Goal: Transaction & Acquisition: Purchase product/service

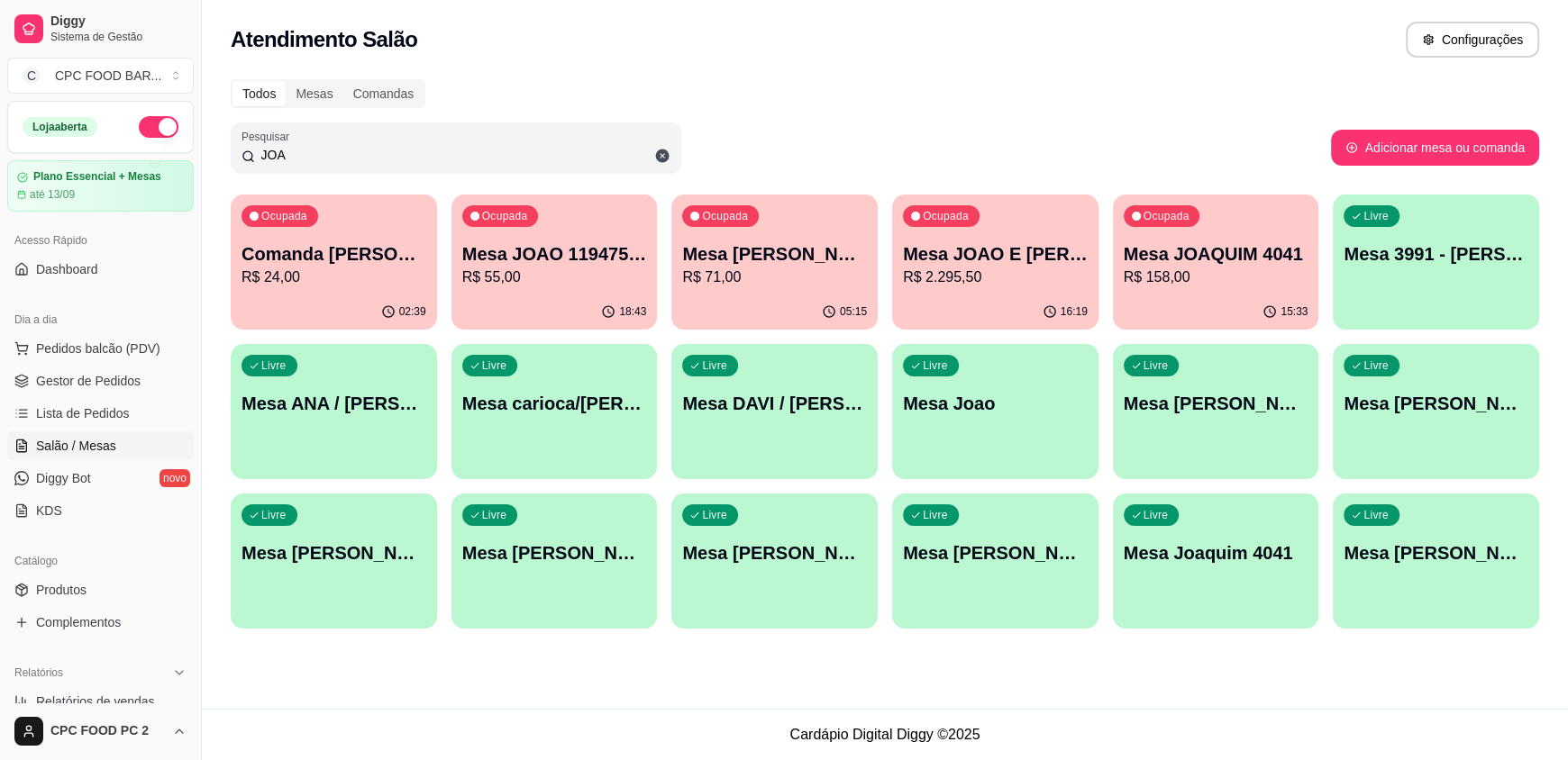
click at [522, 163] on input "JOA" at bounding box center [462, 154] width 415 height 18
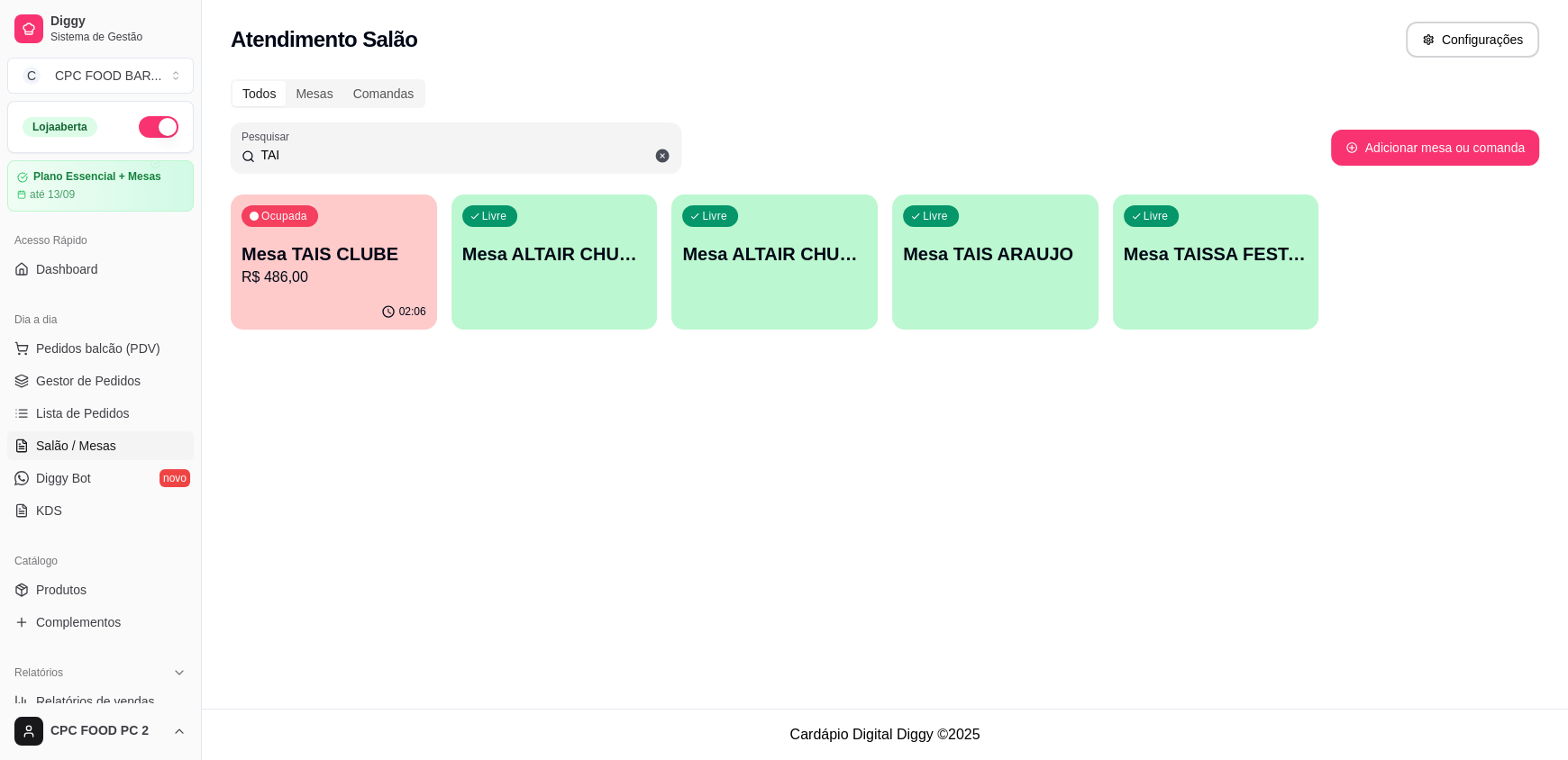
type input "TAI"
click at [293, 290] on div "Ocupada Mesa TAIS CLUBE R$ 486,00" at bounding box center [332, 245] width 200 height 97
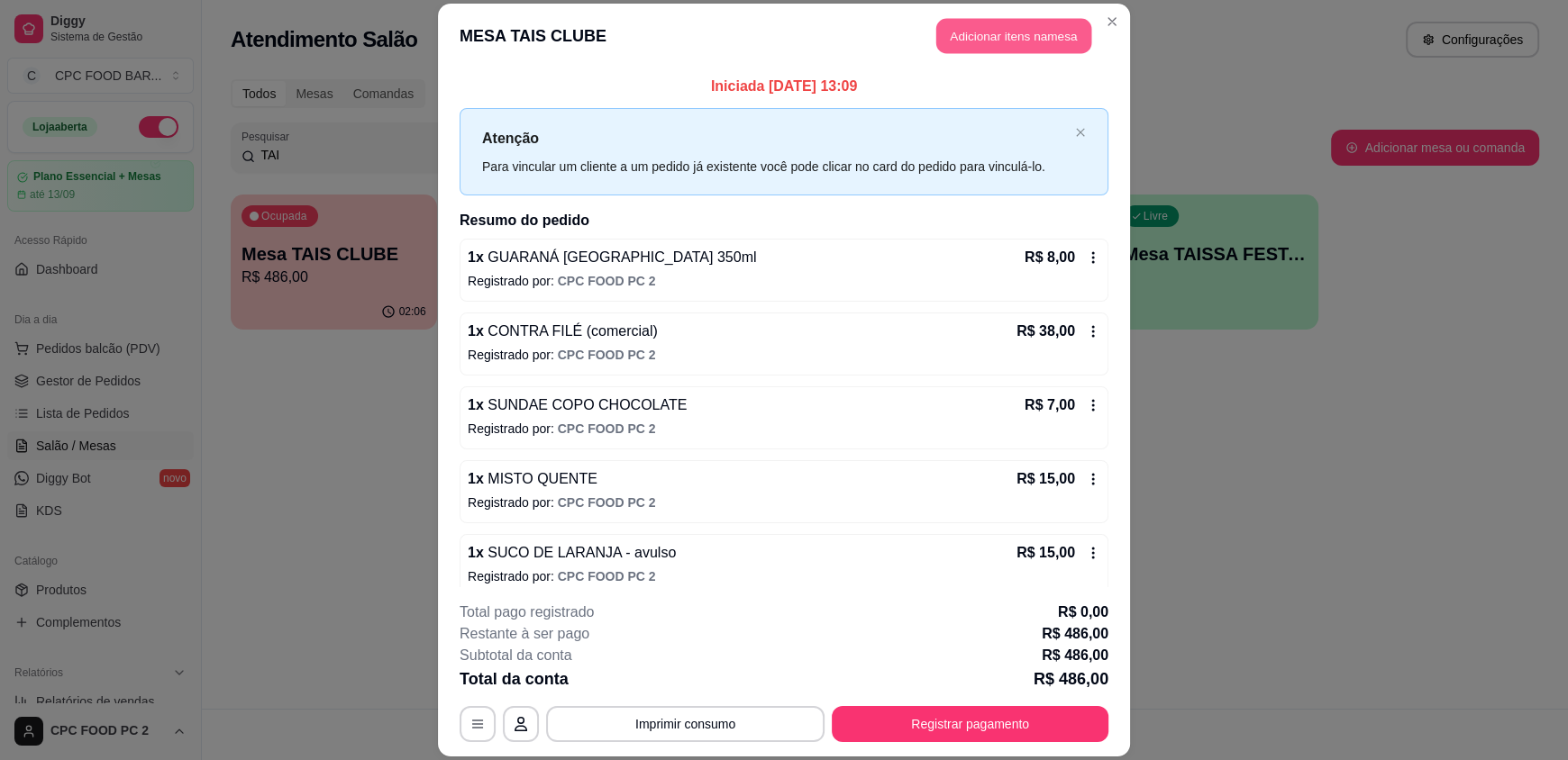
click at [994, 33] on button "Adicionar itens na mesa" at bounding box center [1013, 36] width 155 height 35
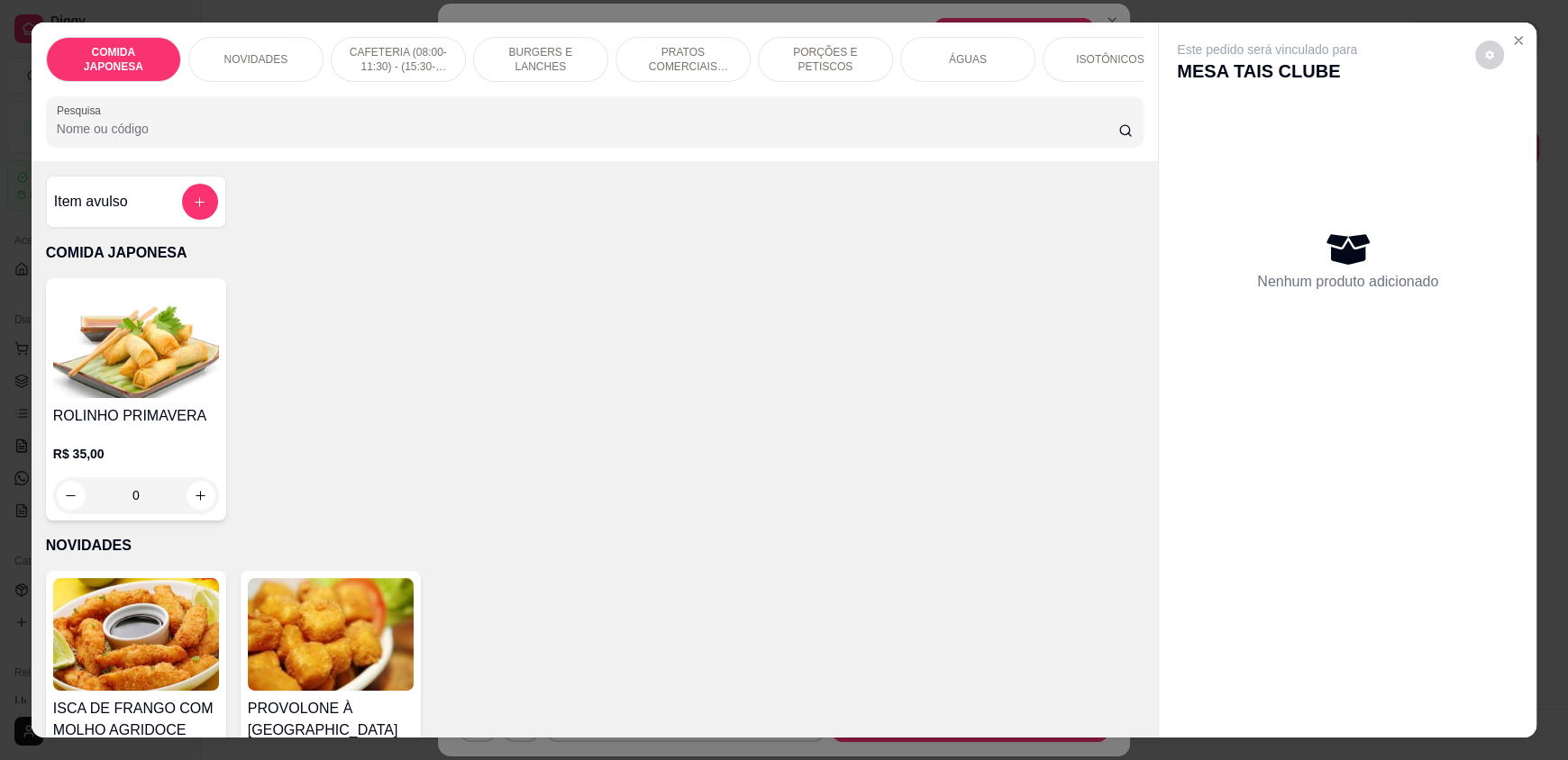
click at [779, 137] on input "Pesquisa" at bounding box center [588, 128] width 1062 height 18
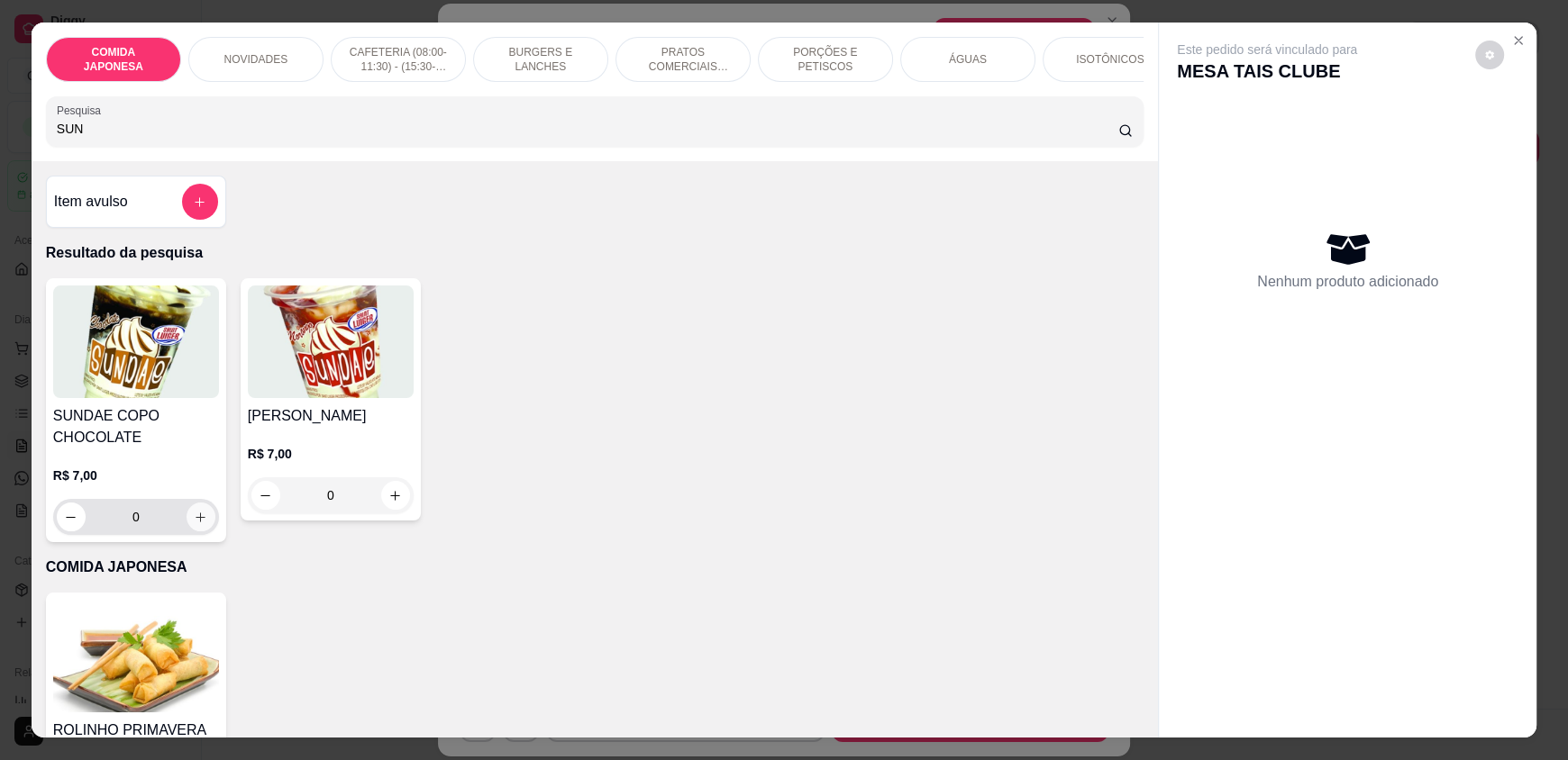
type input "SUN"
click at [203, 530] on button "increase-product-quantity" at bounding box center [201, 517] width 28 height 28
type input "1"
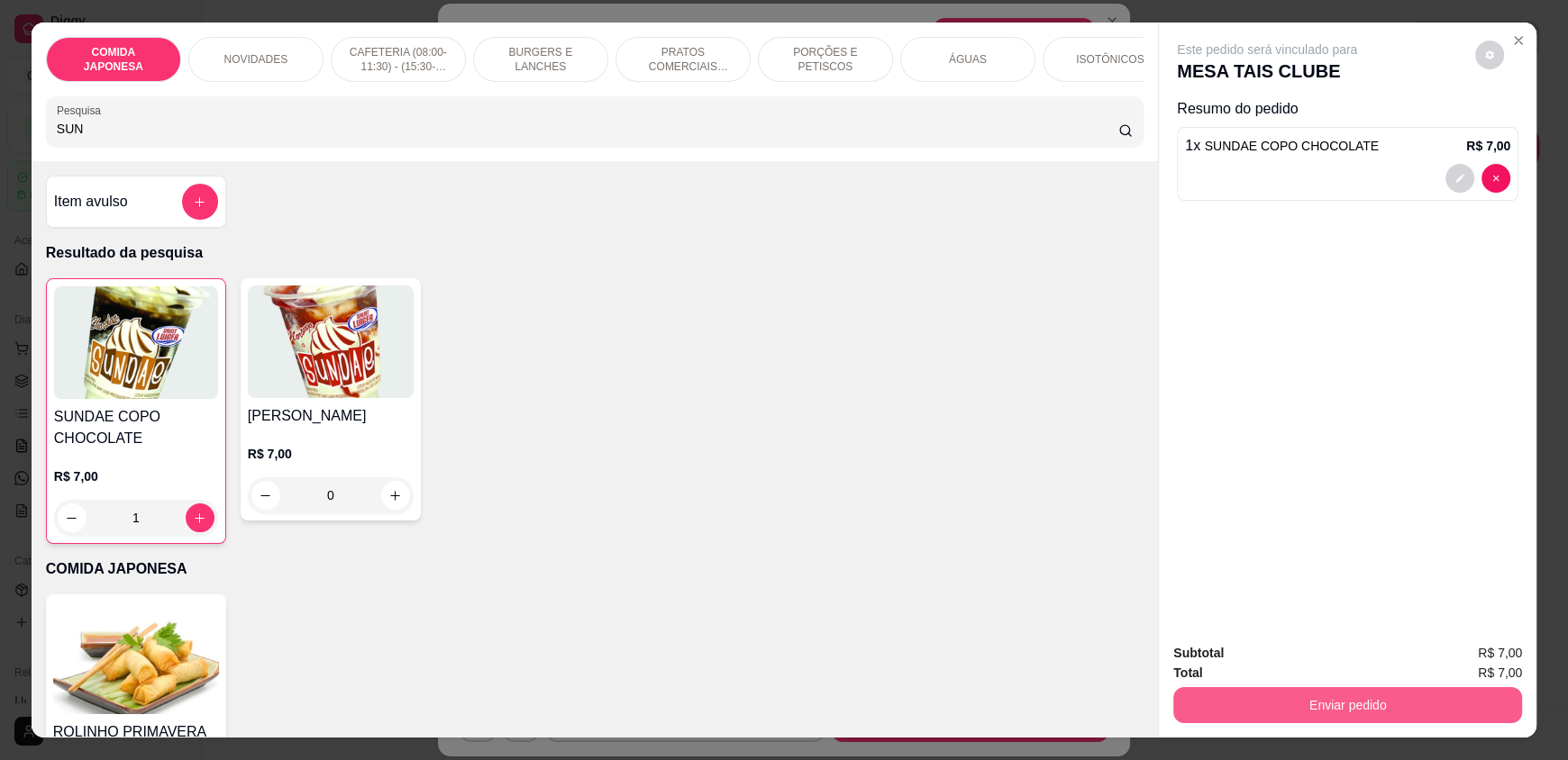
click at [1315, 707] on button "Enviar pedido" at bounding box center [1348, 704] width 349 height 36
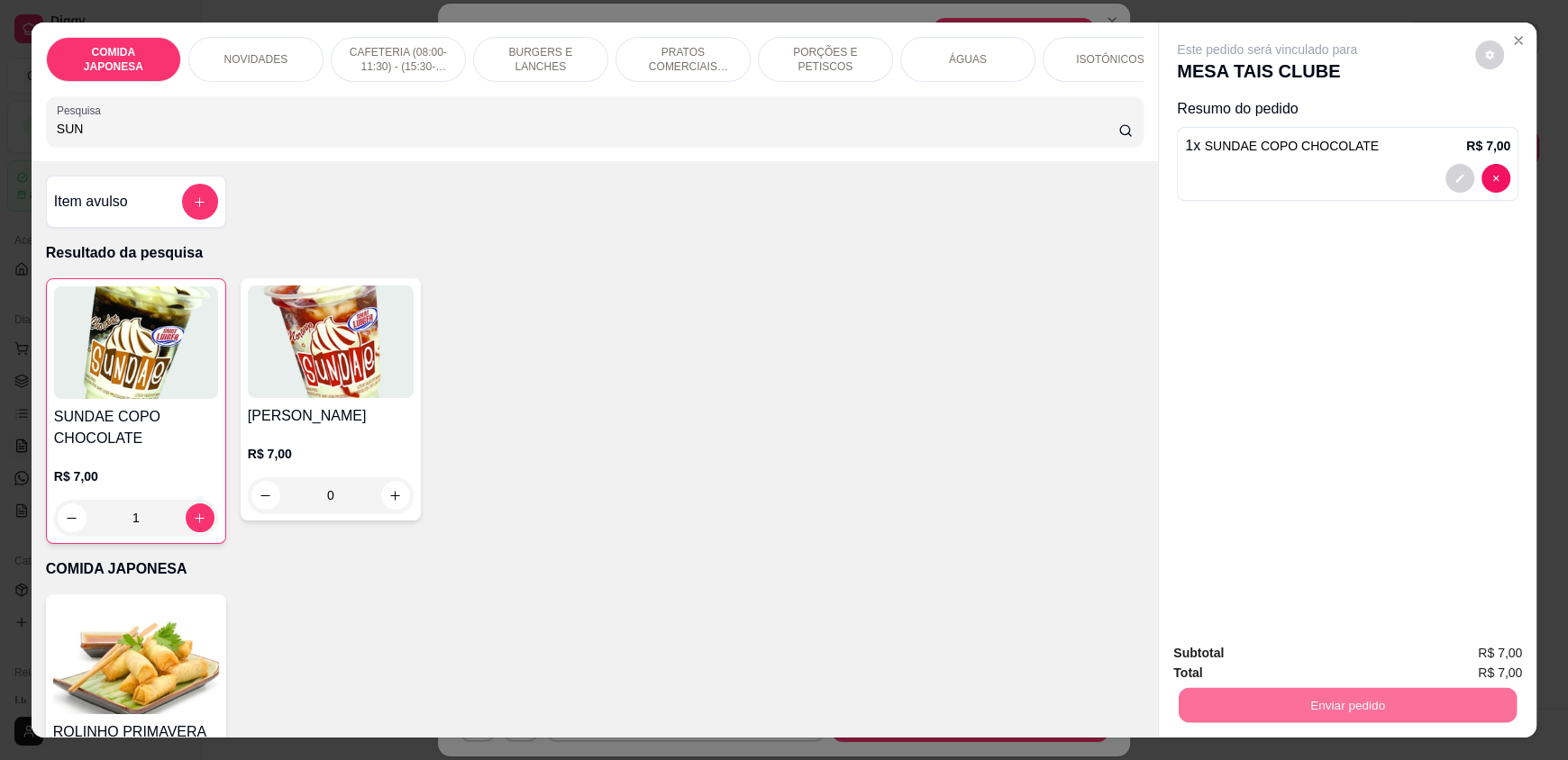
click at [1316, 649] on button "Não registrar e enviar pedido" at bounding box center [1288, 661] width 188 height 34
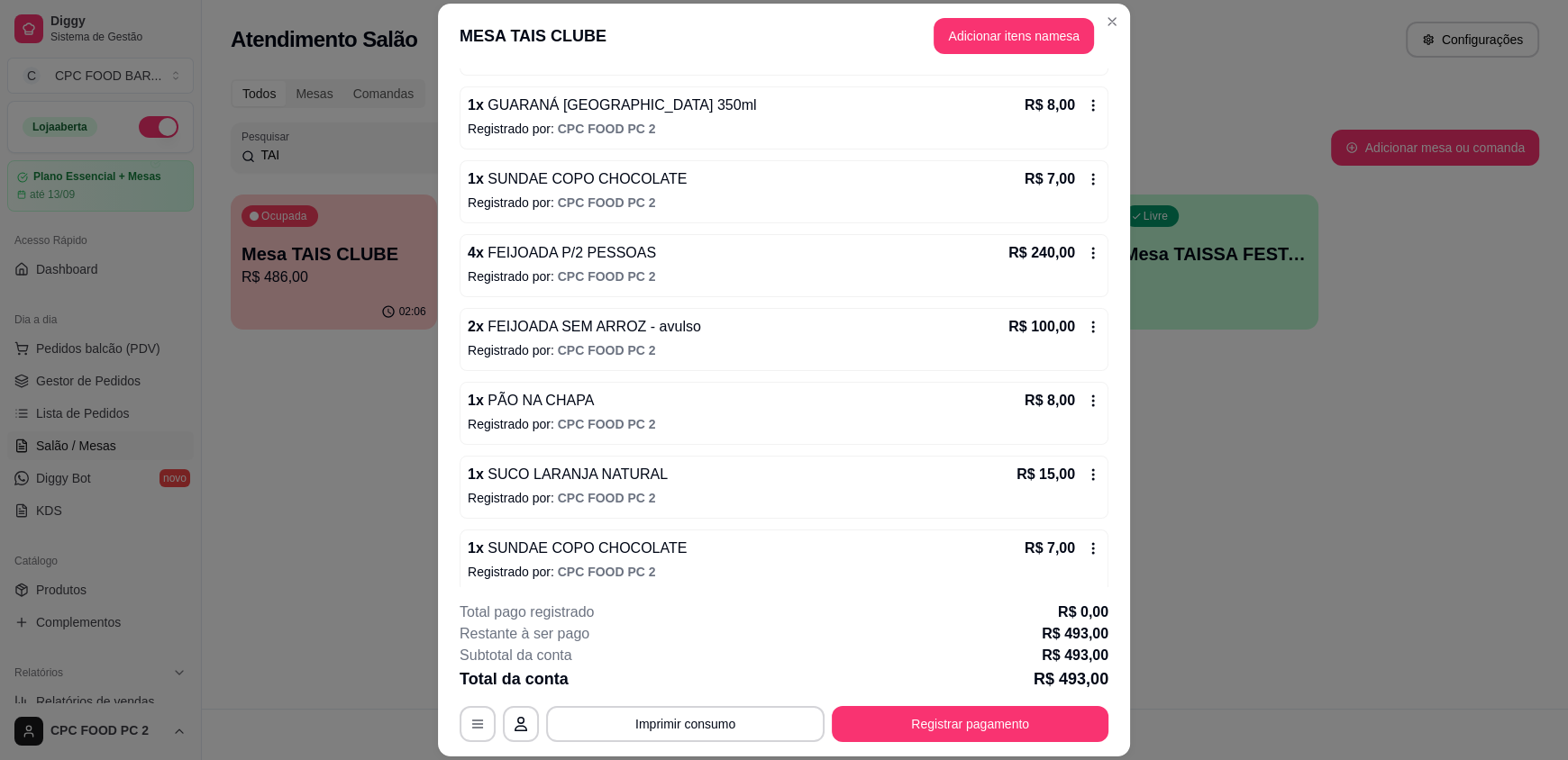
scroll to position [605, 0]
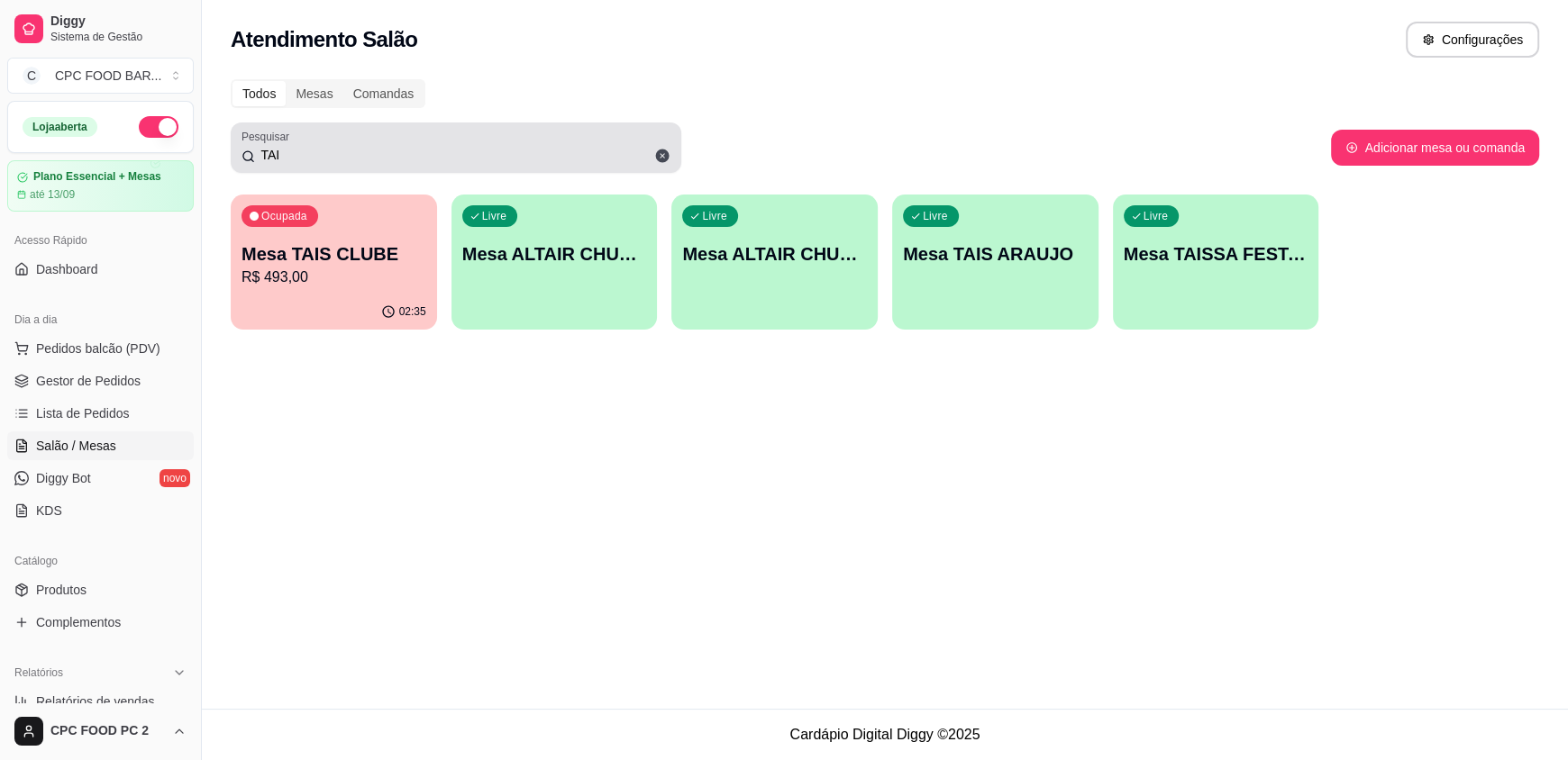
click at [348, 154] on input "TAI" at bounding box center [462, 154] width 415 height 18
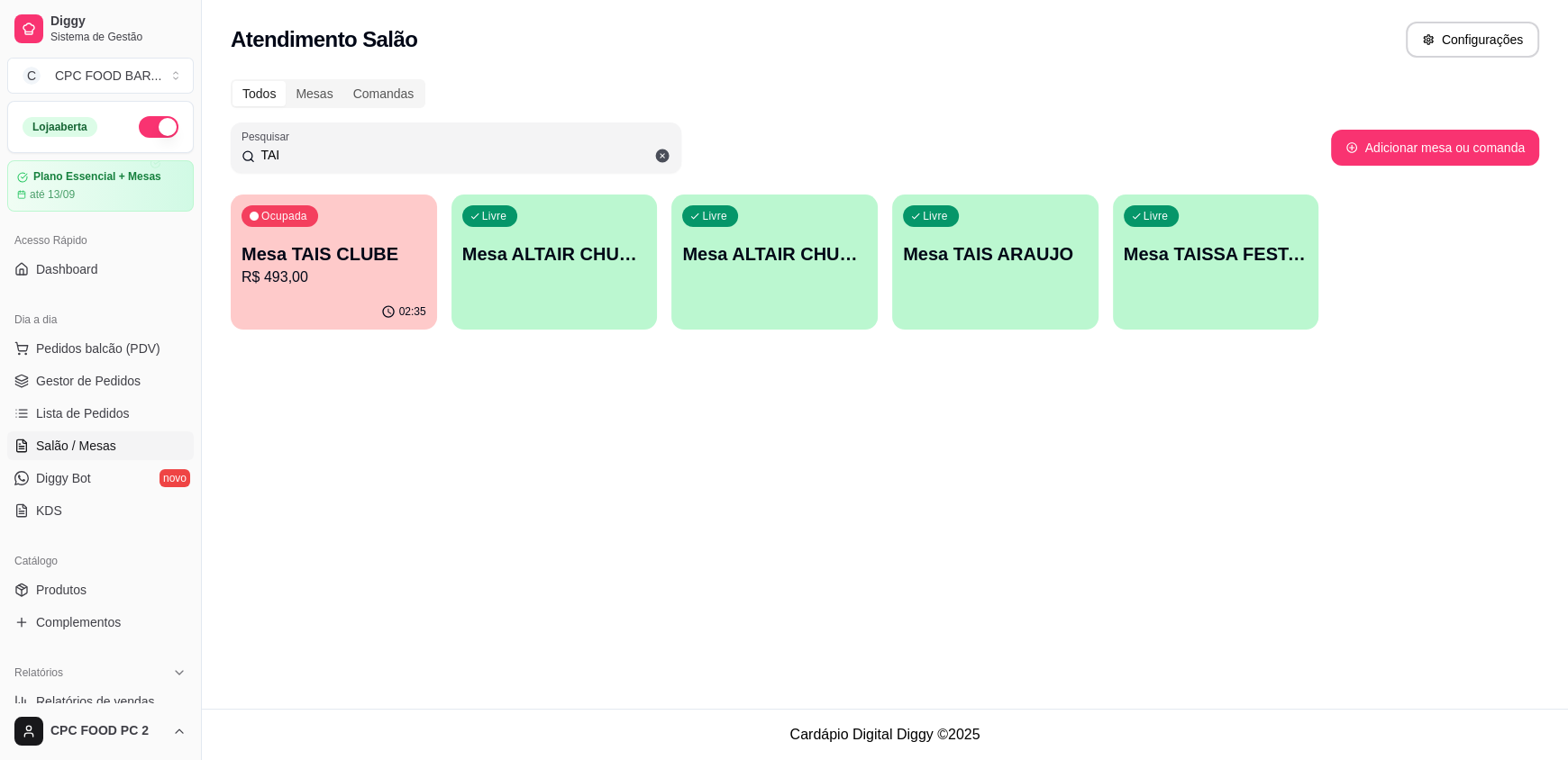
click at [346, 153] on input "TAI" at bounding box center [462, 154] width 415 height 18
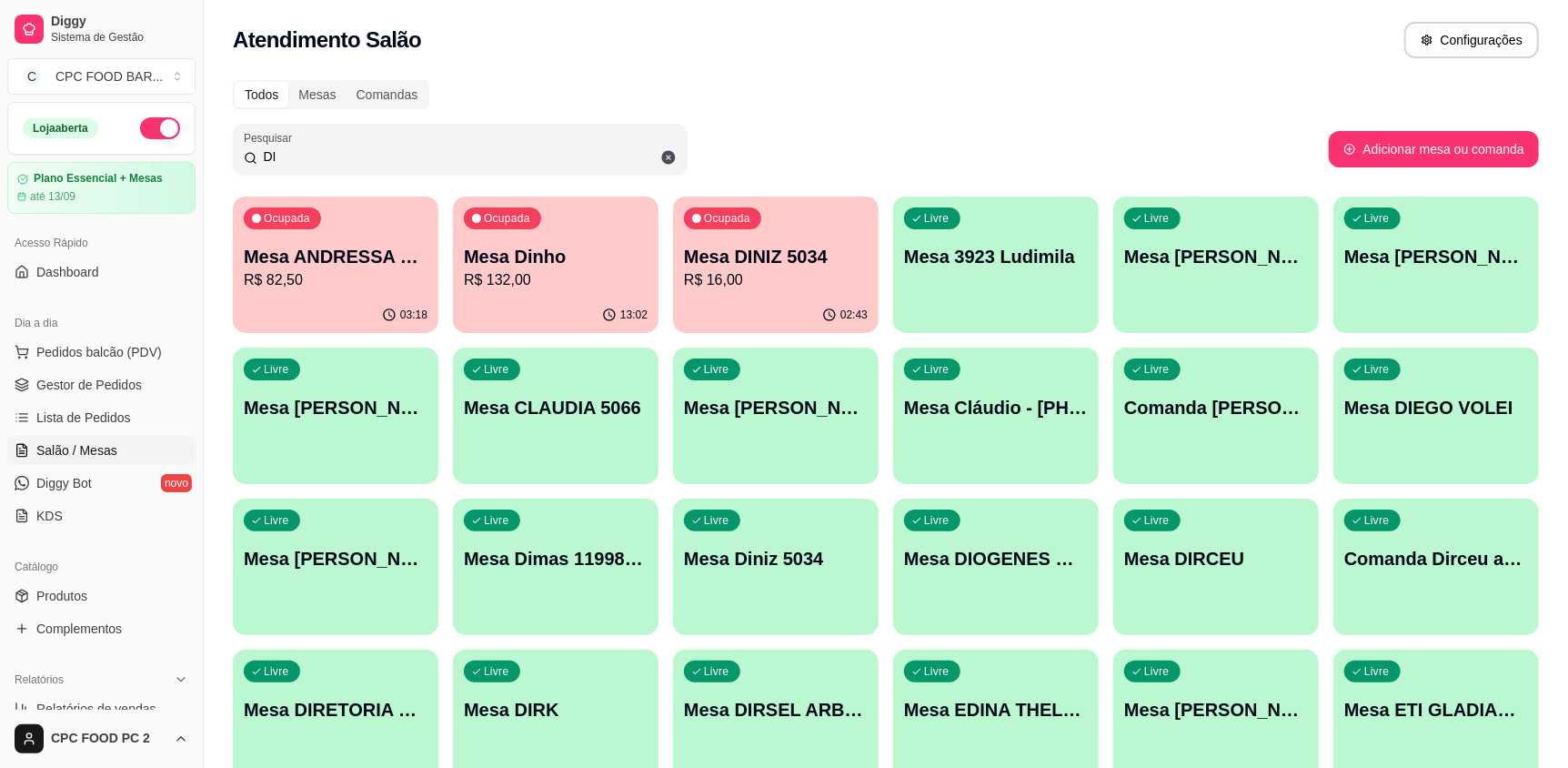
type input "DI"
click at [530, 292] on div "Ocupada Mesa Dinho R$ 132,00" at bounding box center [555, 248] width 200 height 98
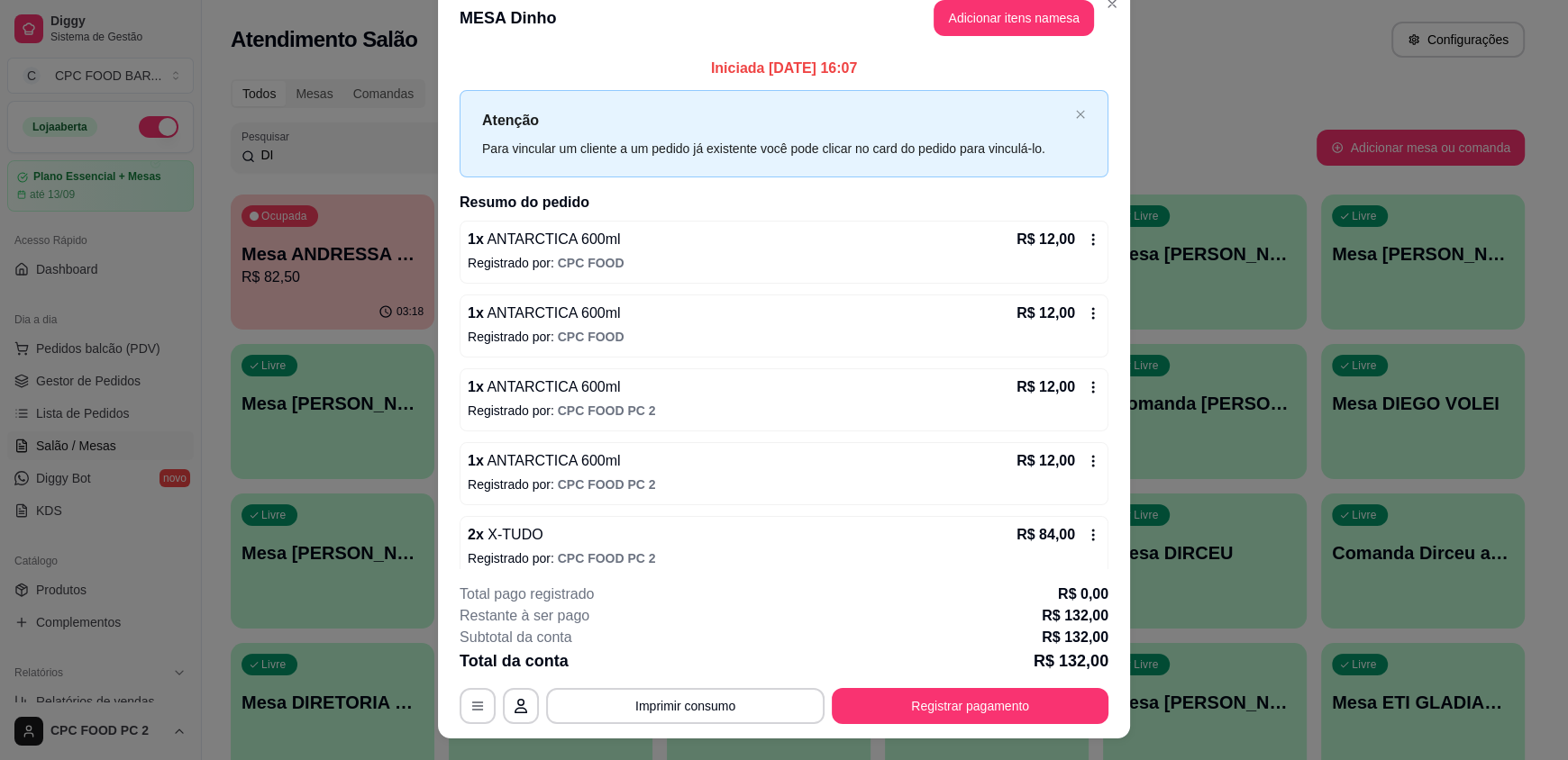
scroll to position [0, 0]
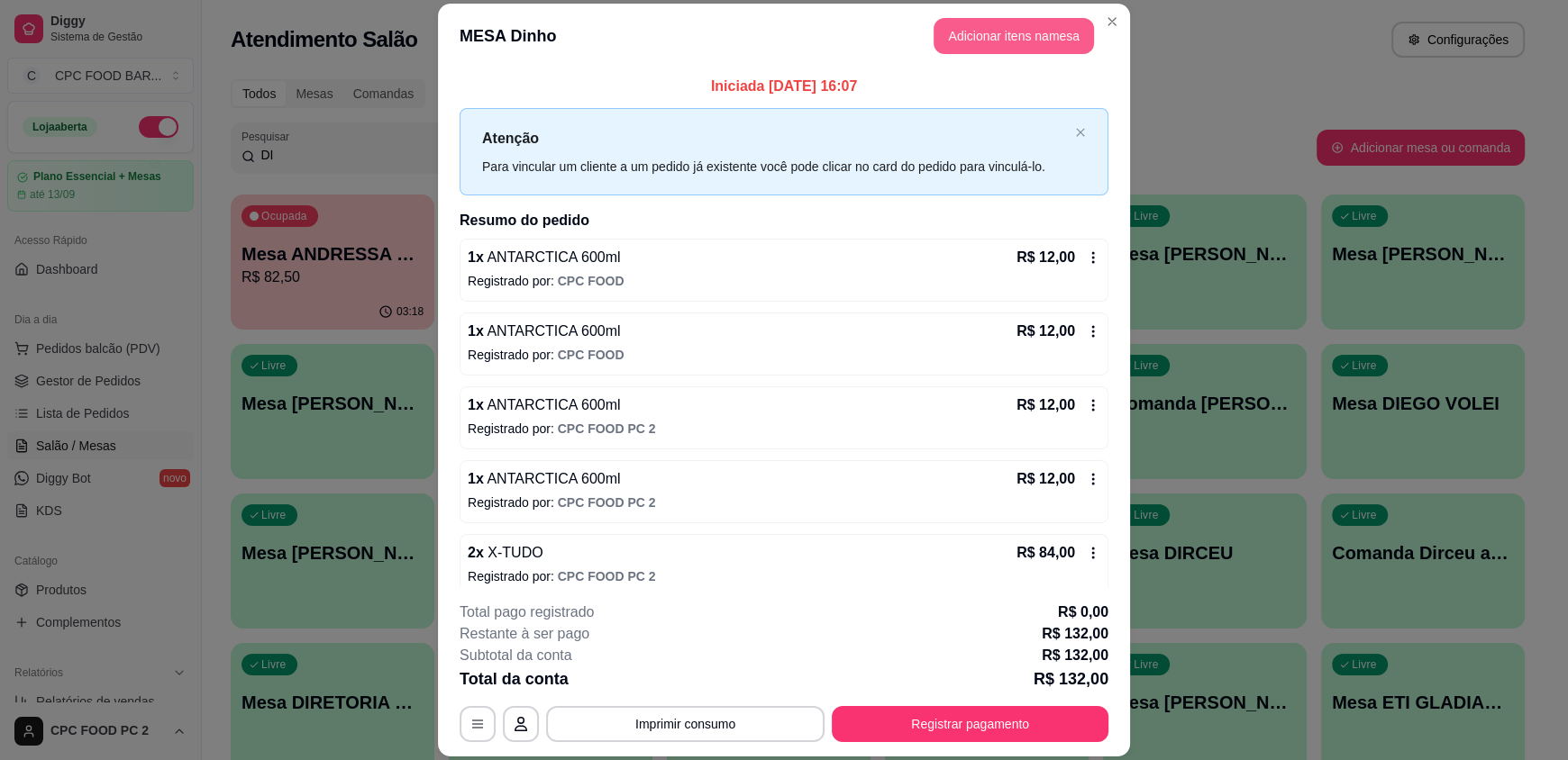
click at [1000, 45] on button "Adicionar itens na mesa" at bounding box center [1013, 35] width 161 height 36
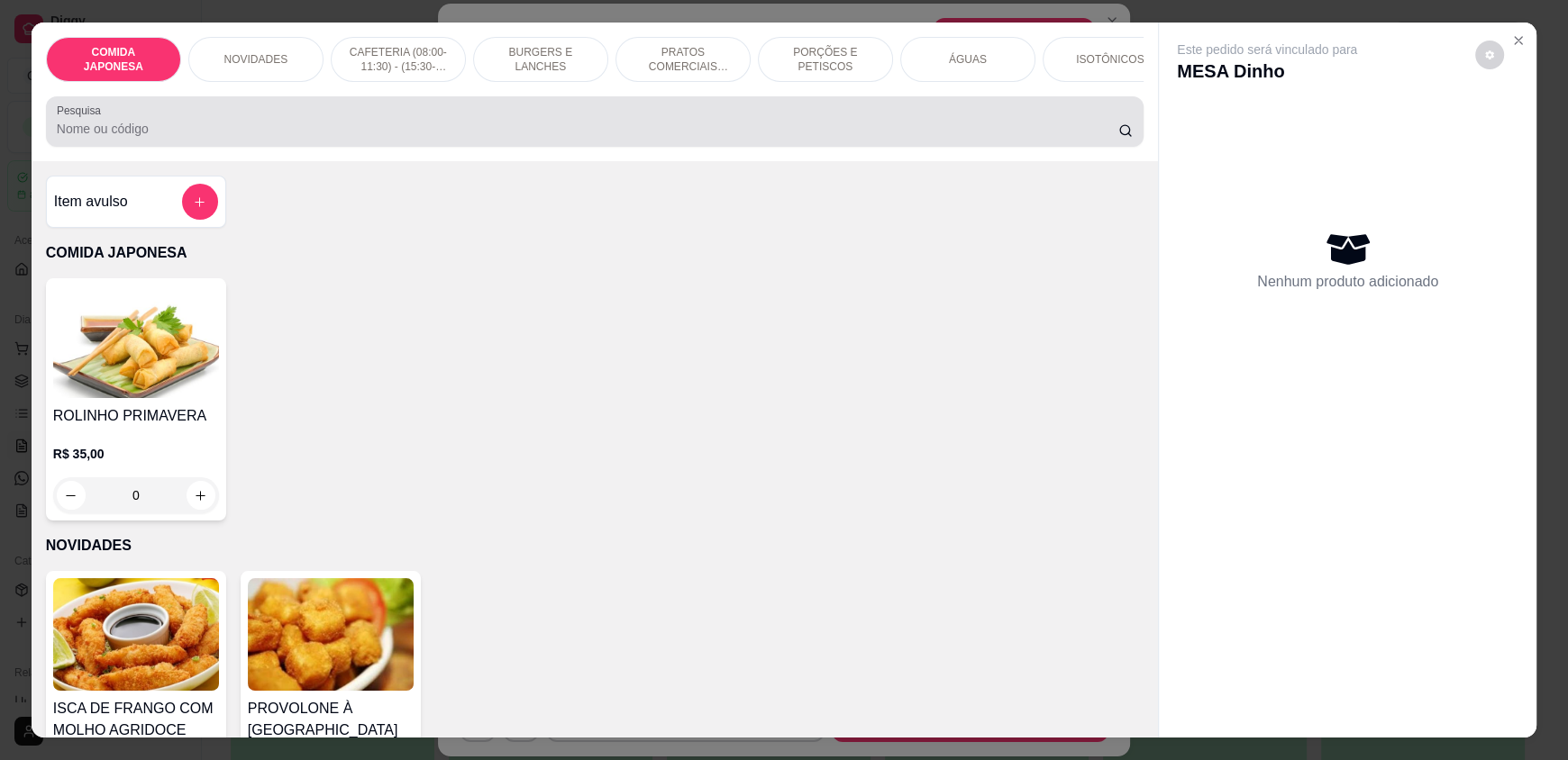
click at [732, 129] on div at bounding box center [594, 122] width 1076 height 36
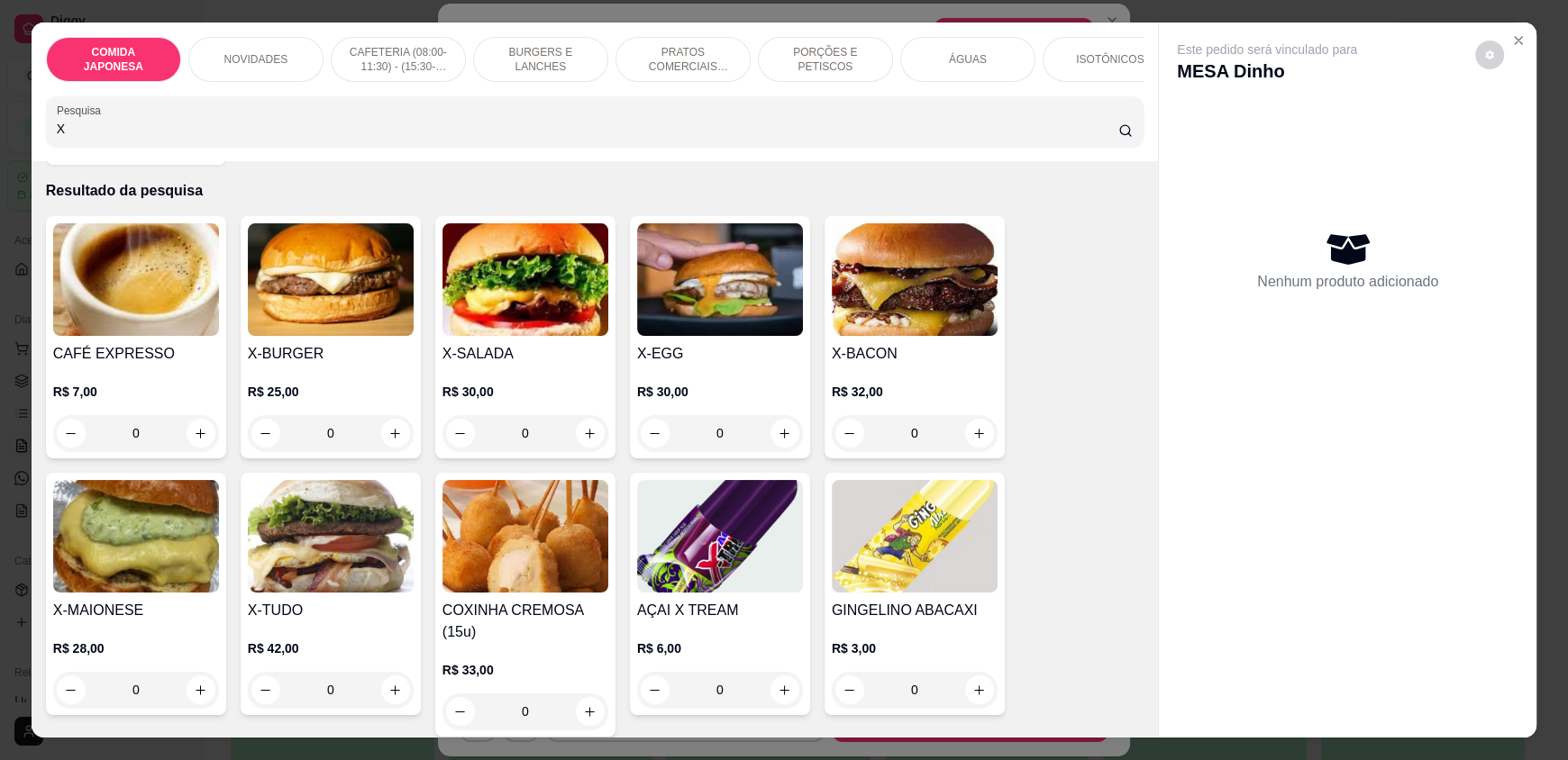
scroll to position [89, 0]
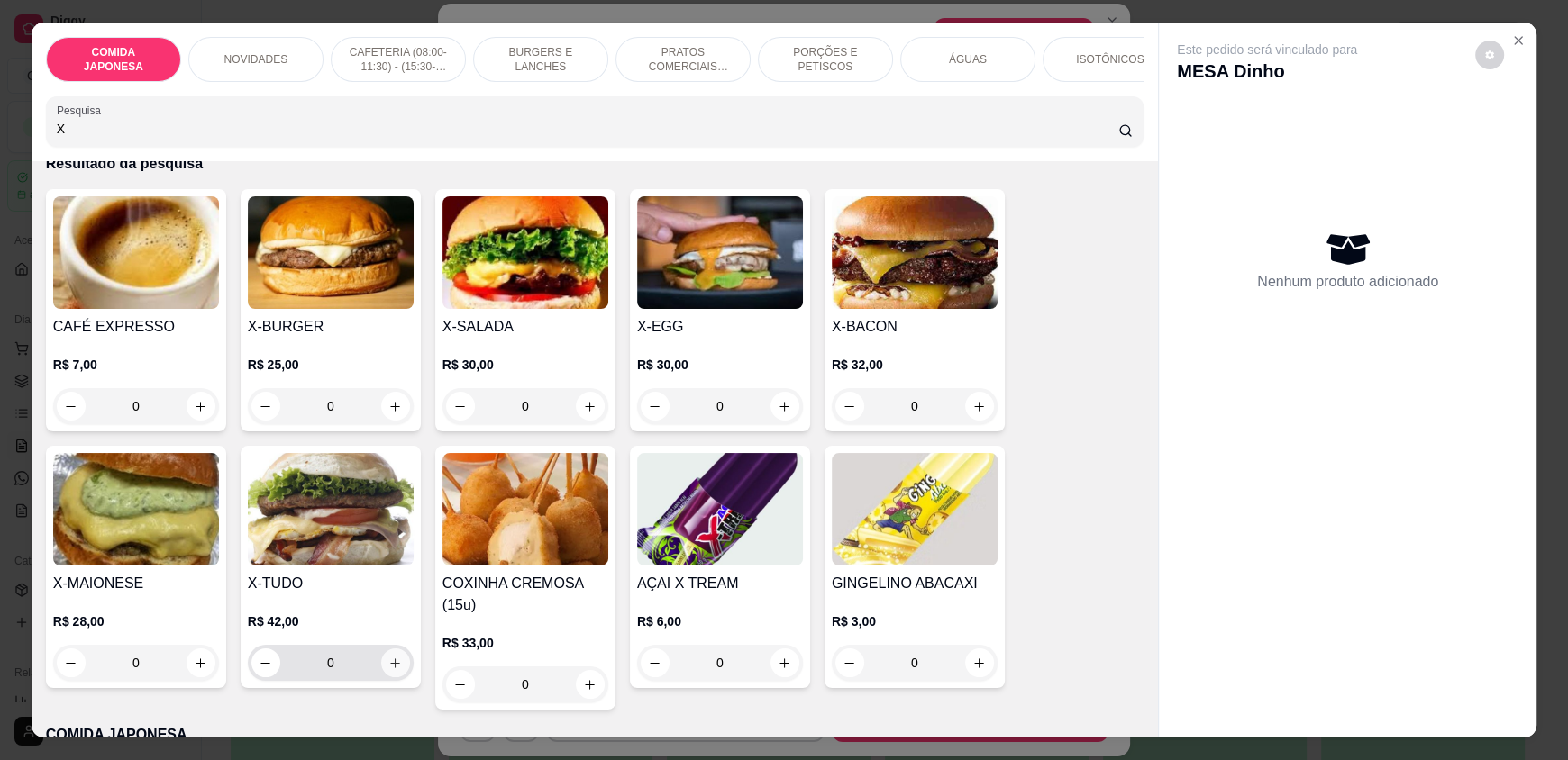
type input "X"
click at [394, 670] on icon "increase-product-quantity" at bounding box center [395, 663] width 14 height 14
type input "1"
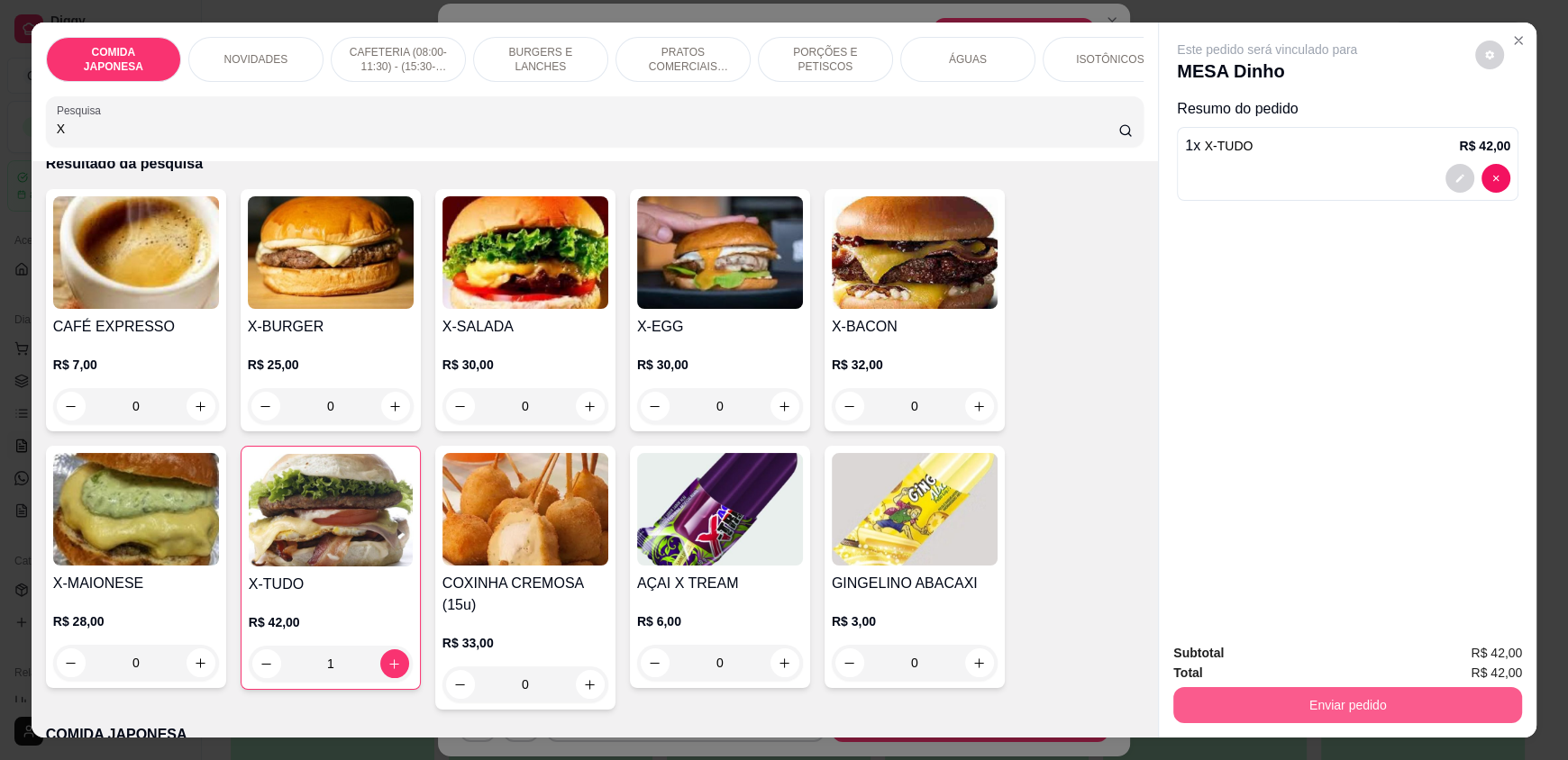
click at [1341, 714] on button "Enviar pedido" at bounding box center [1348, 704] width 349 height 36
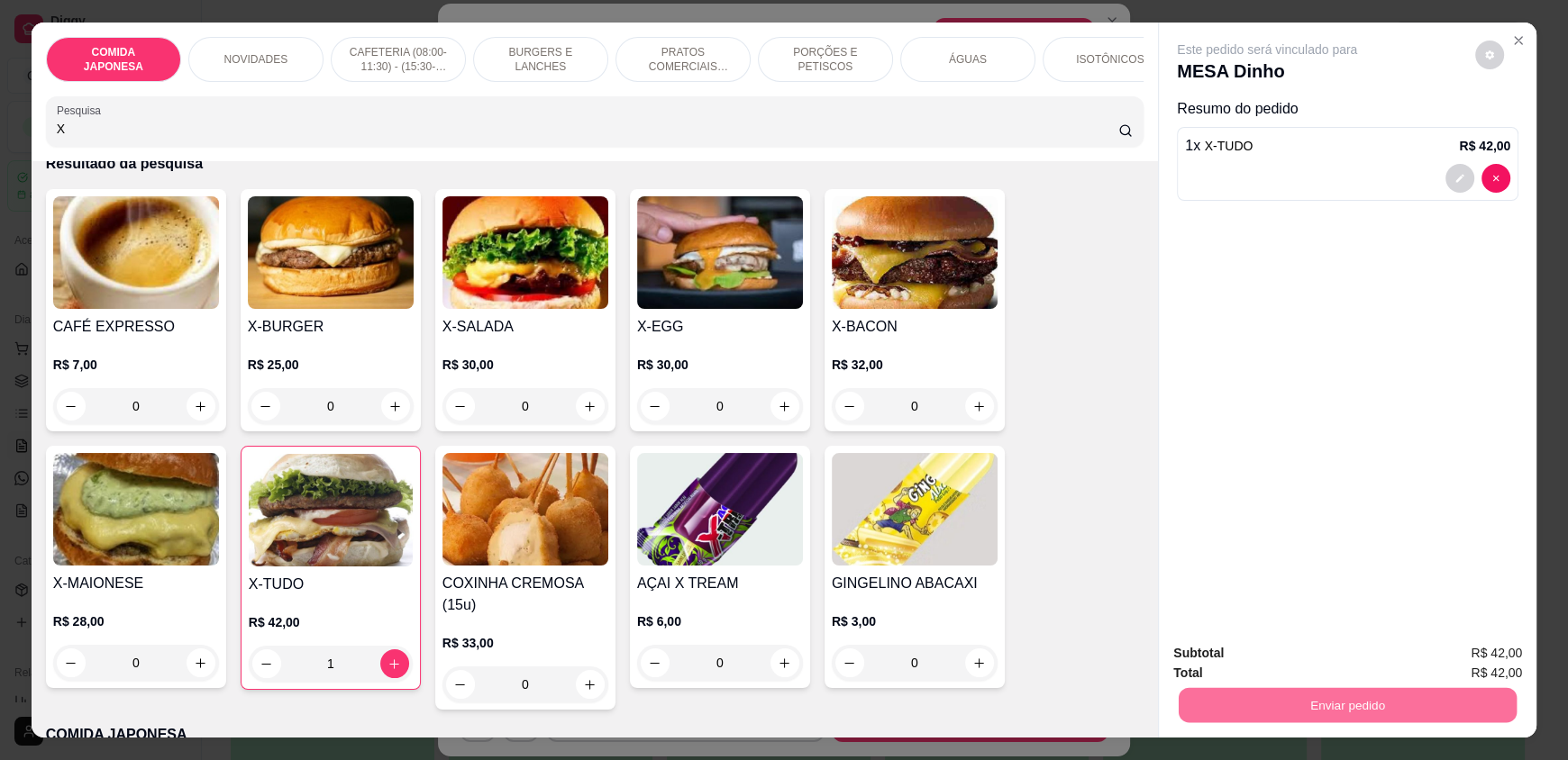
click at [1477, 536] on div "Este pedido será vinculado para MESA Dinho Resumo do pedido 1 x X-TUDO R$ 42,00" at bounding box center [1347, 325] width 378 height 605
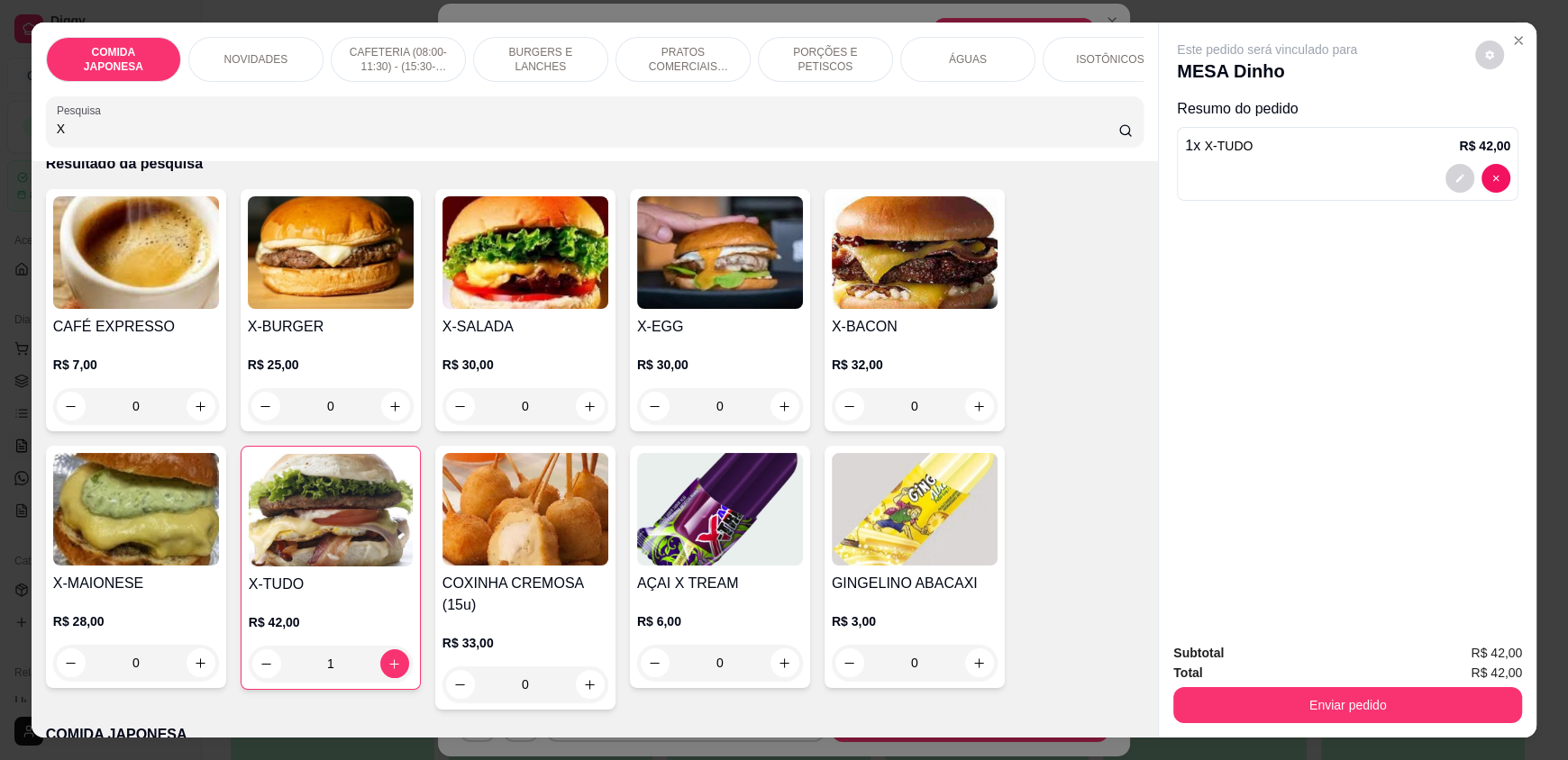
click at [974, 424] on div "0" at bounding box center [914, 406] width 166 height 36
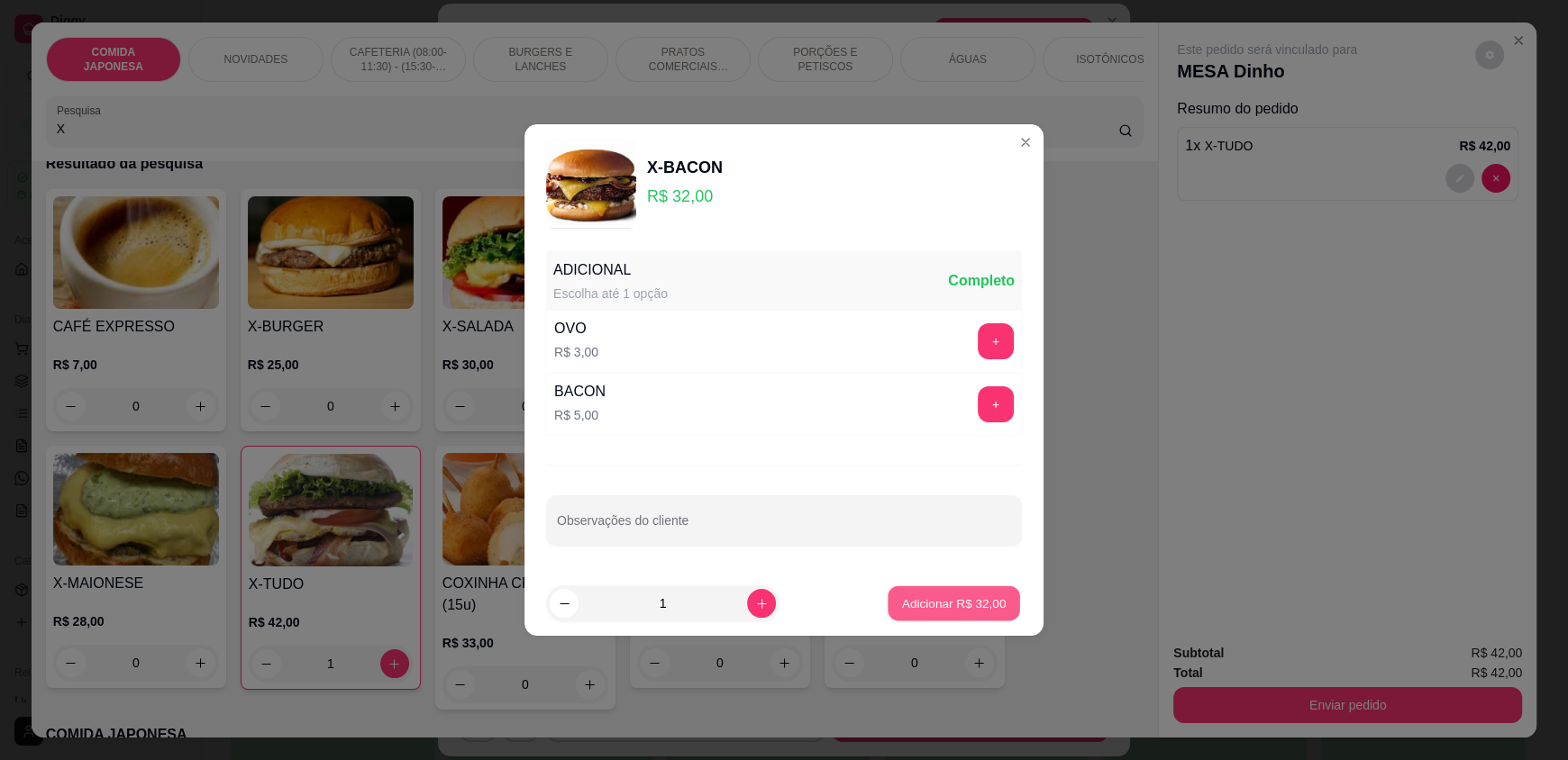
click at [911, 599] on p "Adicionar R$ 32,00" at bounding box center [953, 603] width 105 height 17
type input "1"
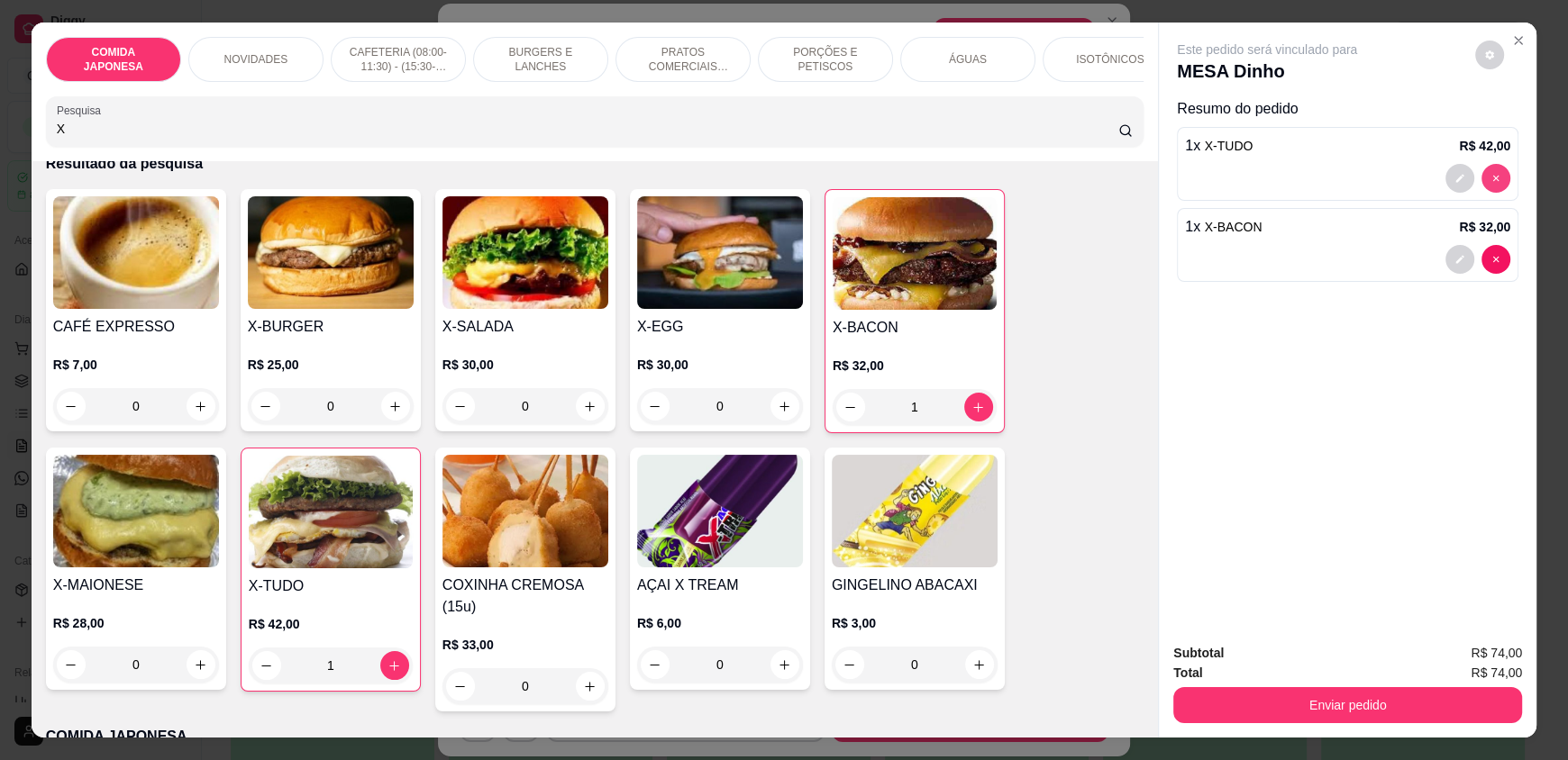
type input "0"
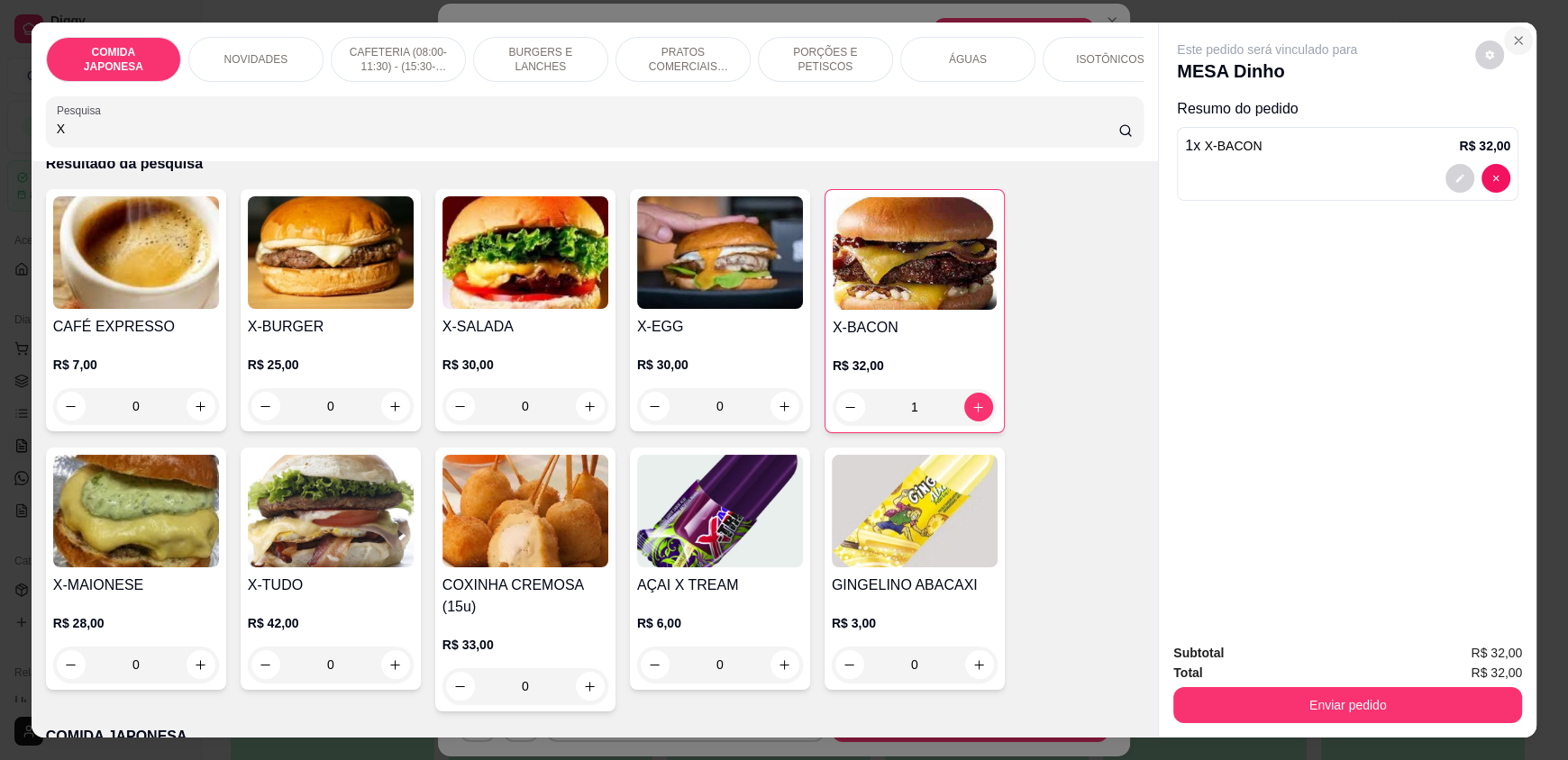
click at [1508, 50] on button "Close" at bounding box center [1518, 40] width 29 height 29
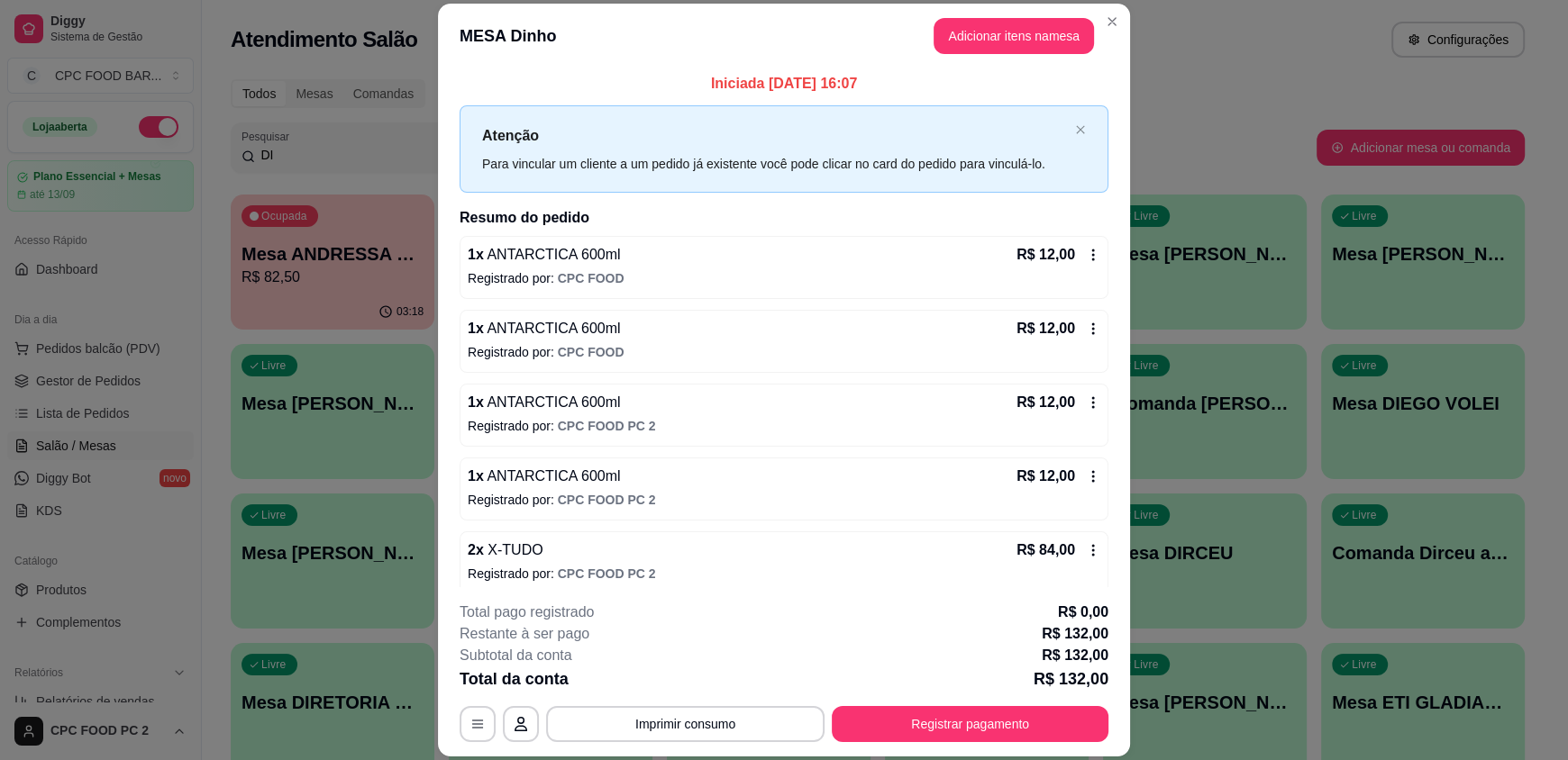
scroll to position [0, 0]
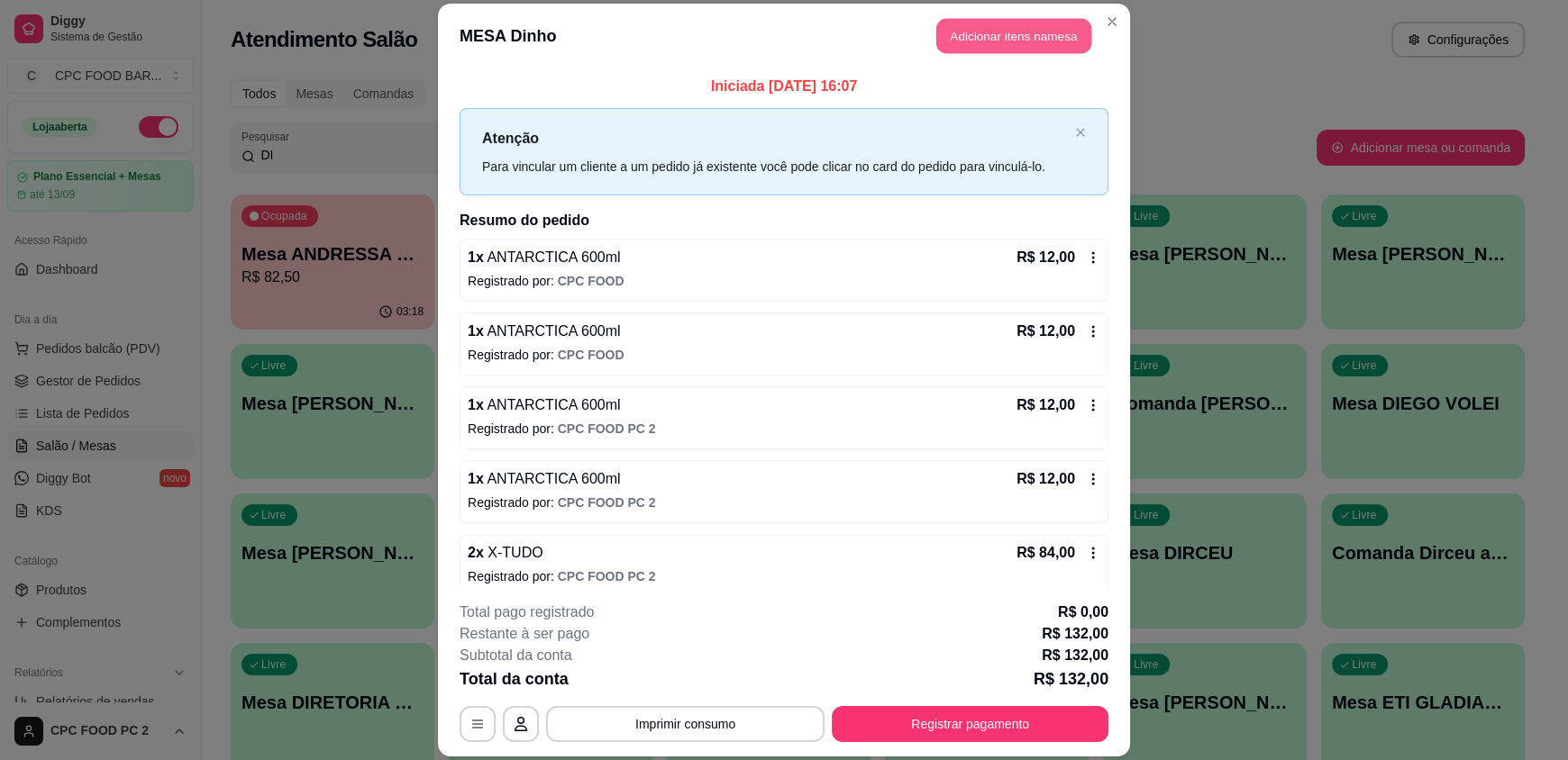
click at [1012, 37] on button "Adicionar itens na mesa" at bounding box center [1013, 36] width 155 height 35
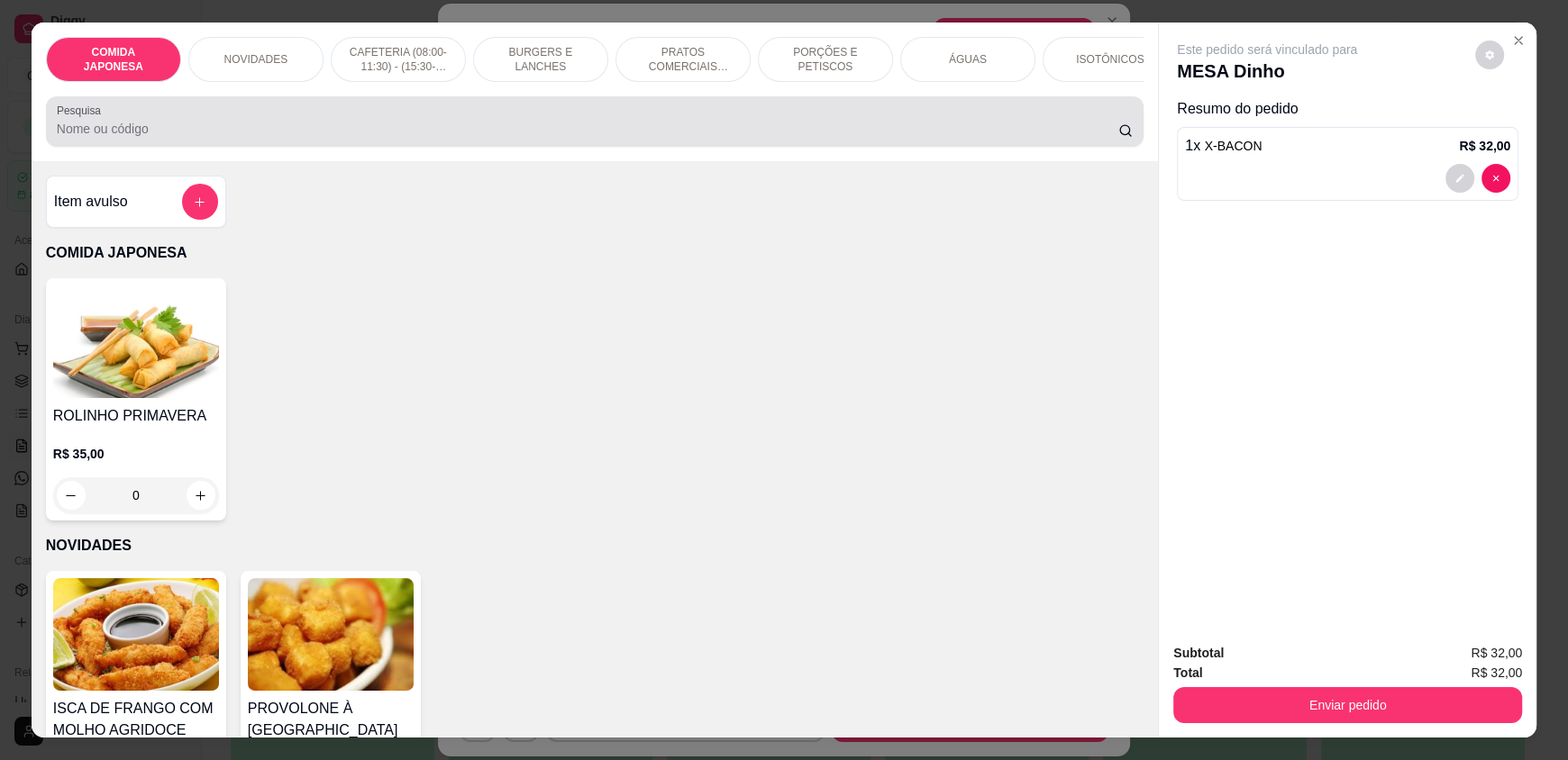
click at [461, 124] on div at bounding box center [594, 122] width 1076 height 36
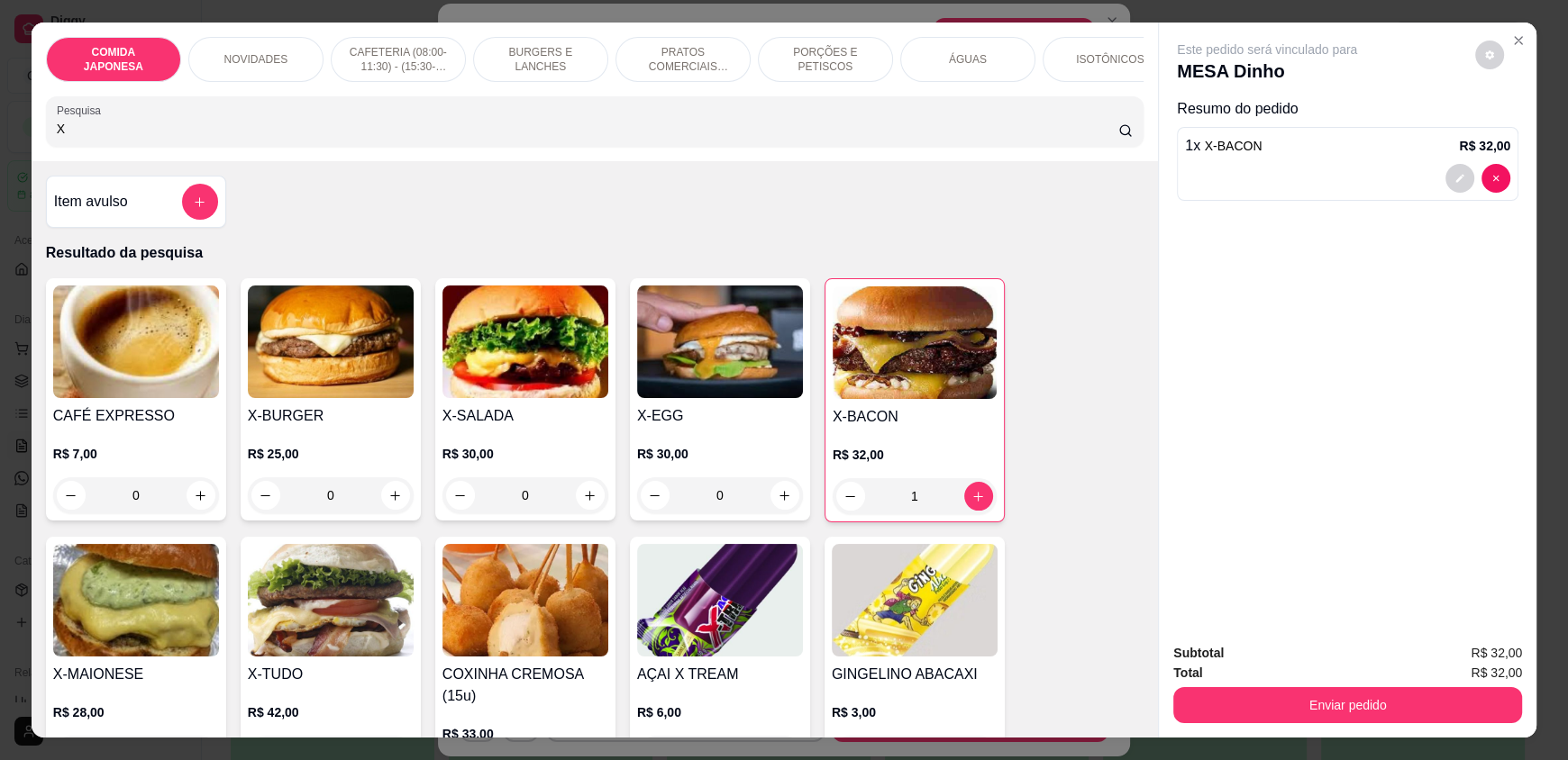
type input "X"
click at [967, 501] on div "1" at bounding box center [914, 496] width 164 height 36
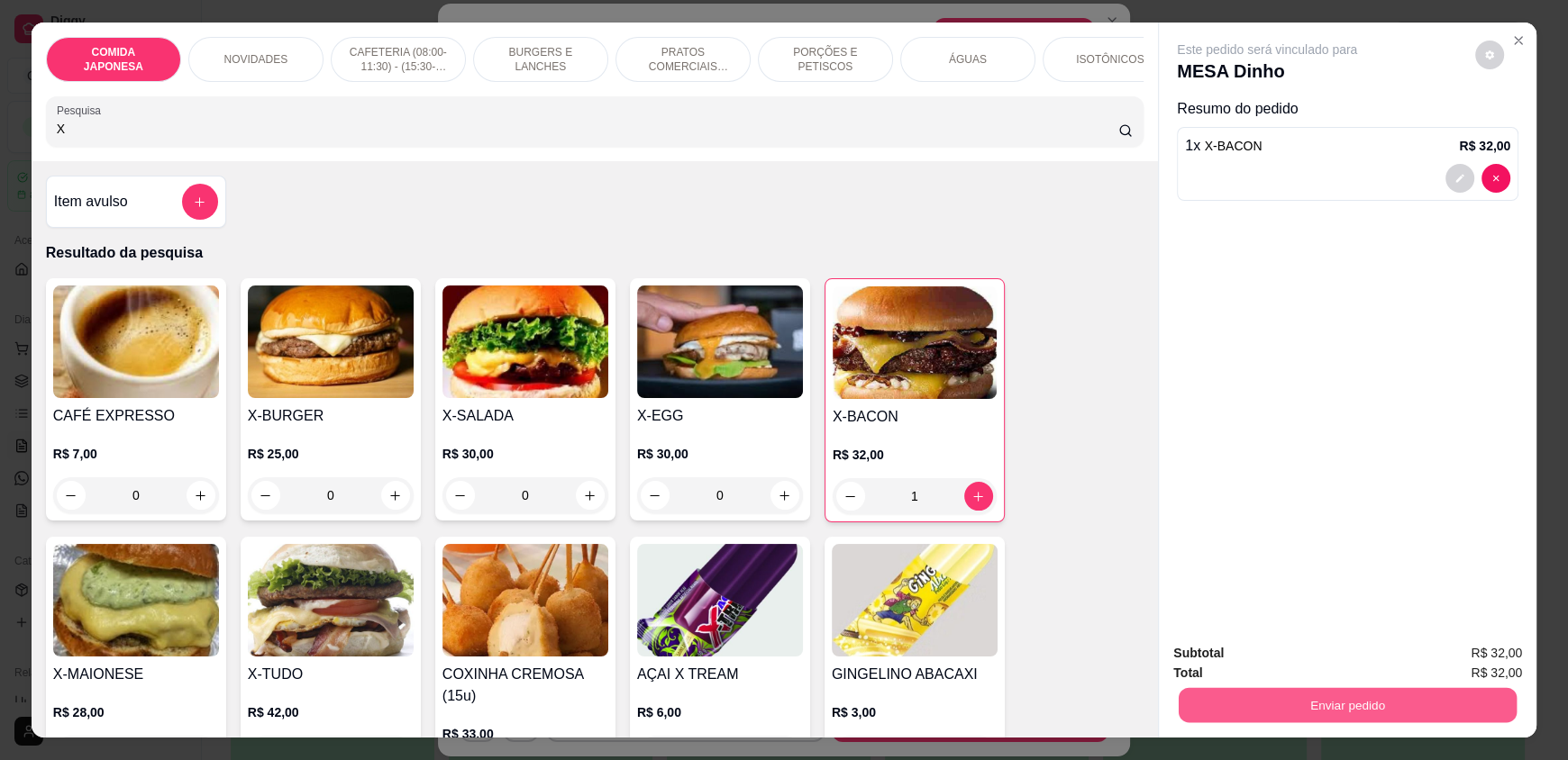
click at [1296, 699] on button "Enviar pedido" at bounding box center [1347, 704] width 338 height 35
click at [1295, 672] on button "Não registrar e enviar pedido" at bounding box center [1288, 661] width 188 height 34
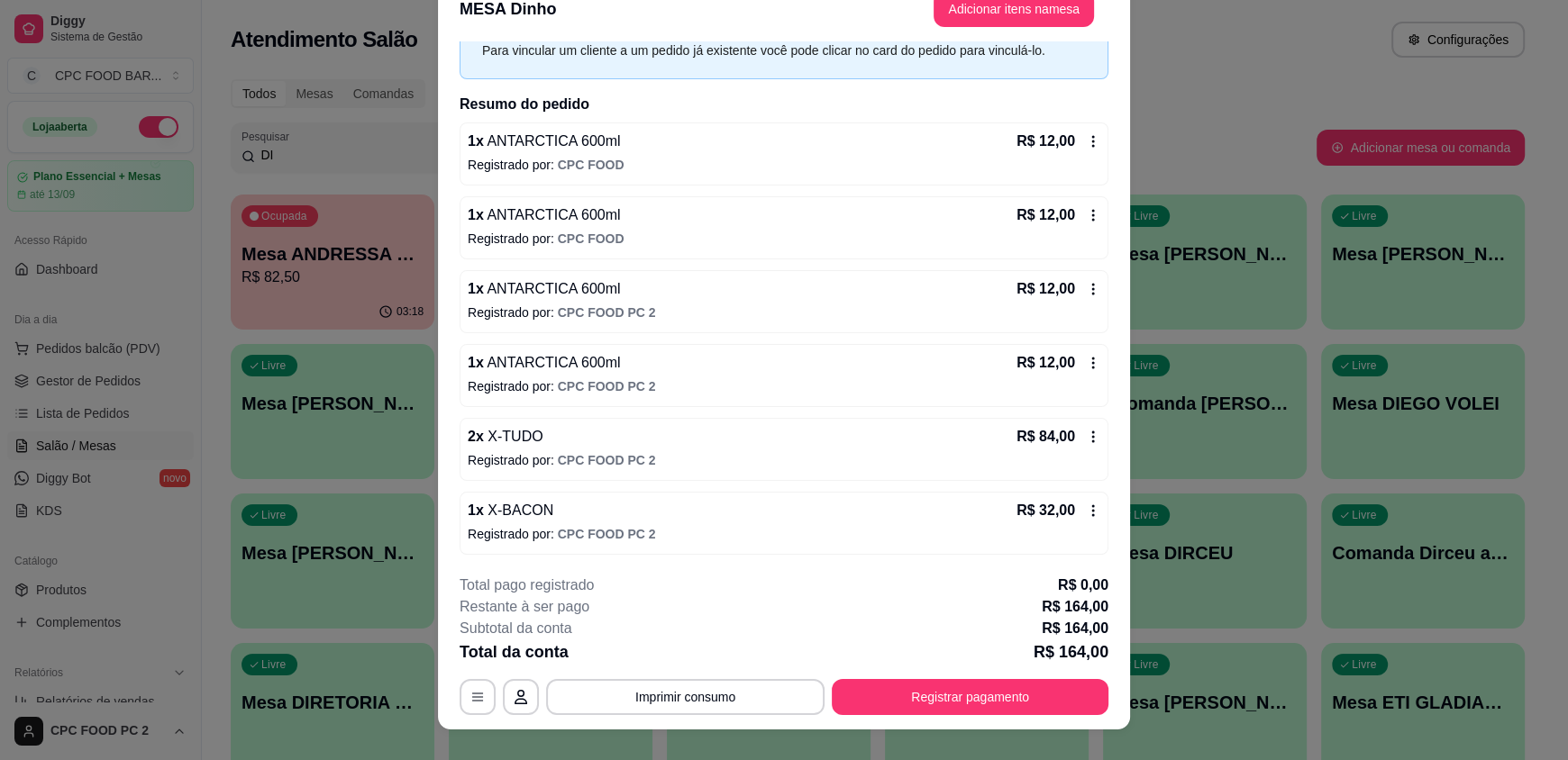
scroll to position [53, 0]
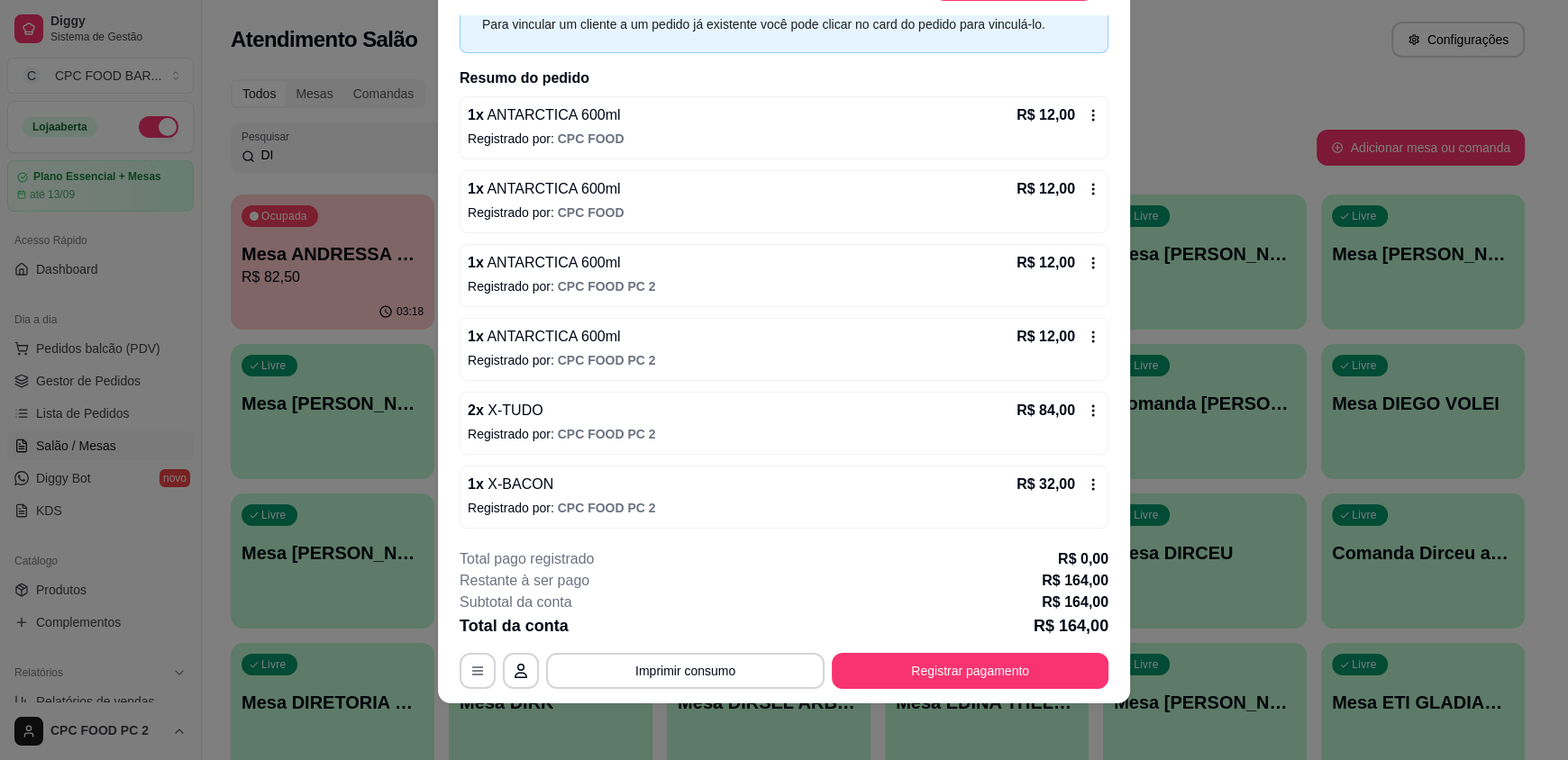
click at [1085, 340] on icon at bounding box center [1093, 337] width 15 height 15
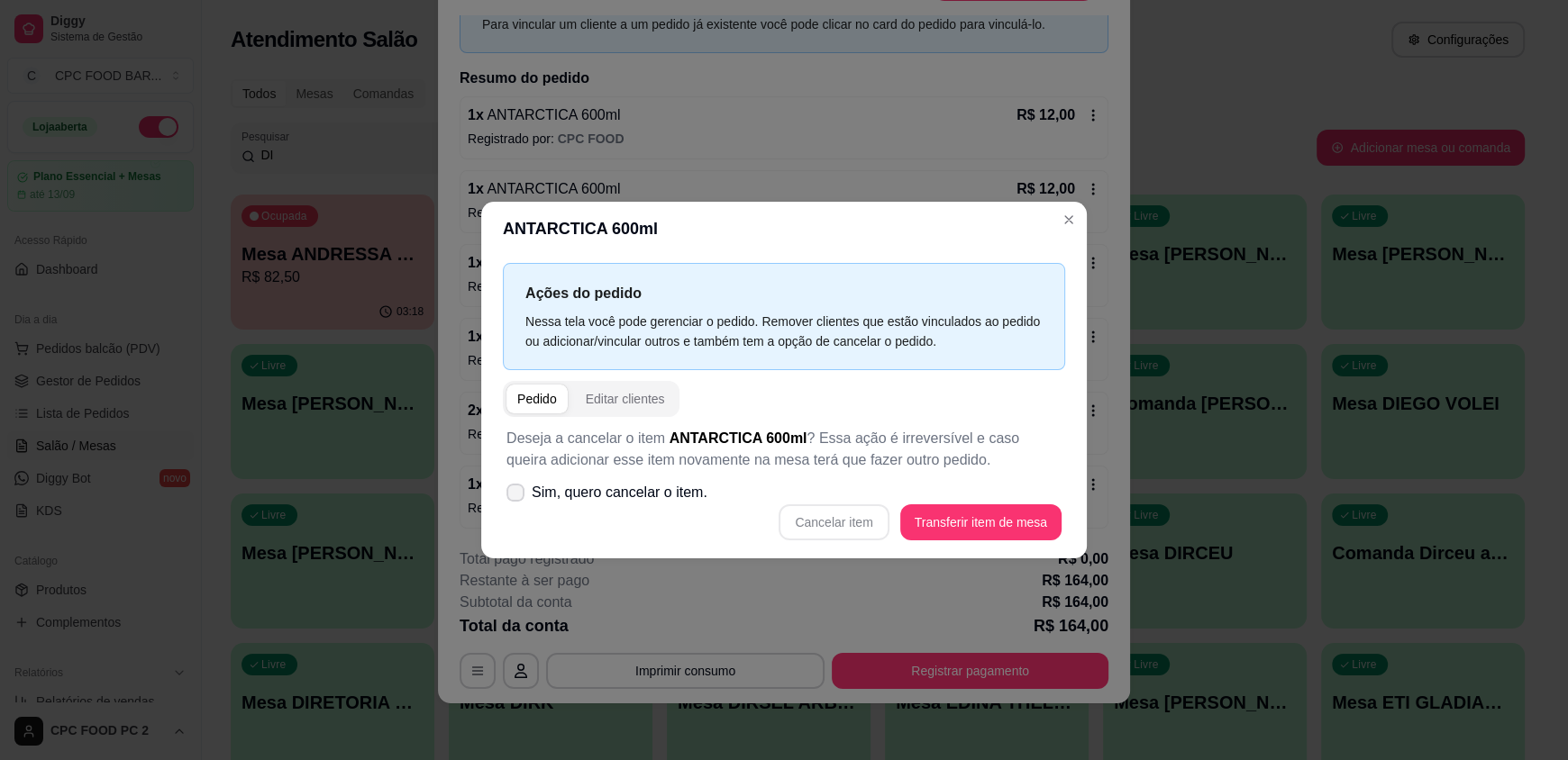
click at [527, 481] on label "Sim, quero cancelar o item." at bounding box center [607, 492] width 215 height 36
click at [517, 496] on input "Sim, quero cancelar o item." at bounding box center [511, 502] width 12 height 12
checkbox input "true"
click at [800, 523] on button "Cancelar item" at bounding box center [833, 522] width 107 height 35
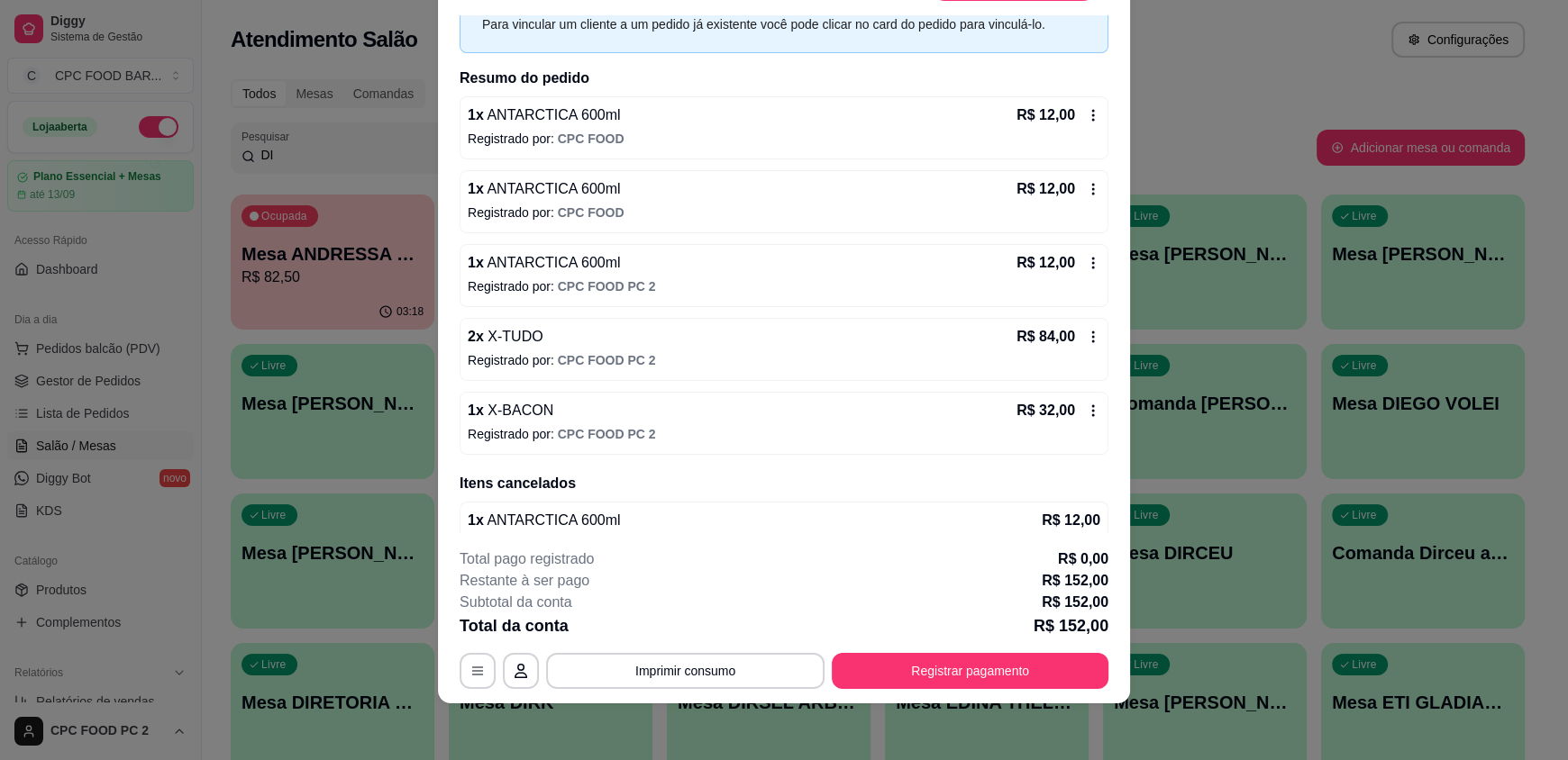
click at [959, 127] on div "1 x [GEOGRAPHIC_DATA] 600ml R$ 12,00 Registrado por: CPC FOOD" at bounding box center [784, 128] width 649 height 63
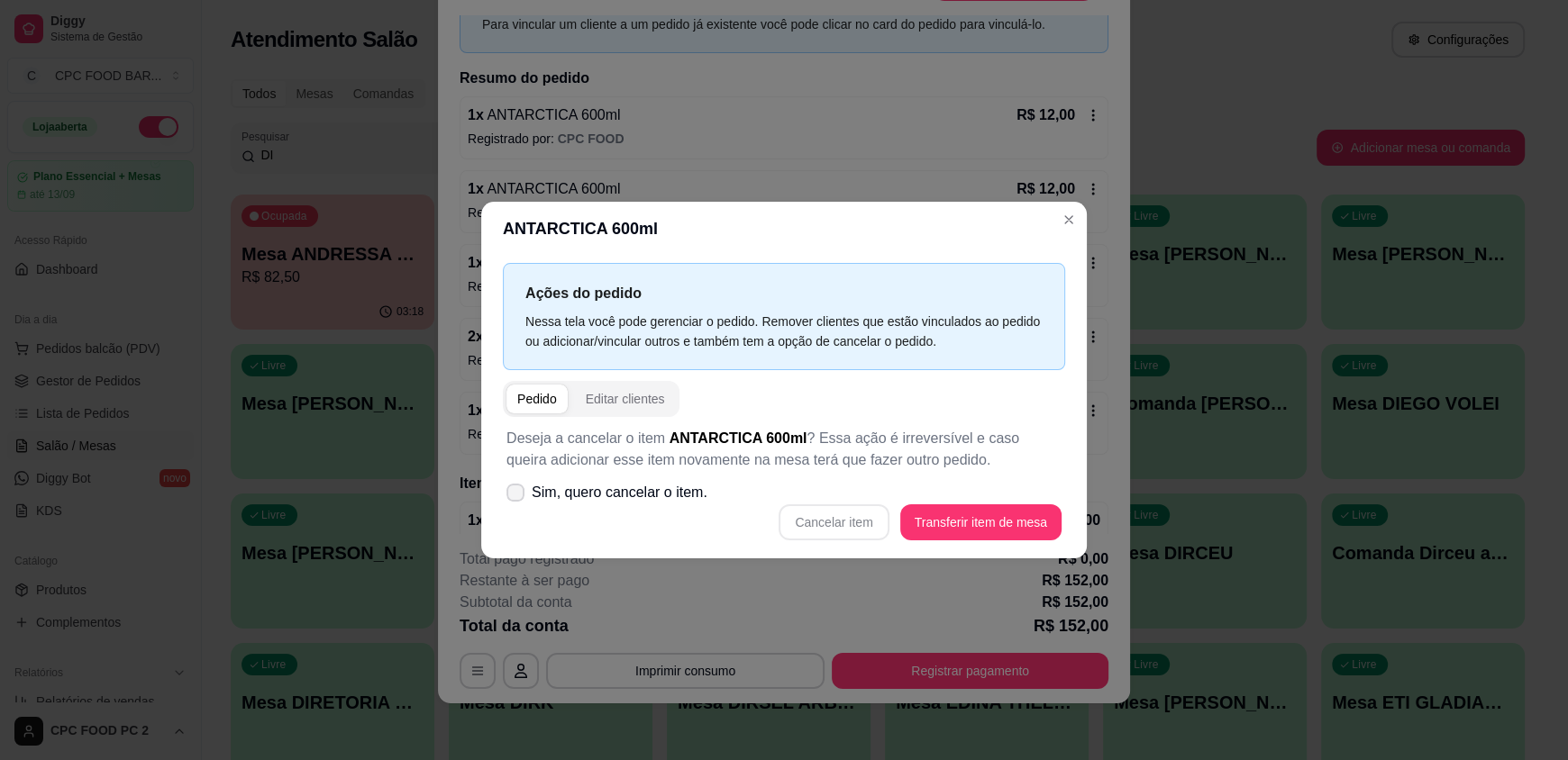
click at [519, 487] on icon at bounding box center [515, 493] width 15 height 11
click at [517, 496] on input "Sim, quero cancelar o item." at bounding box center [511, 502] width 12 height 12
checkbox input "true"
click at [837, 519] on button "Cancelar item" at bounding box center [833, 522] width 107 height 35
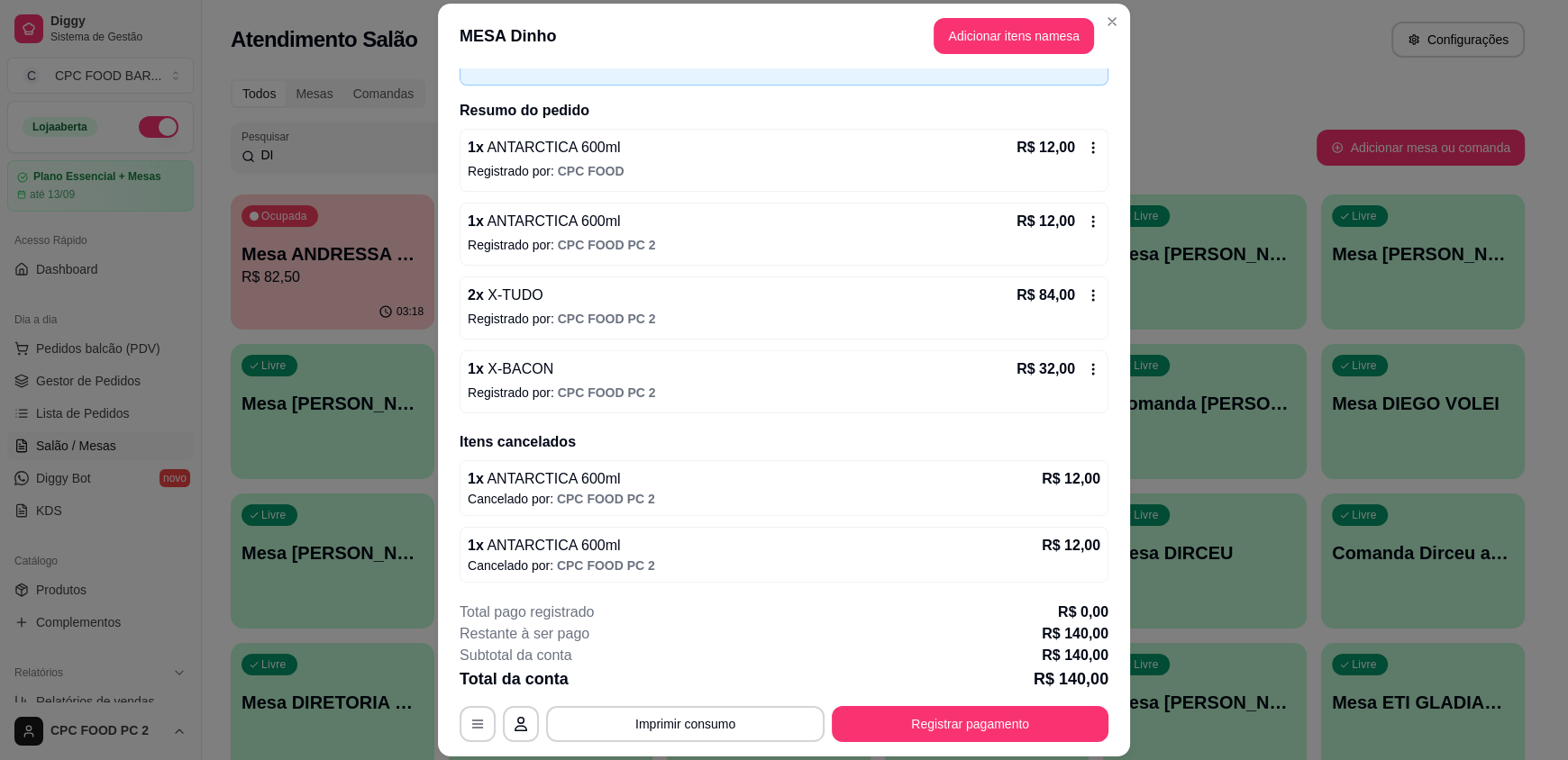
scroll to position [110, 0]
click at [950, 728] on button "Registrar pagamento" at bounding box center [970, 724] width 277 height 36
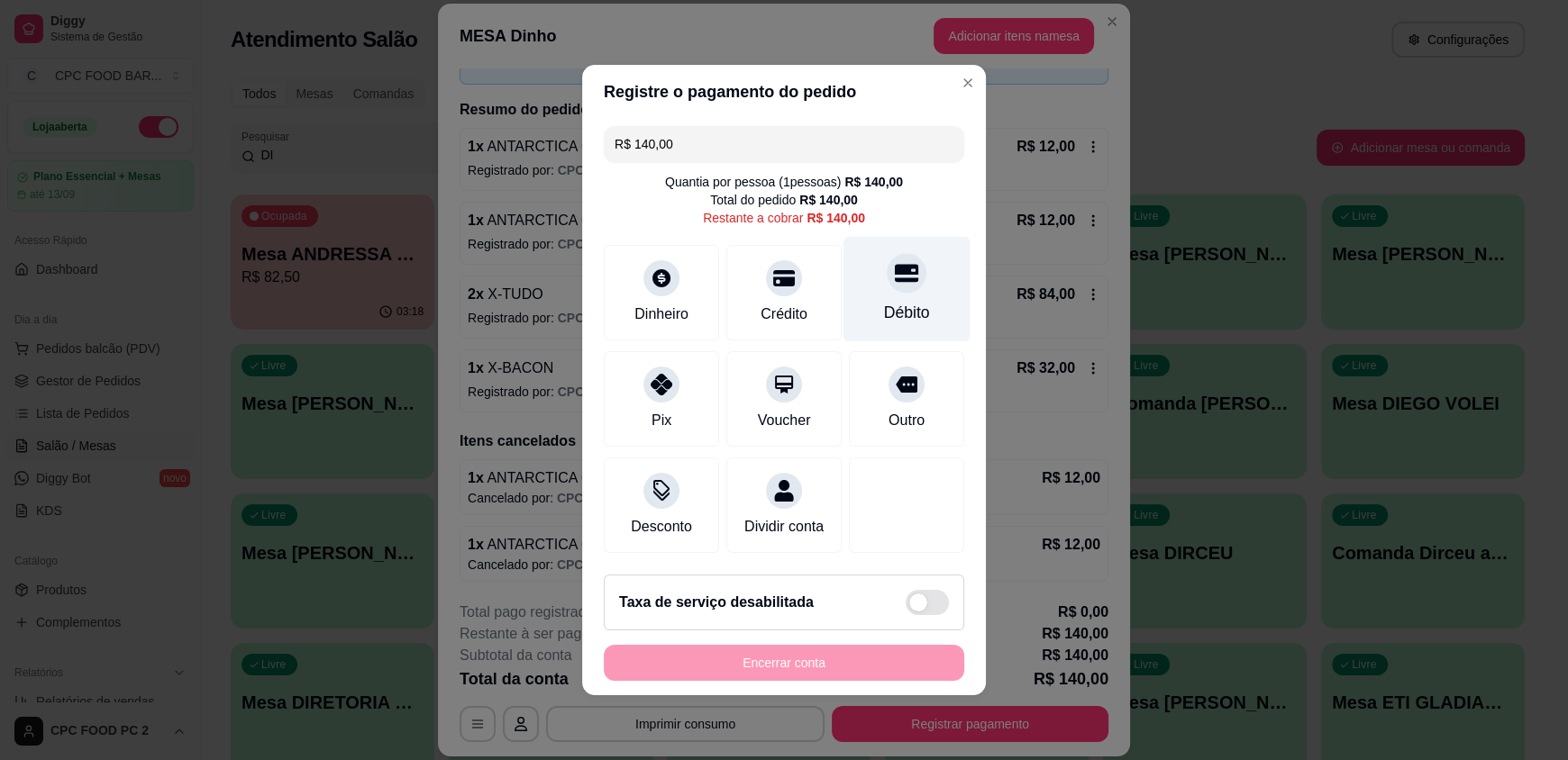
click at [920, 304] on div "Débito" at bounding box center [906, 290] width 127 height 106
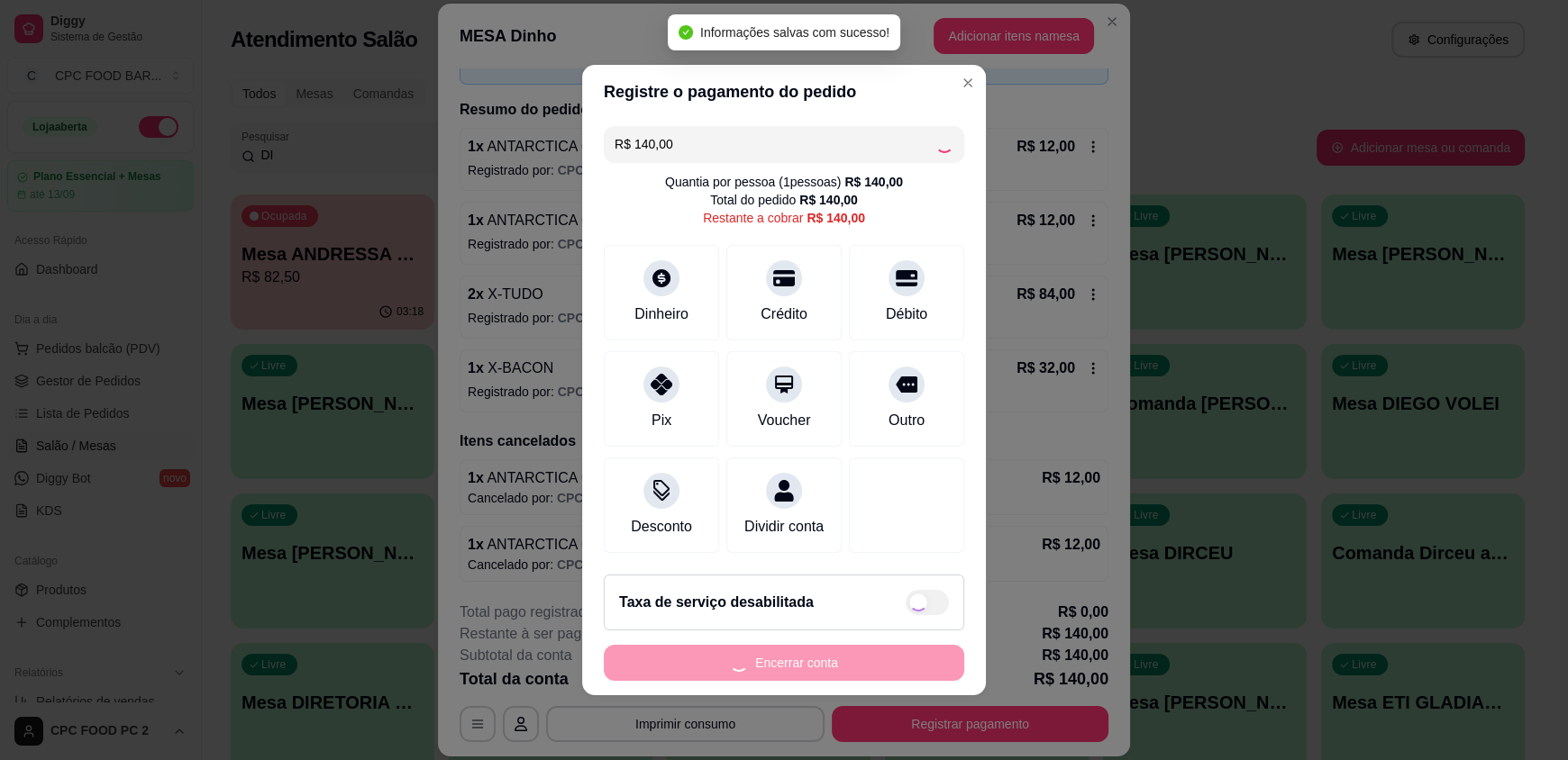
type input "R$ 0,00"
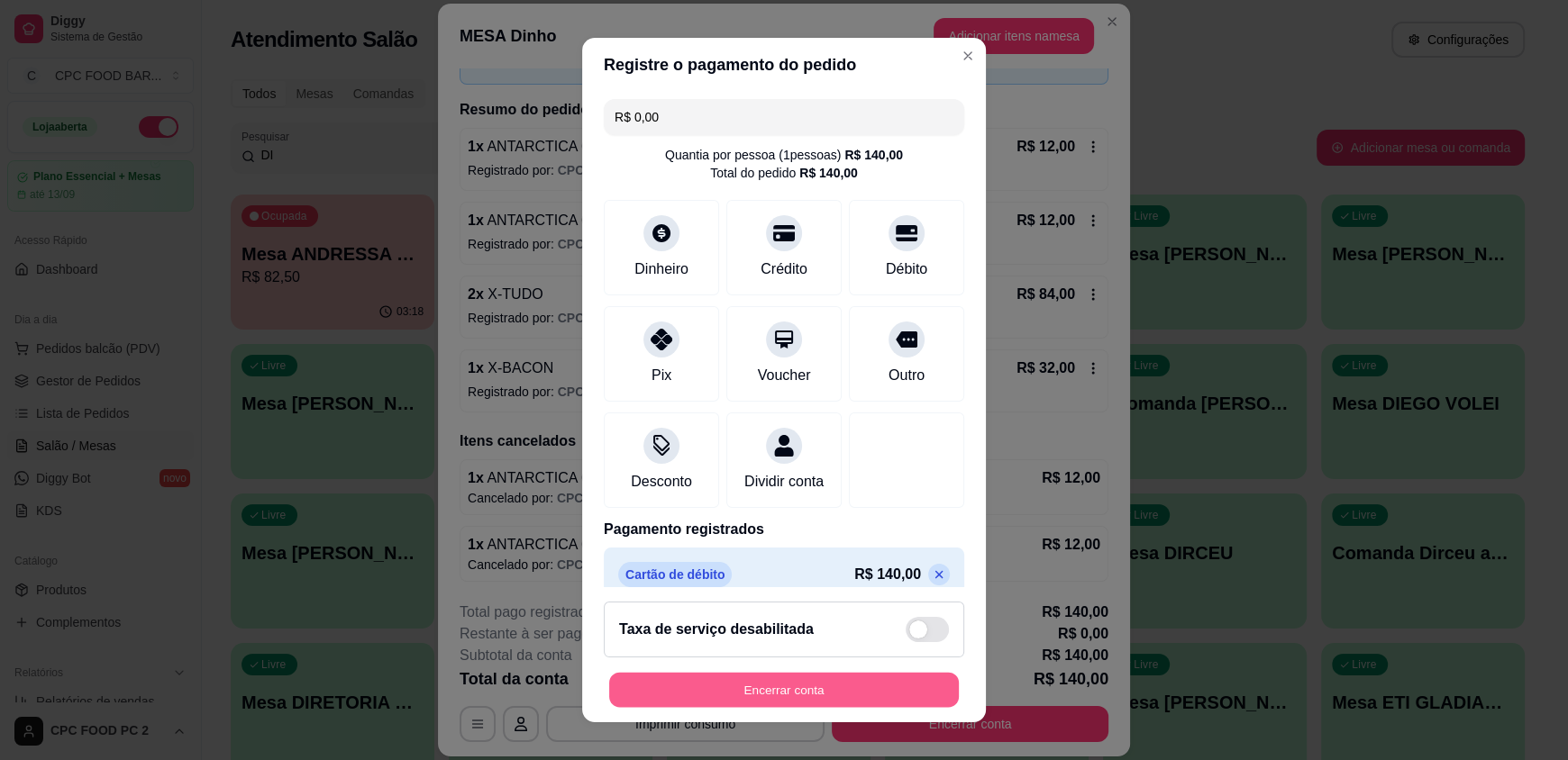
click at [770, 692] on button "Encerrar conta" at bounding box center [784, 689] width 350 height 35
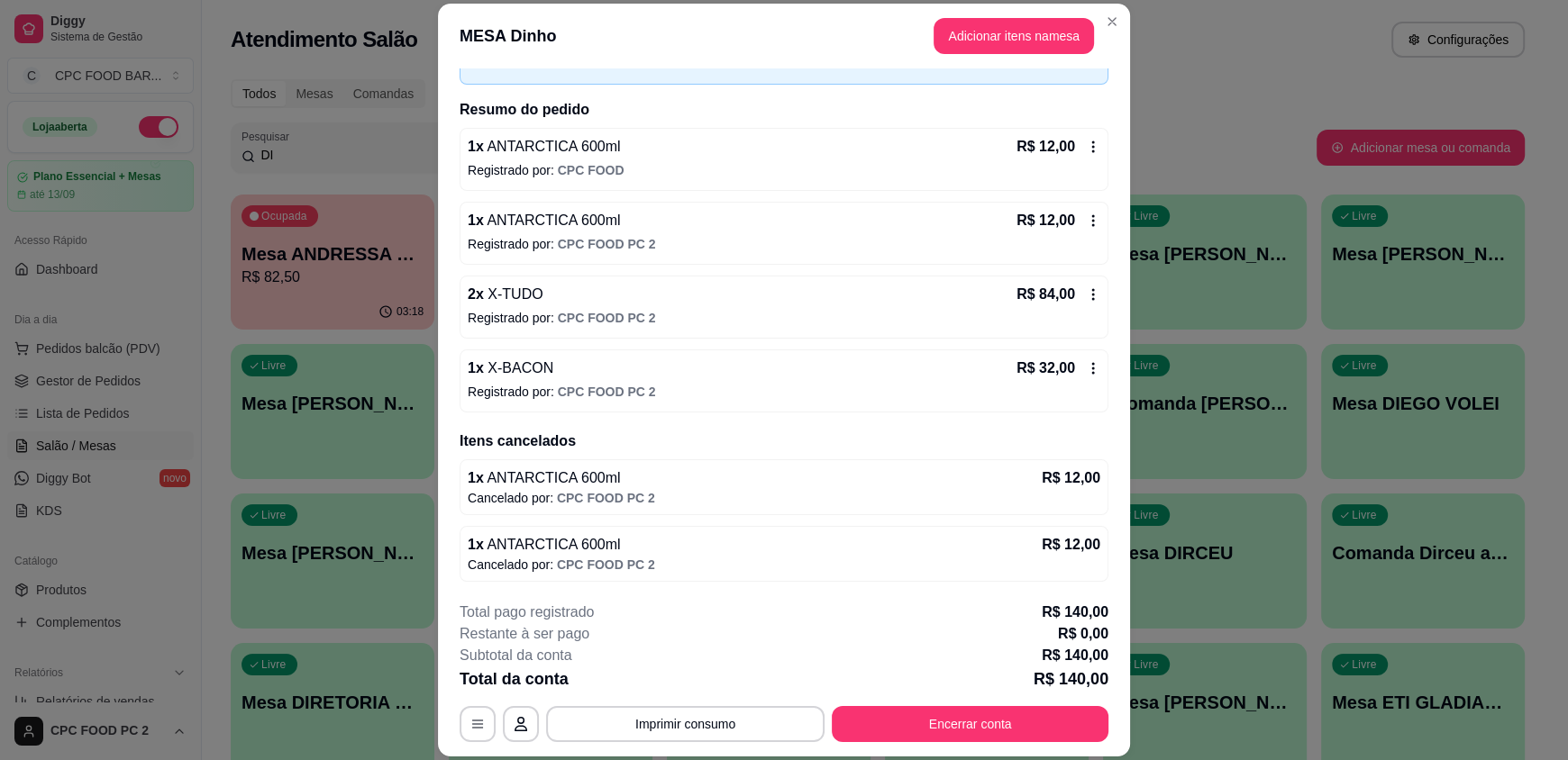
scroll to position [0, 0]
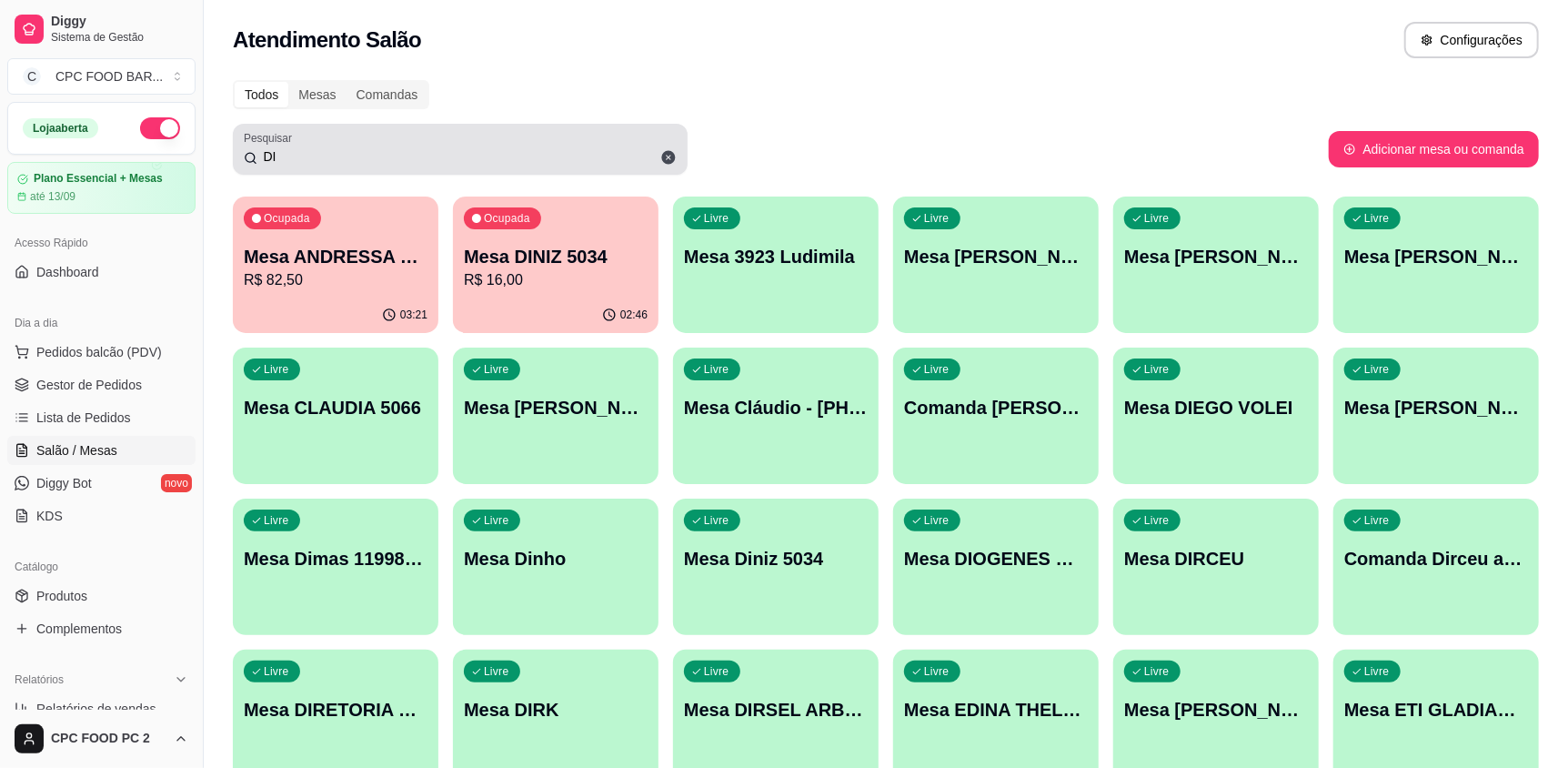
click at [410, 152] on input "DI" at bounding box center [467, 156] width 419 height 18
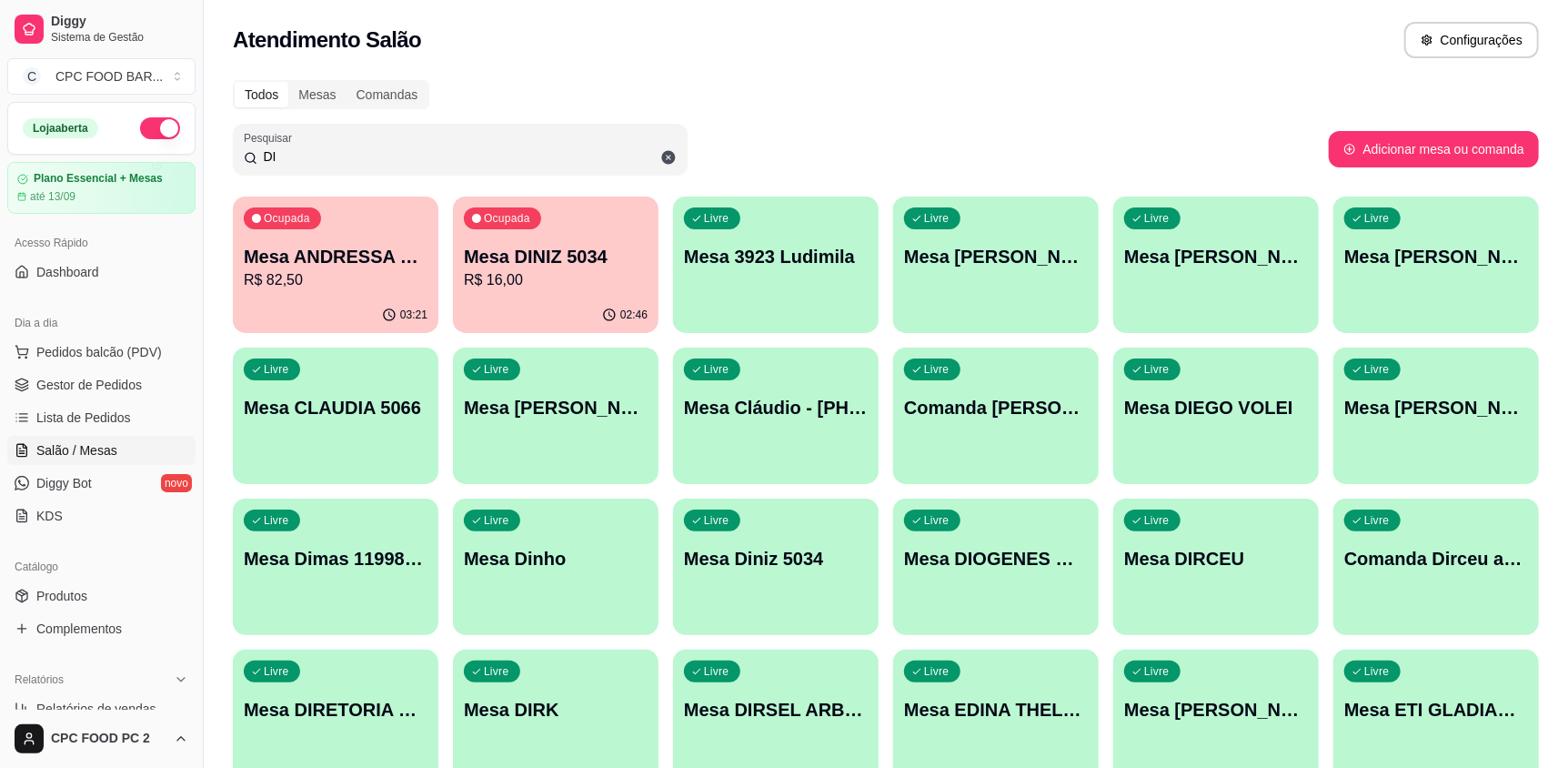
click at [410, 152] on input "DI" at bounding box center [467, 156] width 419 height 18
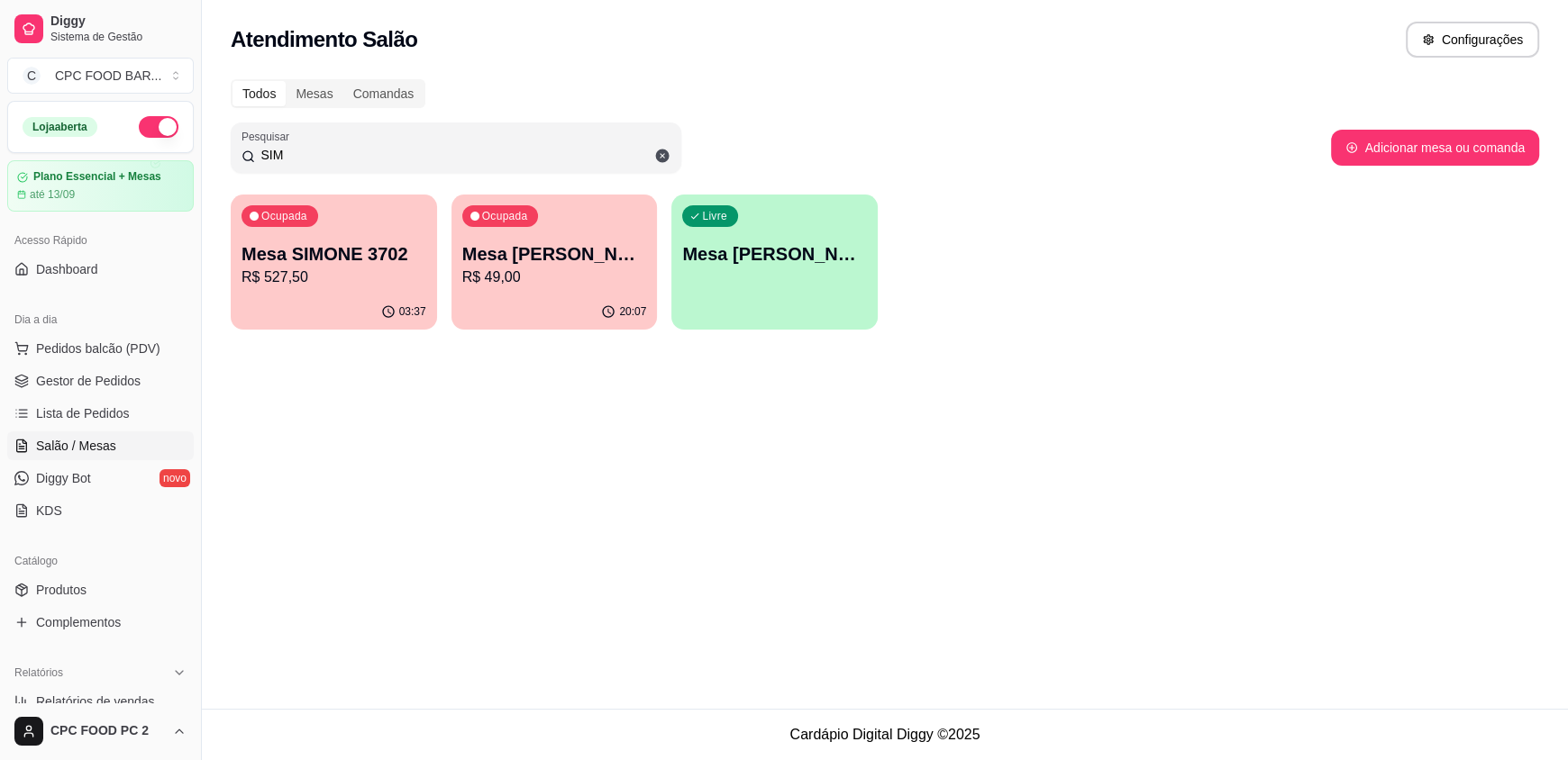
type input "SIM"
click at [315, 292] on button "Ocupada Mesa SIMONE 3702 R$ 527,50 03:37" at bounding box center [333, 263] width 206 height 135
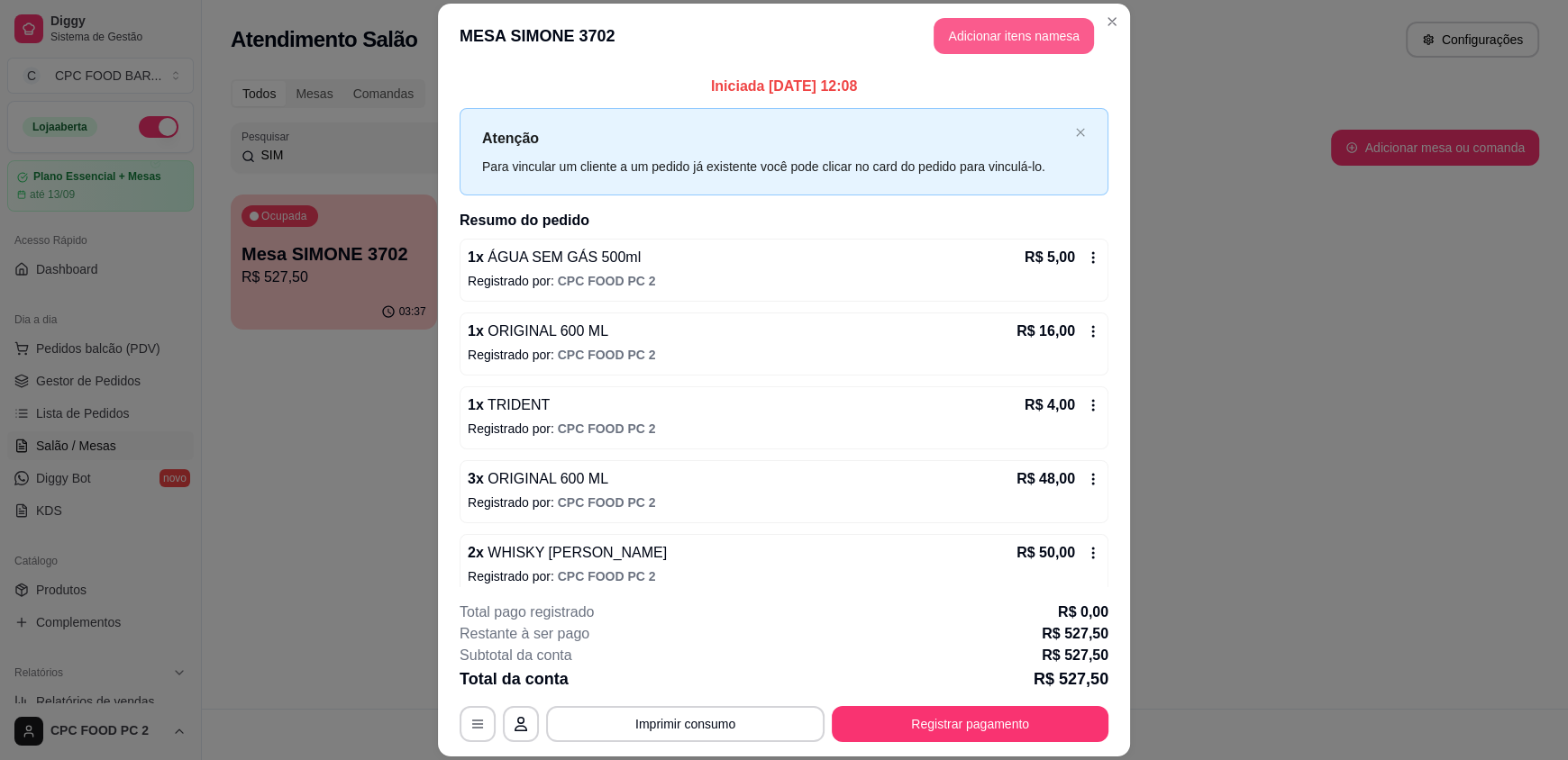
click at [1032, 35] on button "Adicionar itens na mesa" at bounding box center [1013, 35] width 161 height 36
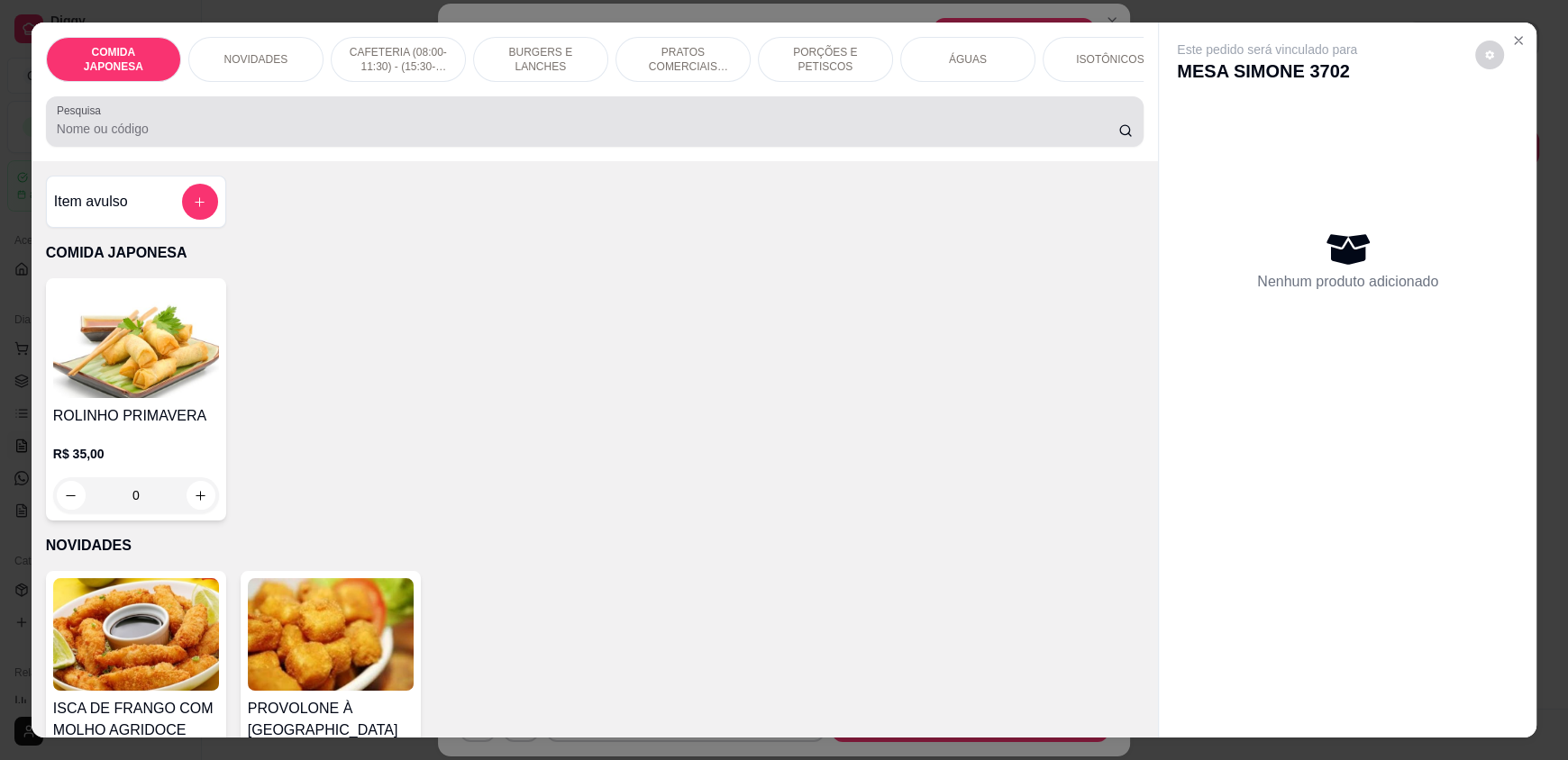
click at [862, 147] on div "Pesquisa" at bounding box center [594, 122] width 1097 height 50
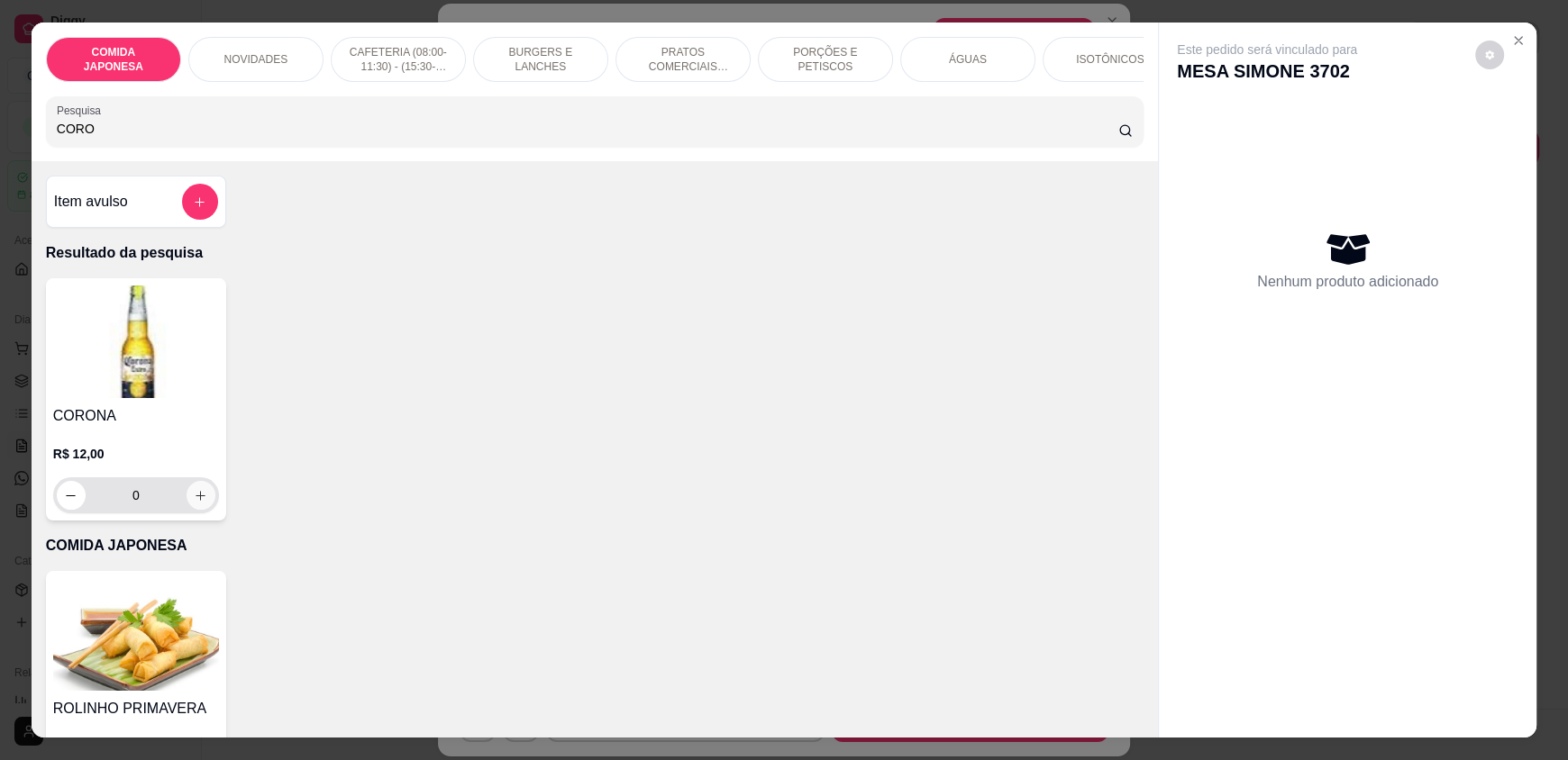
type input "CORO"
click at [197, 500] on icon "increase-product-quantity" at bounding box center [201, 496] width 9 height 9
type input "1"
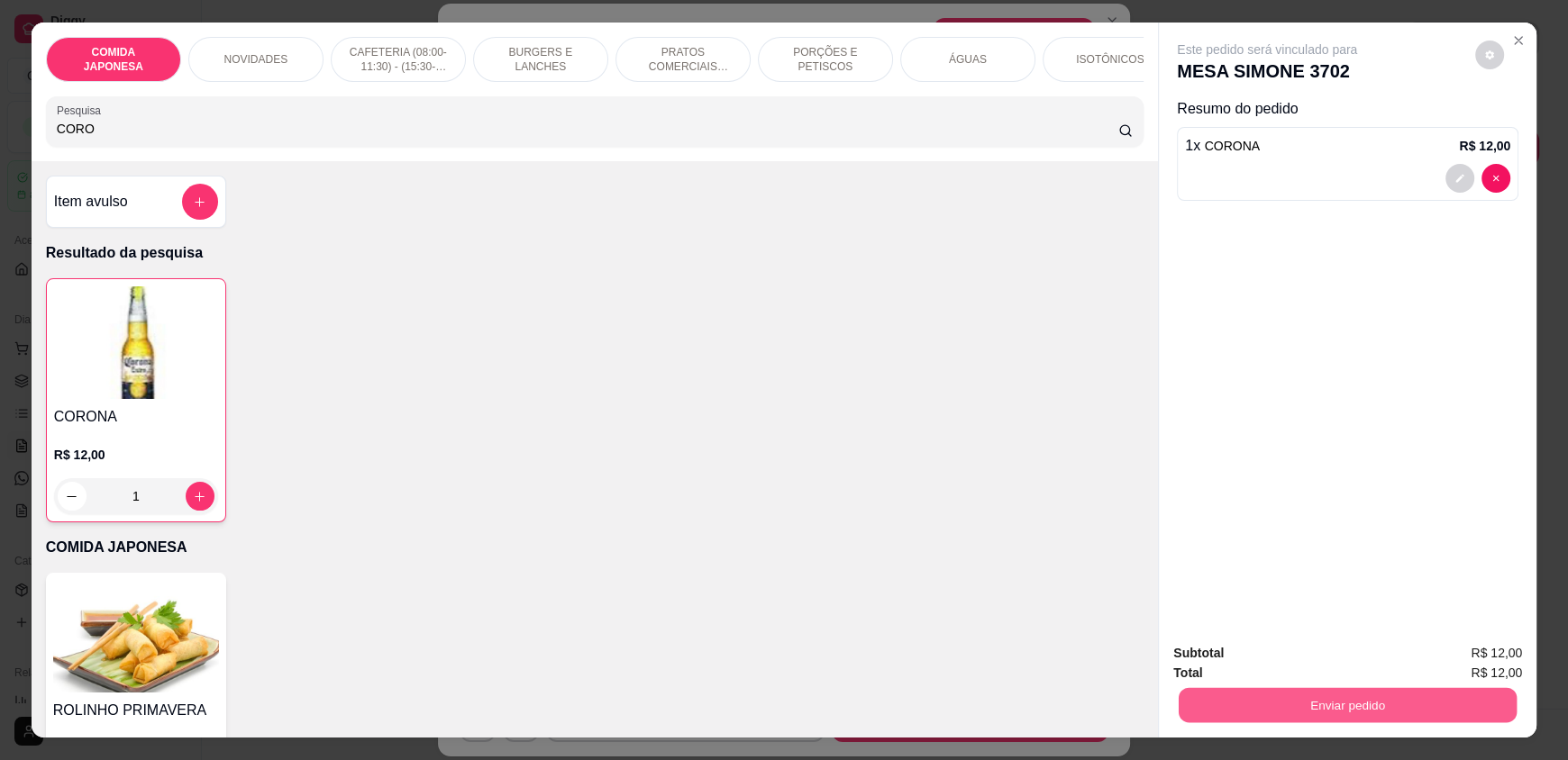
click at [1277, 697] on button "Enviar pedido" at bounding box center [1347, 704] width 338 height 35
click at [1263, 664] on button "Não registrar e enviar pedido" at bounding box center [1288, 661] width 188 height 34
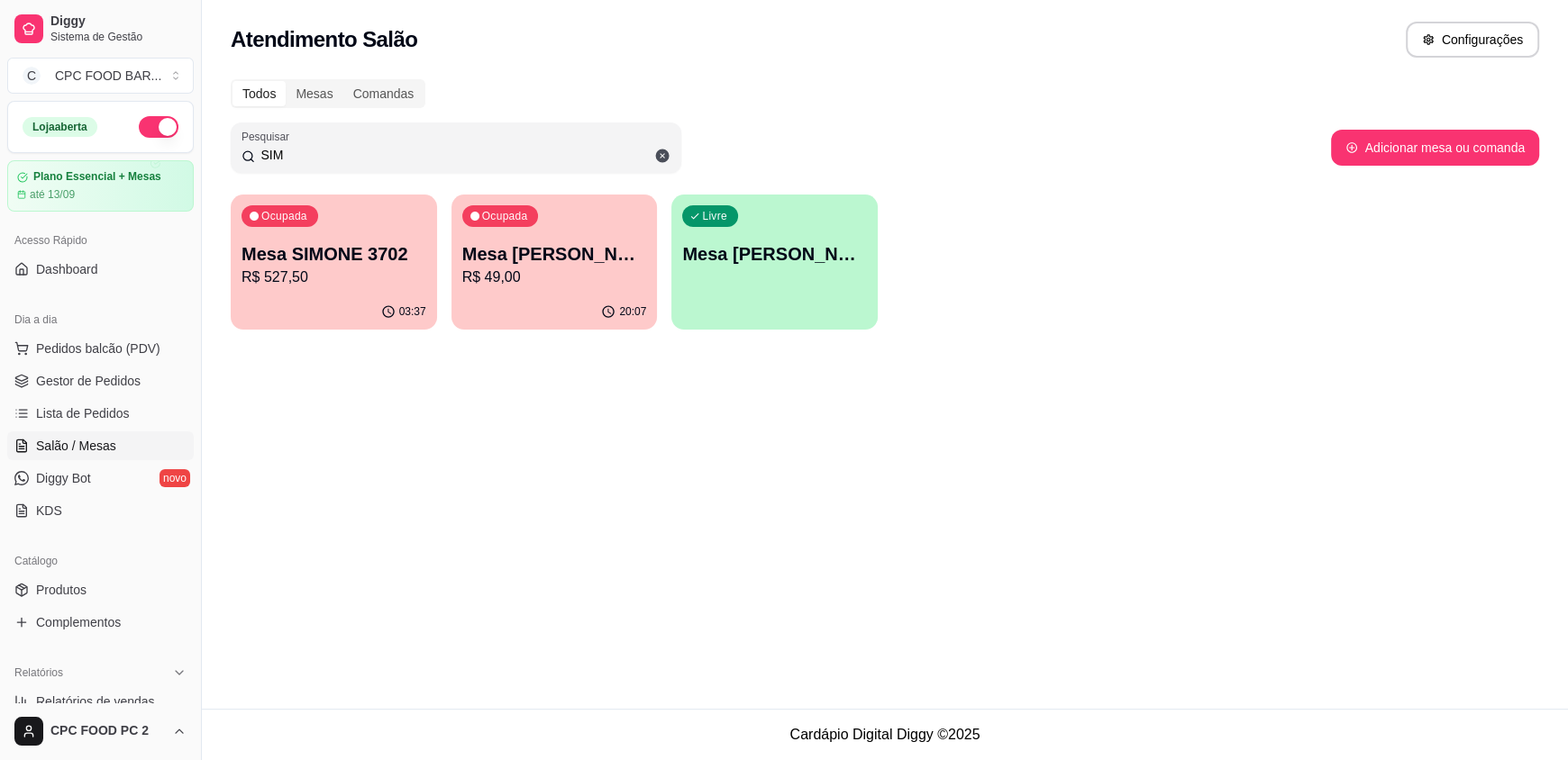
click at [473, 161] on input "SIM" at bounding box center [462, 154] width 415 height 18
click at [69, 340] on span "Pedidos balcão (PDV)" at bounding box center [98, 348] width 124 height 18
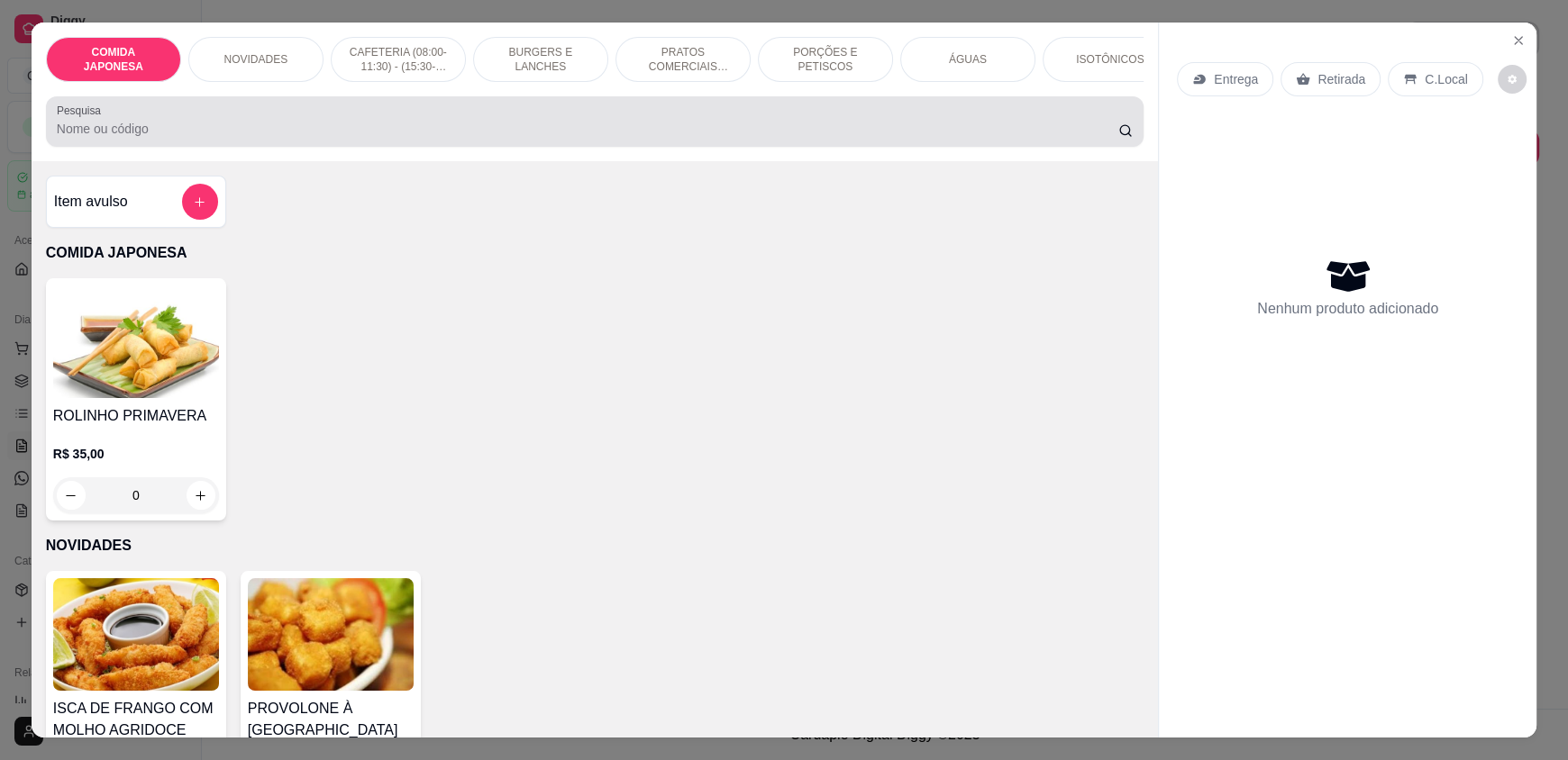
click at [372, 126] on div at bounding box center [594, 122] width 1076 height 36
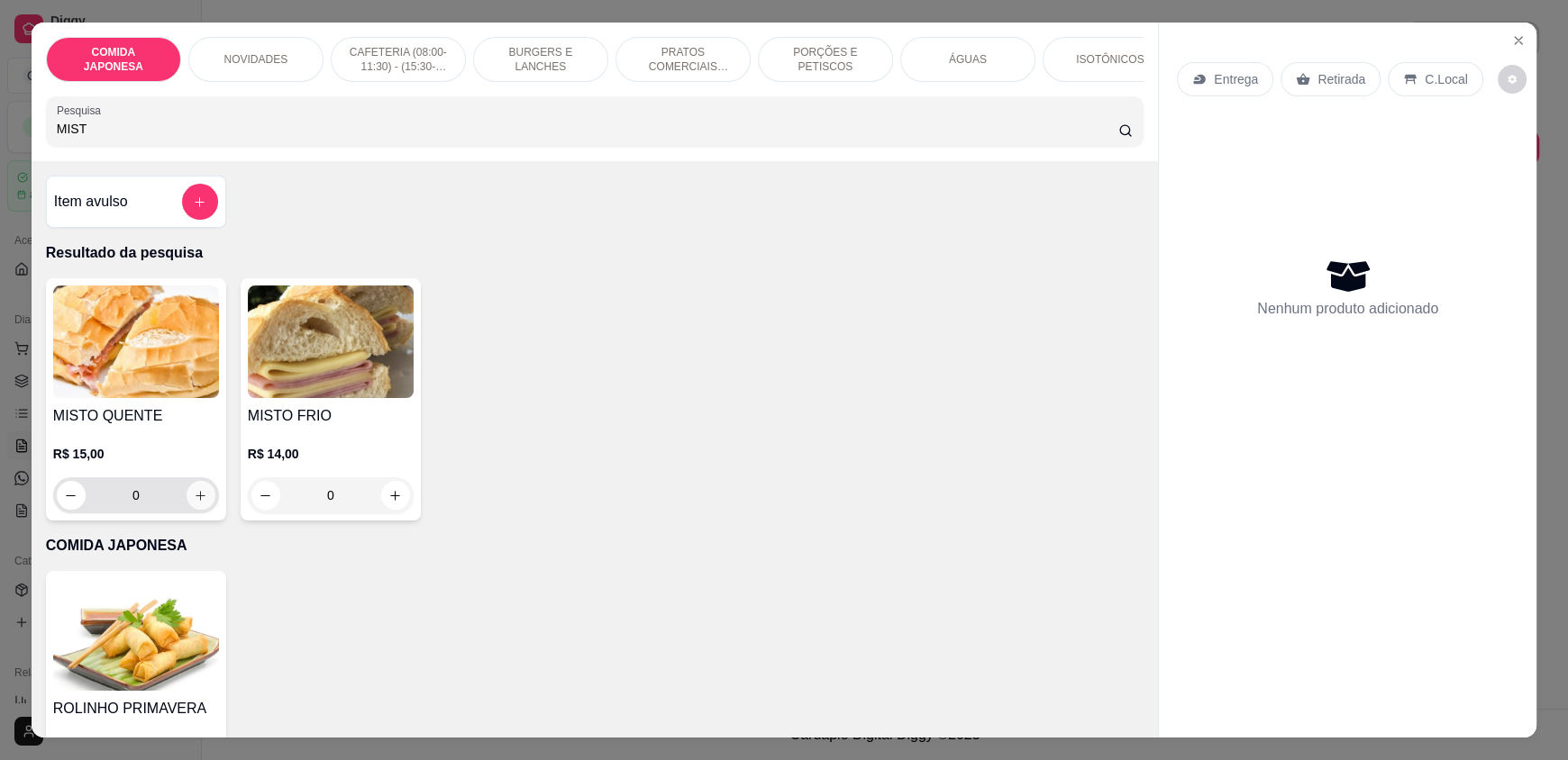
type input "MIST"
click at [187, 508] on button "increase-product-quantity" at bounding box center [201, 496] width 28 height 28
type input "1"
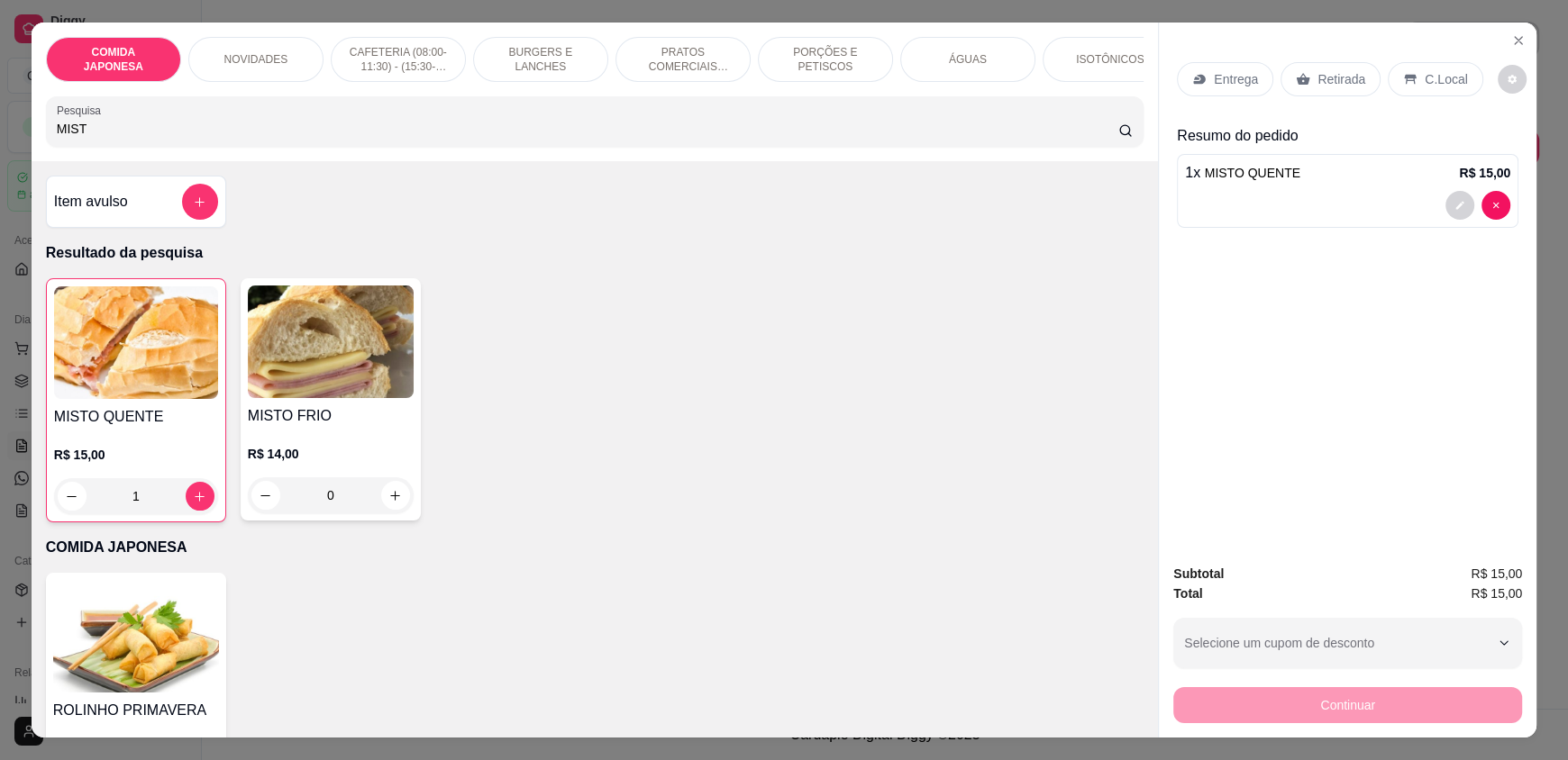
click at [117, 137] on input "MIST" at bounding box center [588, 128] width 1062 height 18
click at [118, 137] on input "MIST" at bounding box center [588, 128] width 1062 height 18
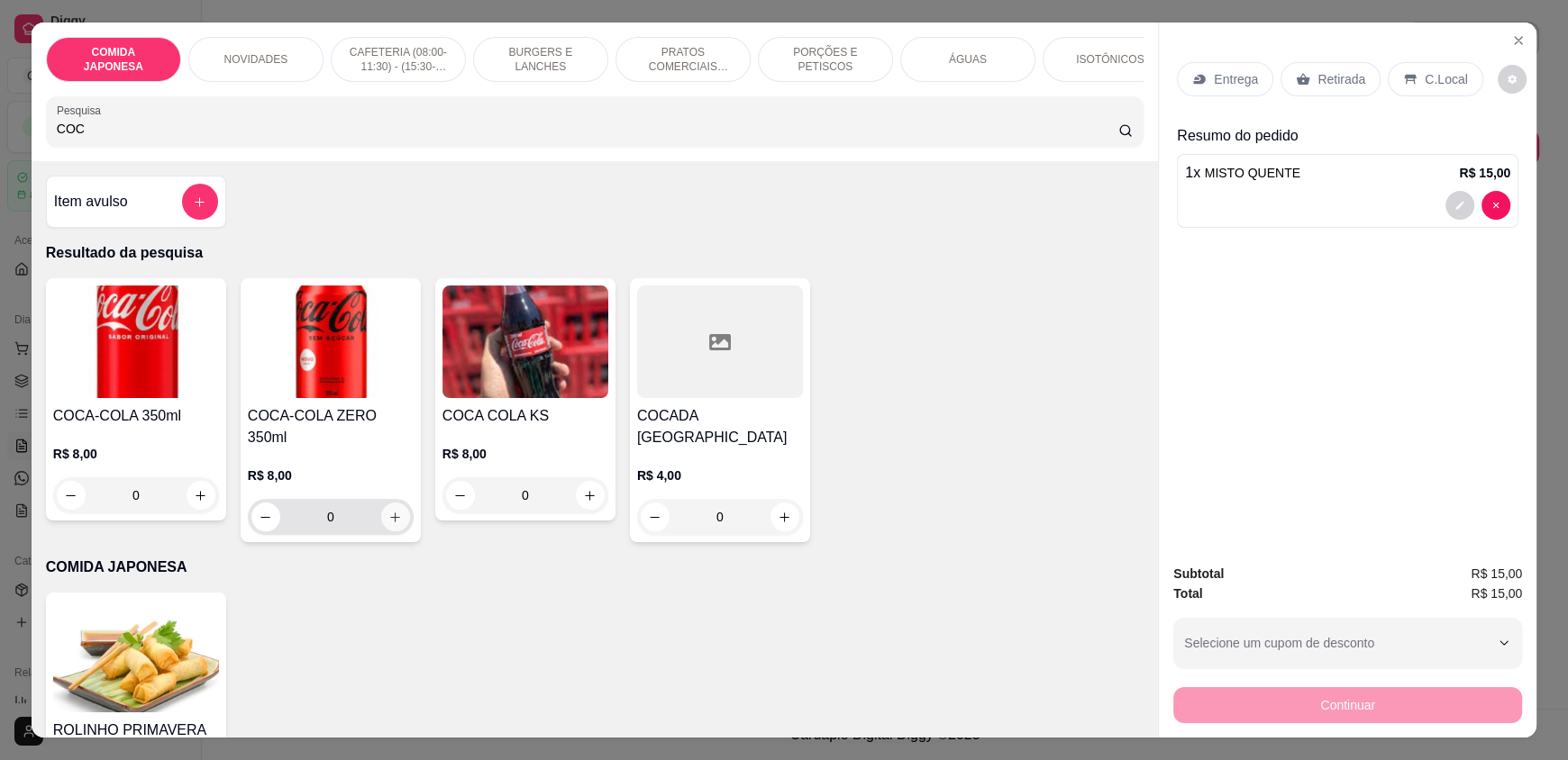
type input "COC"
click at [388, 510] on icon "increase-product-quantity" at bounding box center [395, 517] width 14 height 14
type input "1"
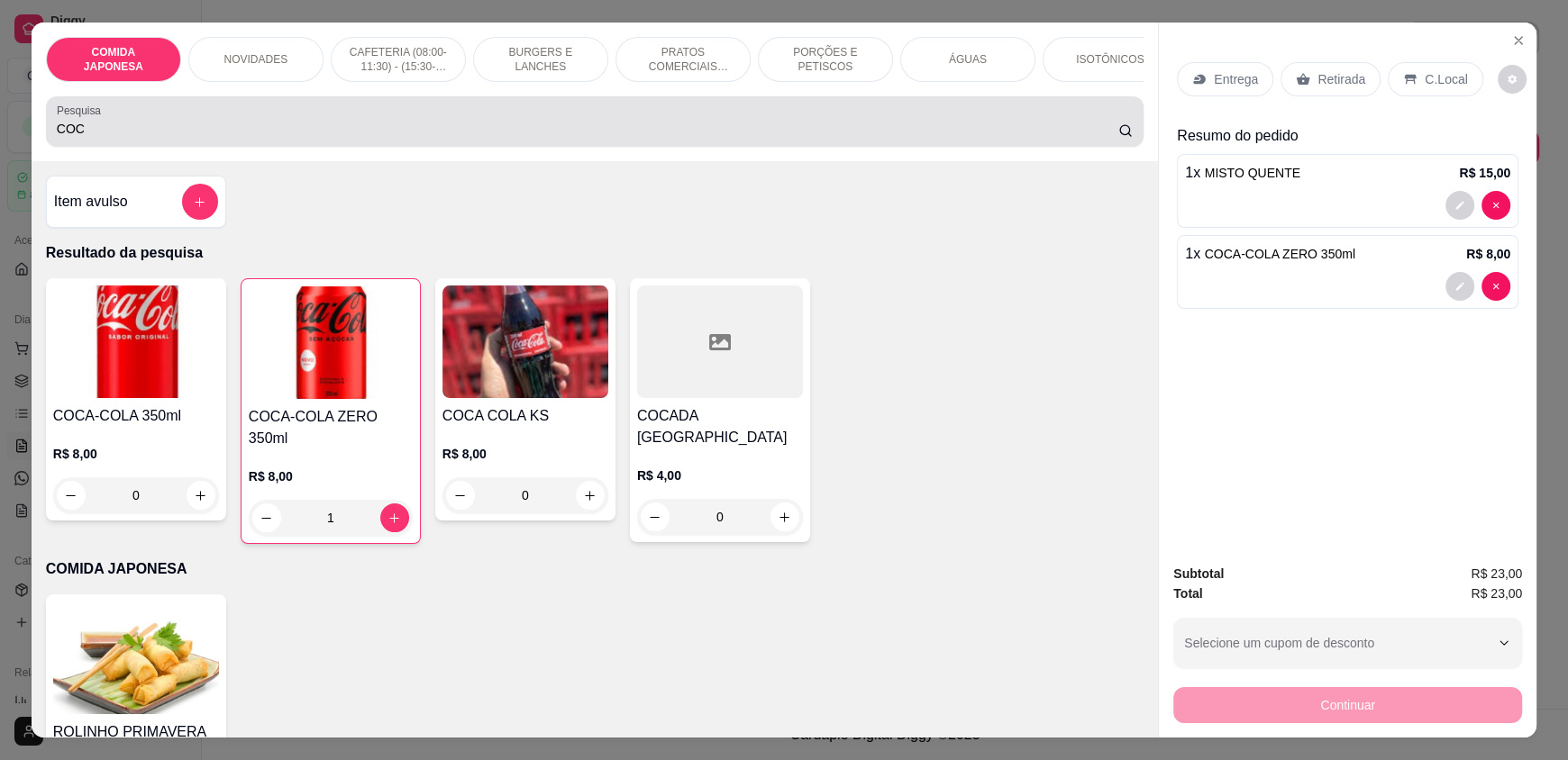
click at [150, 137] on input "COC" at bounding box center [588, 128] width 1062 height 18
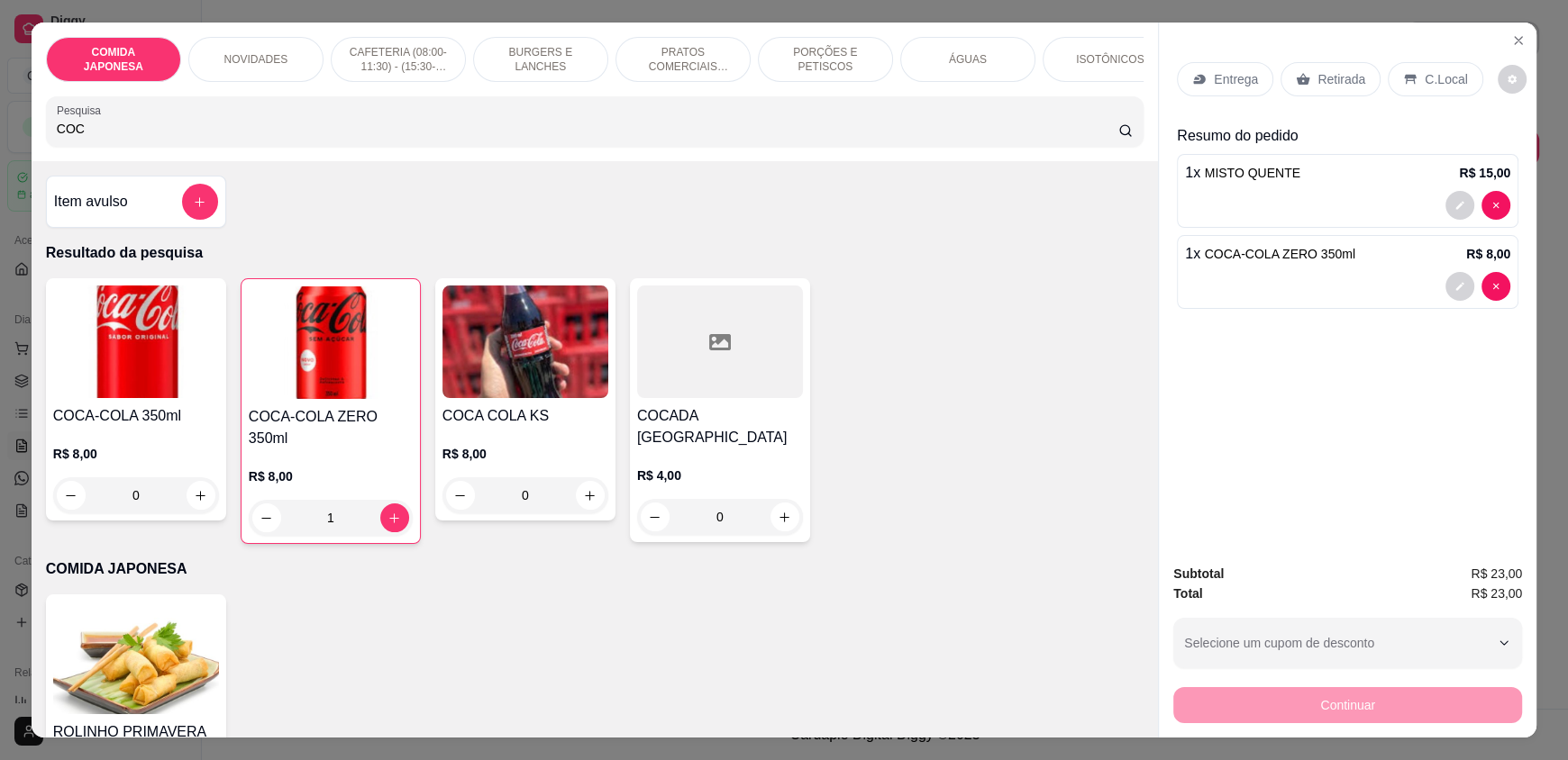
click at [150, 137] on input "COC" at bounding box center [588, 128] width 1062 height 18
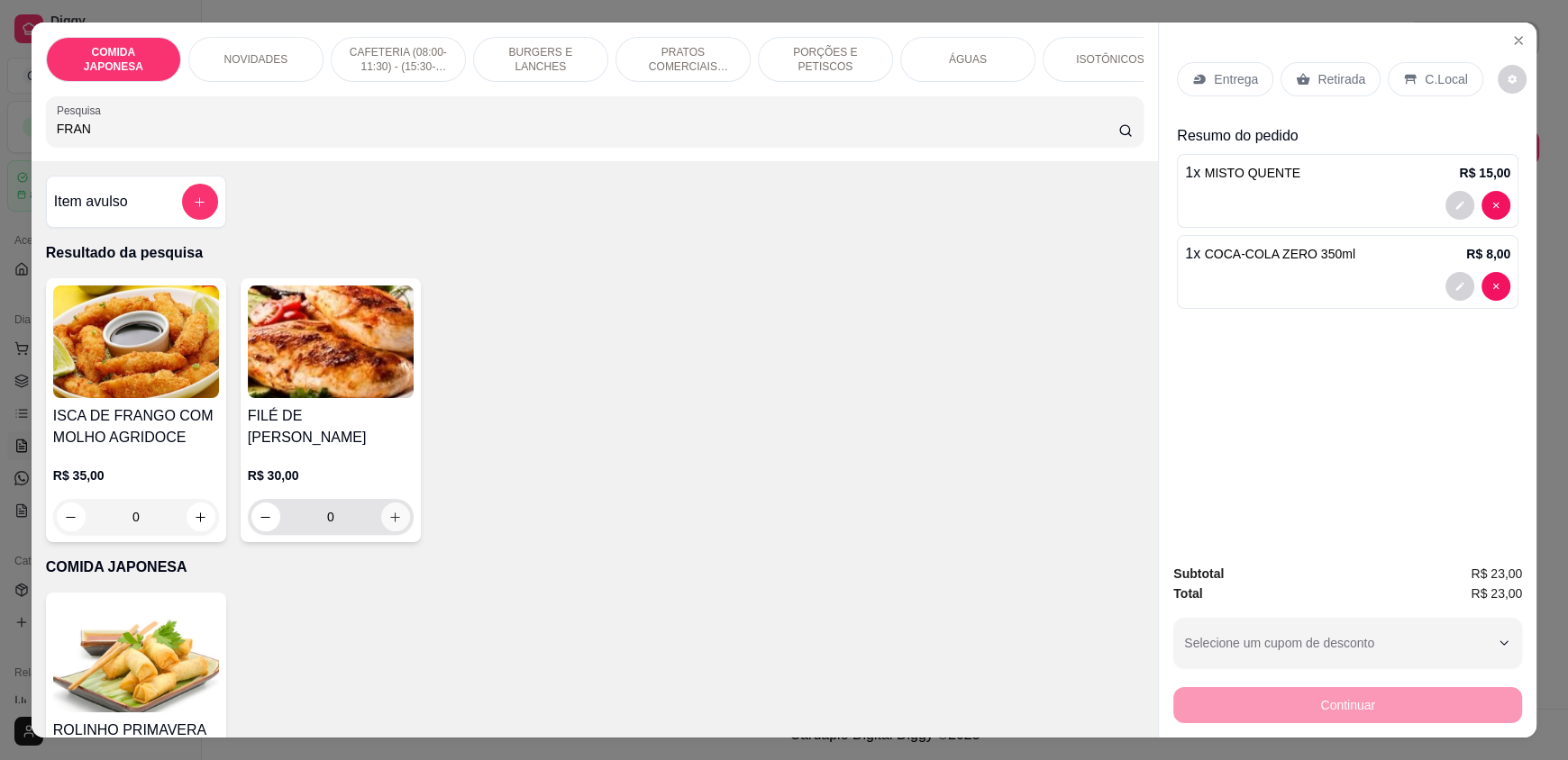
type input "FRAN"
click at [392, 503] on button "increase-product-quantity" at bounding box center [395, 517] width 28 height 28
type input "1"
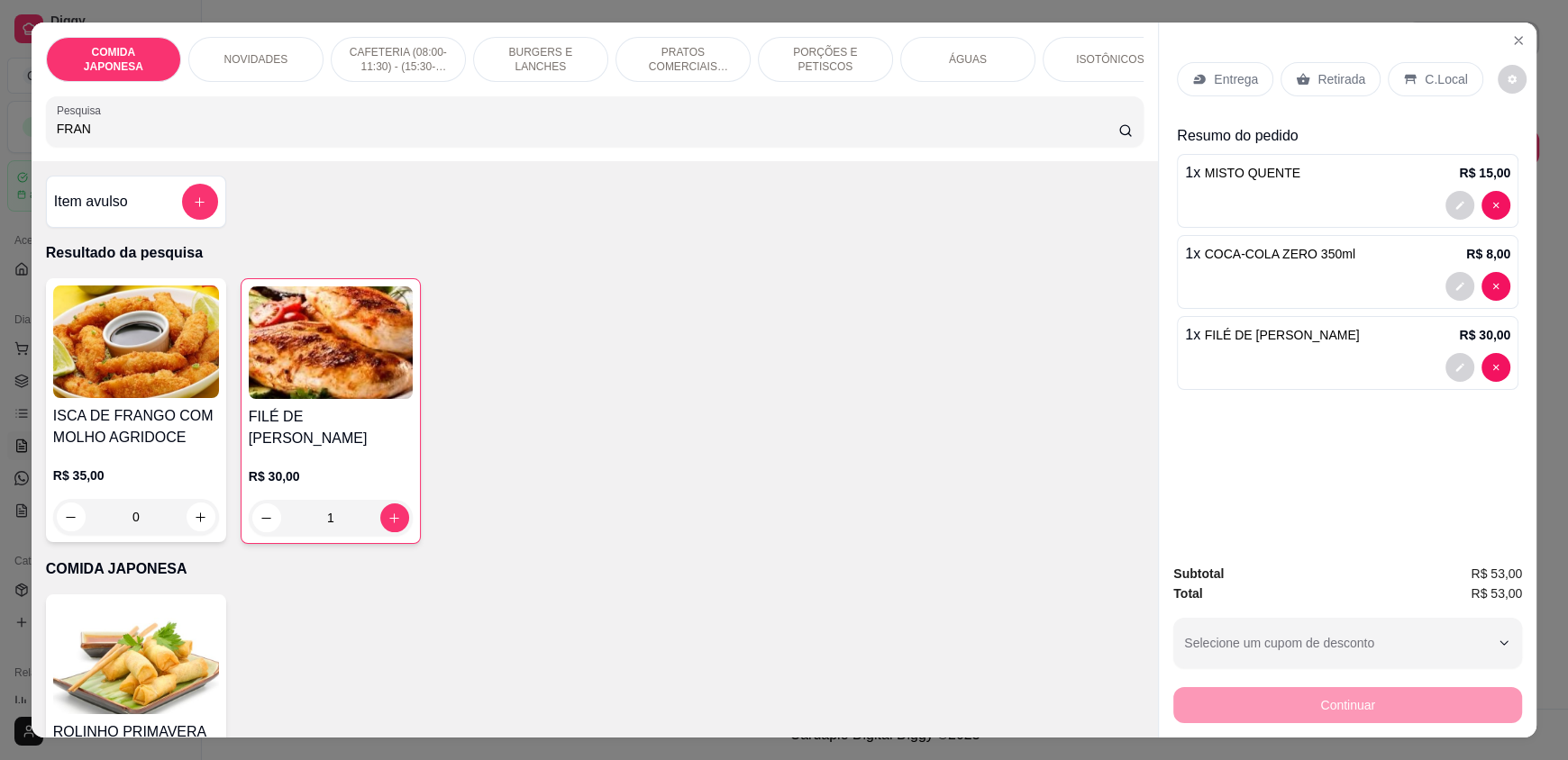
click at [1315, 706] on div "Continuar" at bounding box center [1348, 703] width 349 height 41
click at [1297, 80] on icon at bounding box center [1302, 80] width 14 height 12
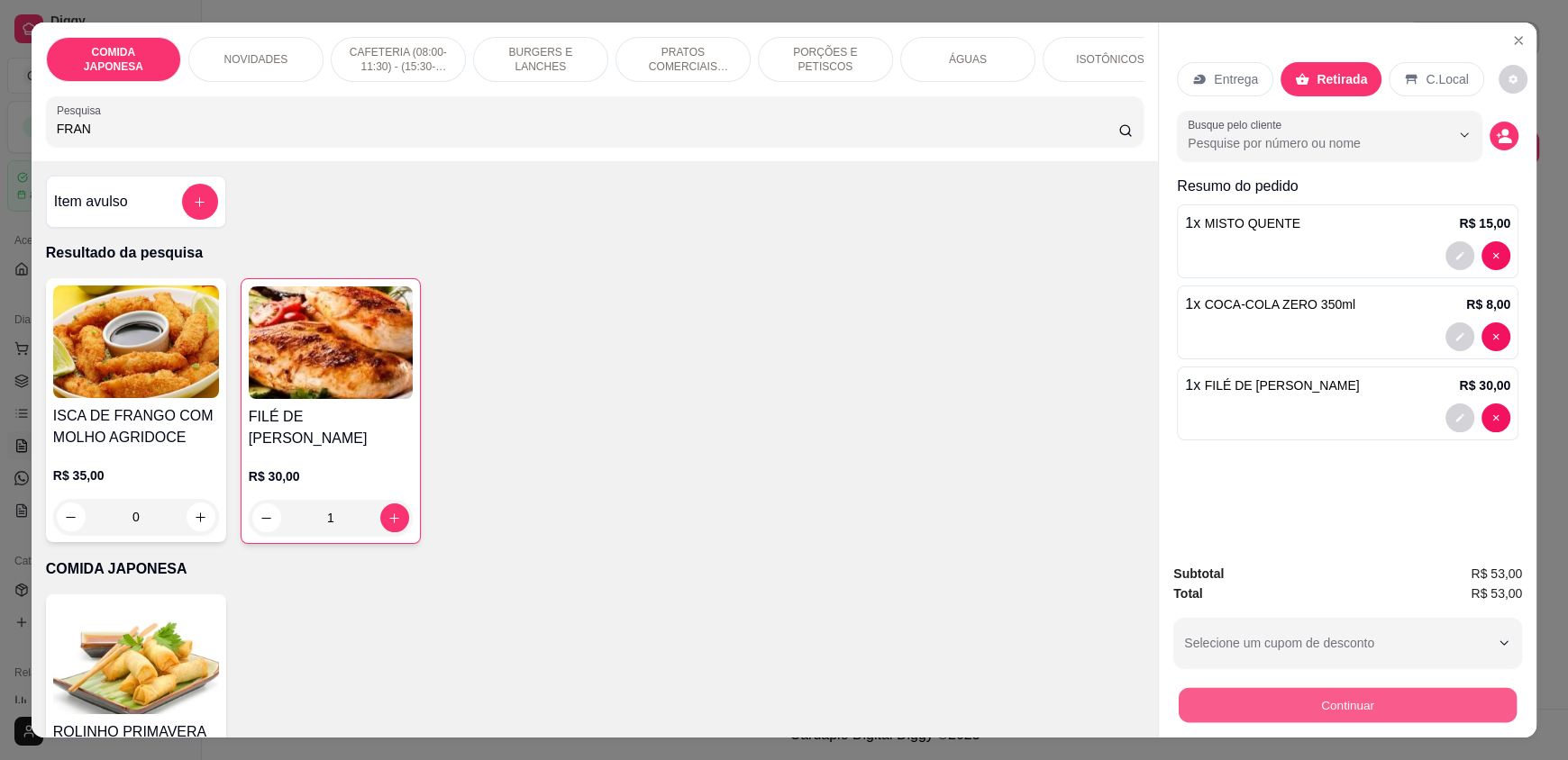
click at [1385, 706] on button "Continuar" at bounding box center [1347, 704] width 338 height 35
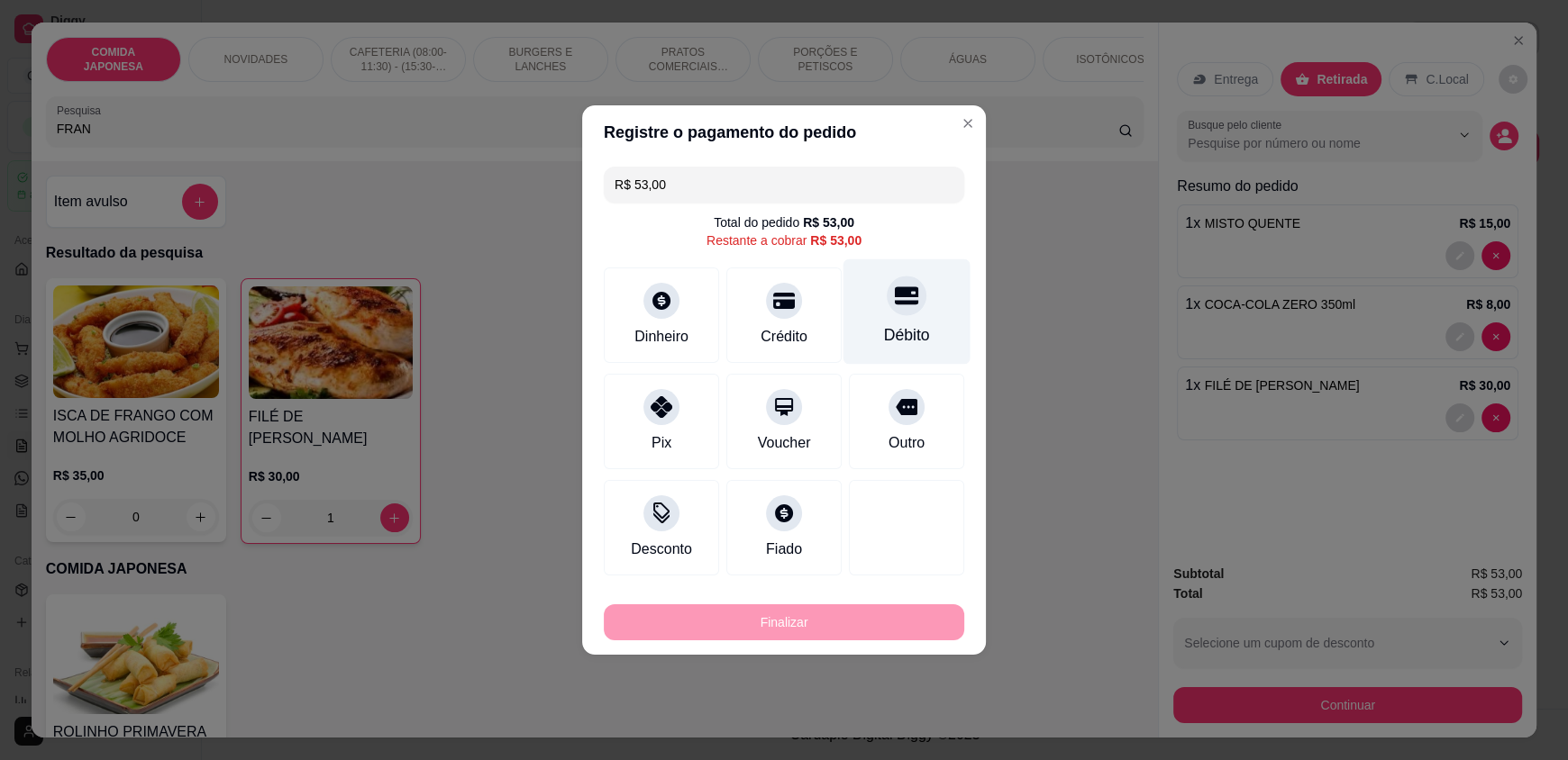
click at [941, 308] on div "Débito" at bounding box center [906, 312] width 127 height 106
type input "R$ 0,00"
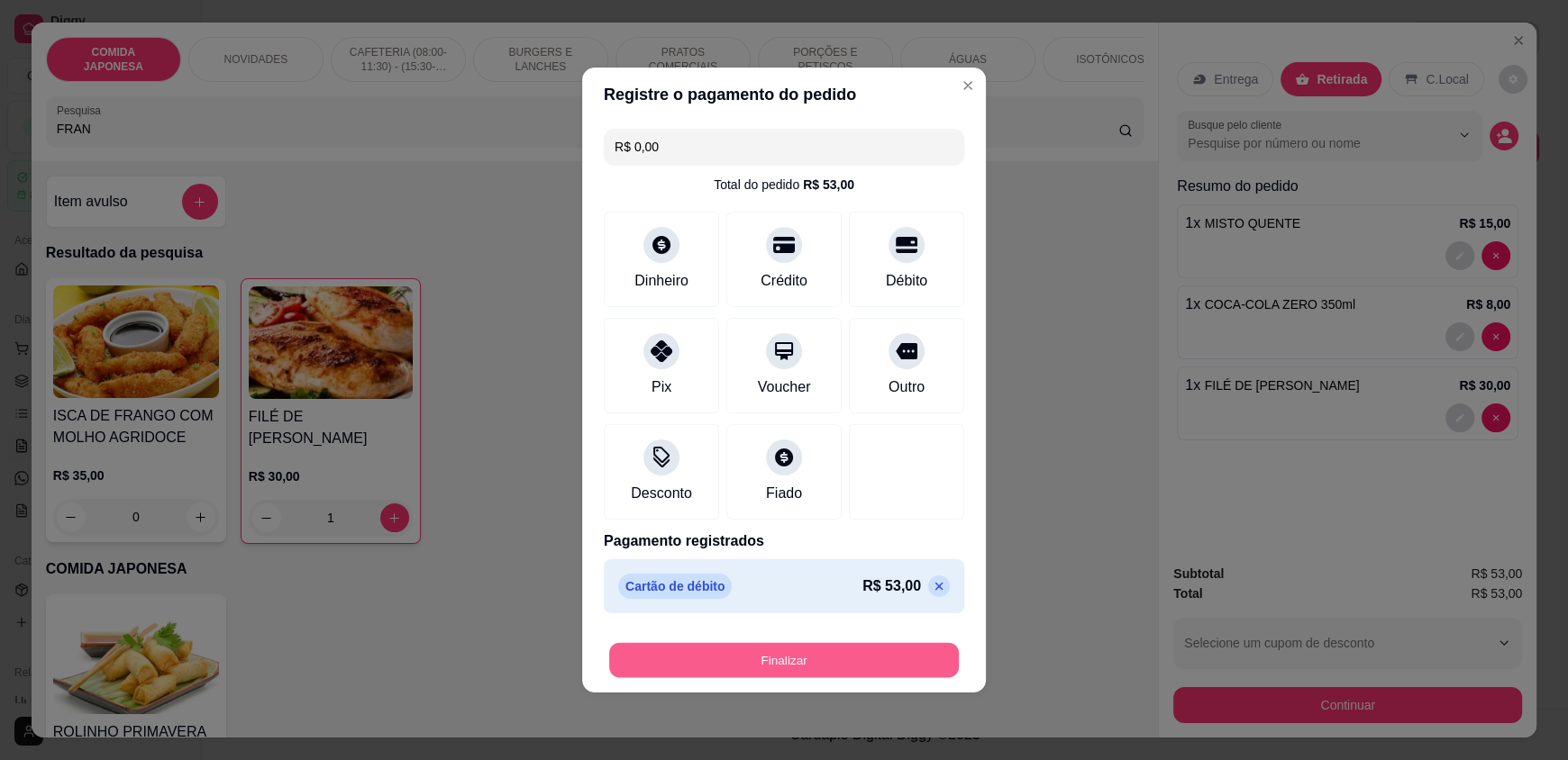
click at [883, 664] on button "Finalizar" at bounding box center [784, 661] width 350 height 35
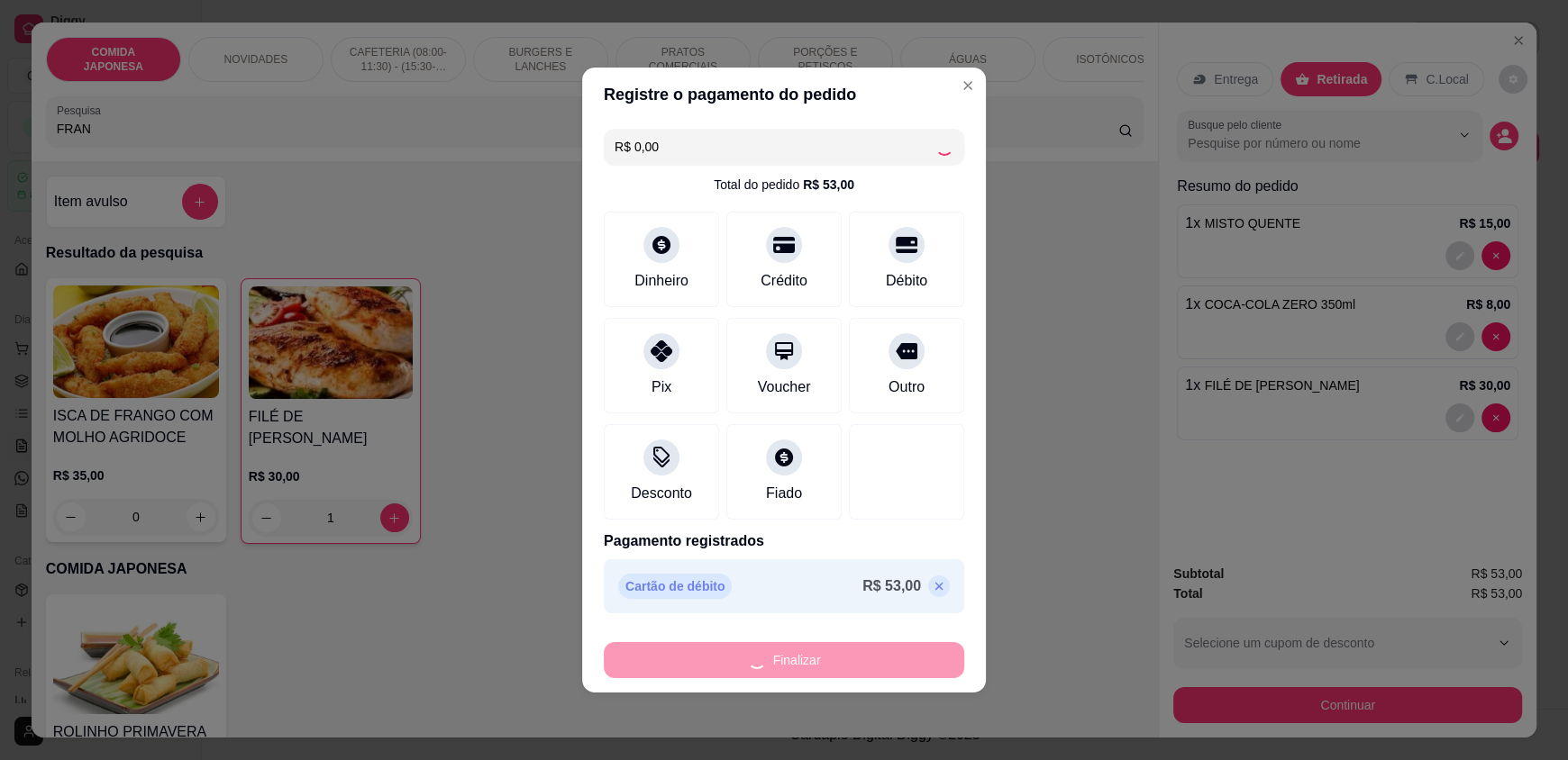
type input "0"
type input "-R$ 53,00"
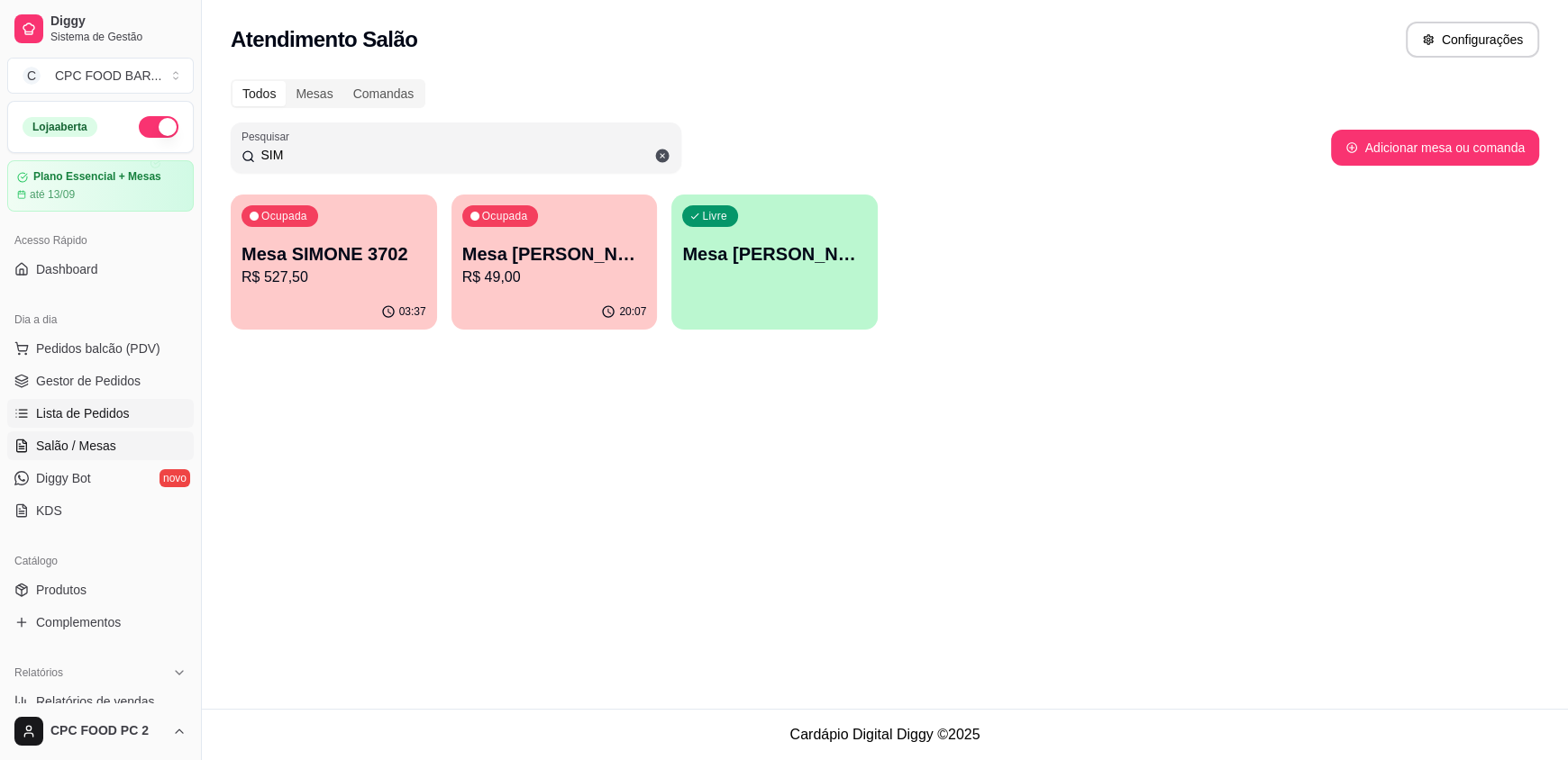
click at [86, 409] on span "Lista de Pedidos" at bounding box center [83, 413] width 94 height 18
